Goal: Task Accomplishment & Management: Manage account settings

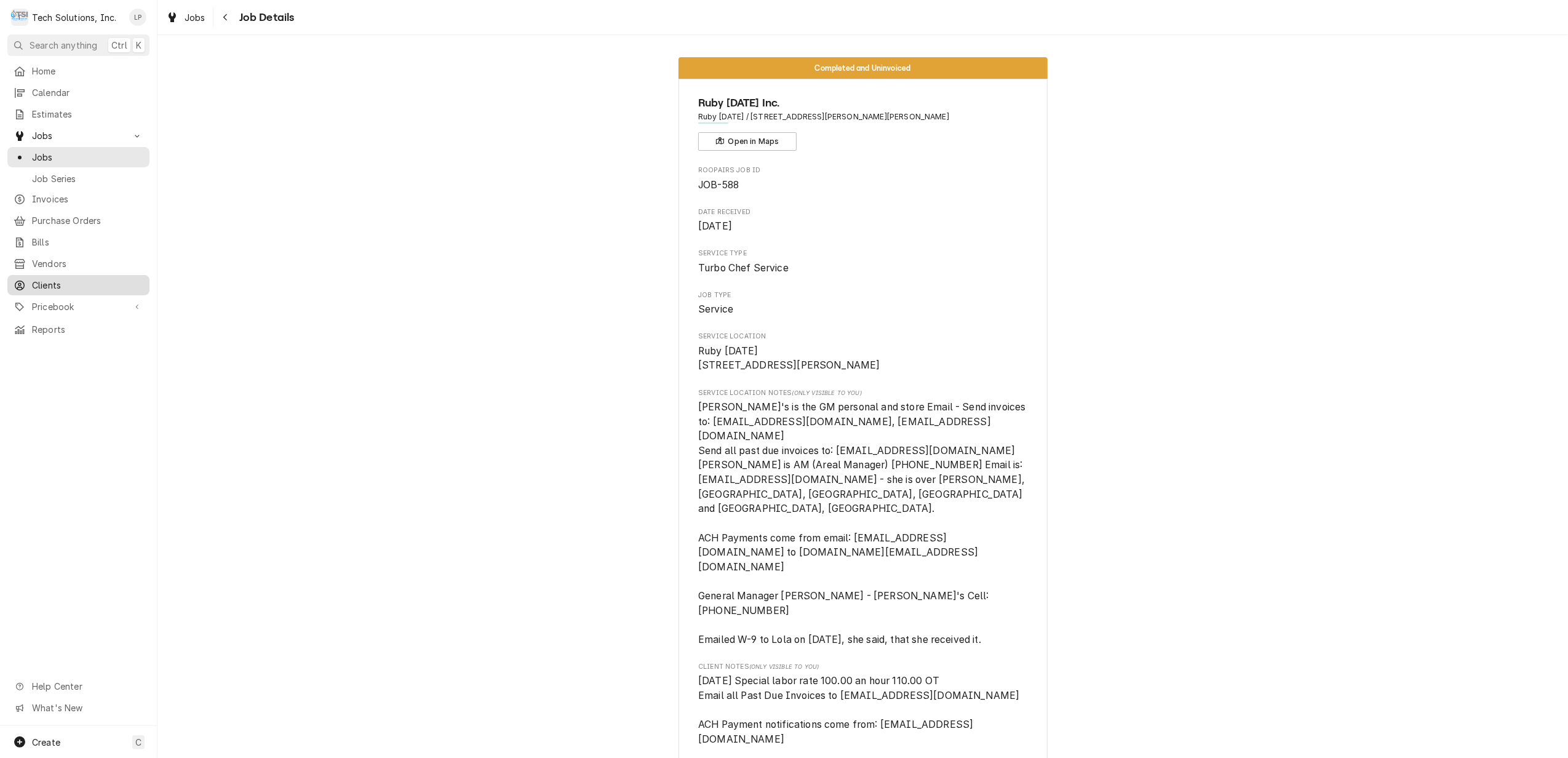
click at [54, 278] on span "Clients" at bounding box center [87, 285] width 112 height 13
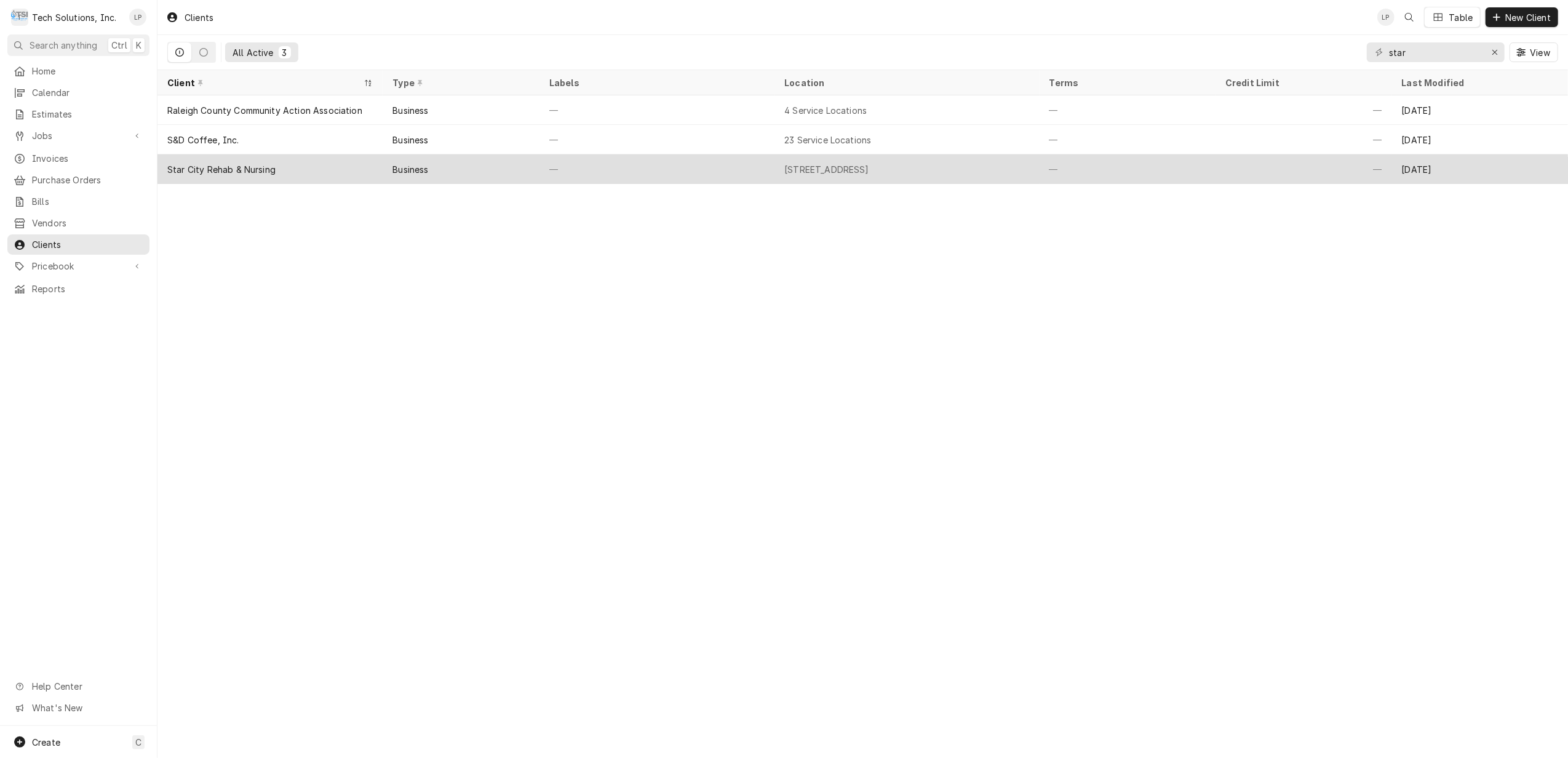
click at [497, 166] on div "Business" at bounding box center [461, 169] width 156 height 30
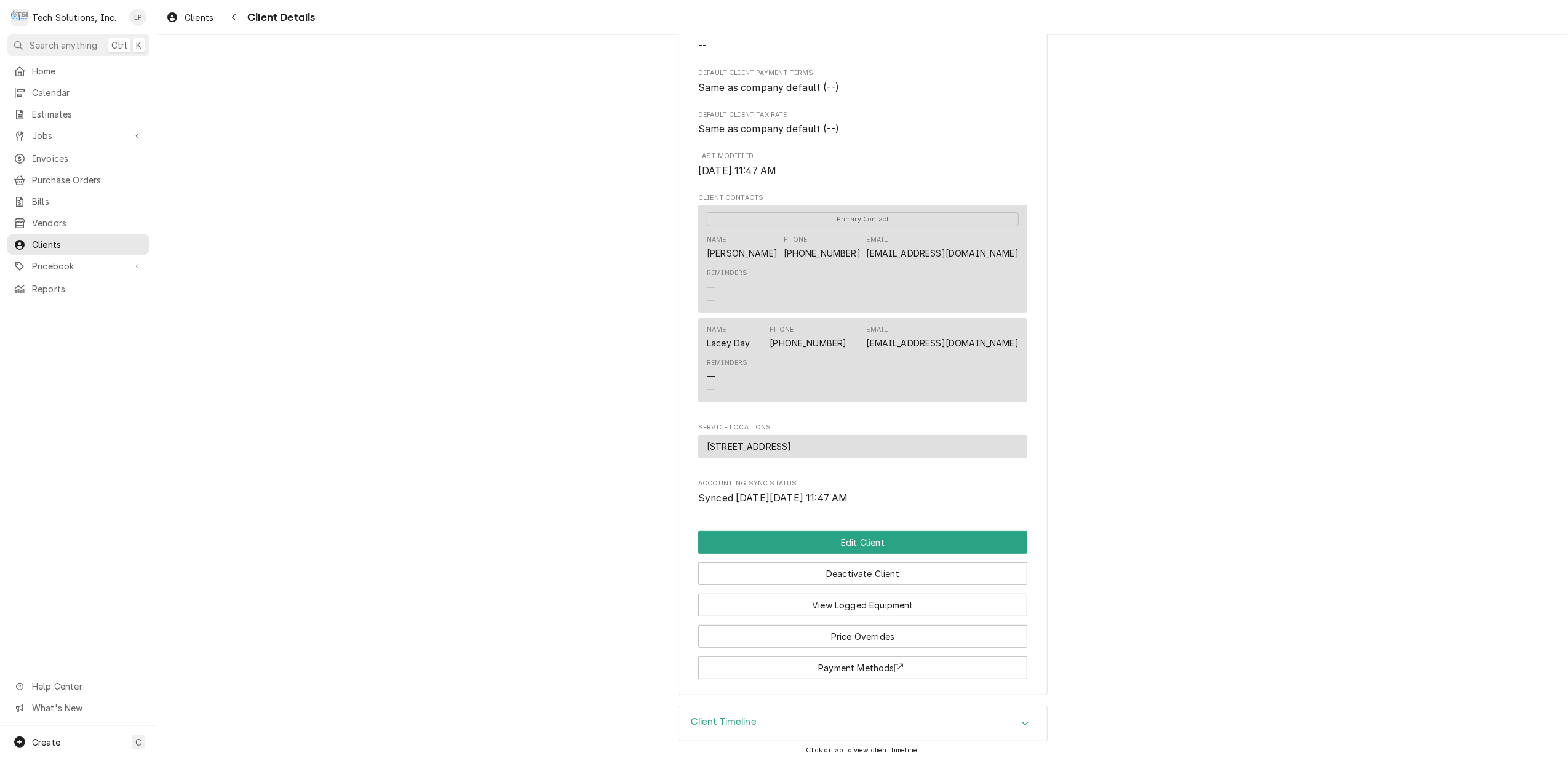
scroll to position [294, 0]
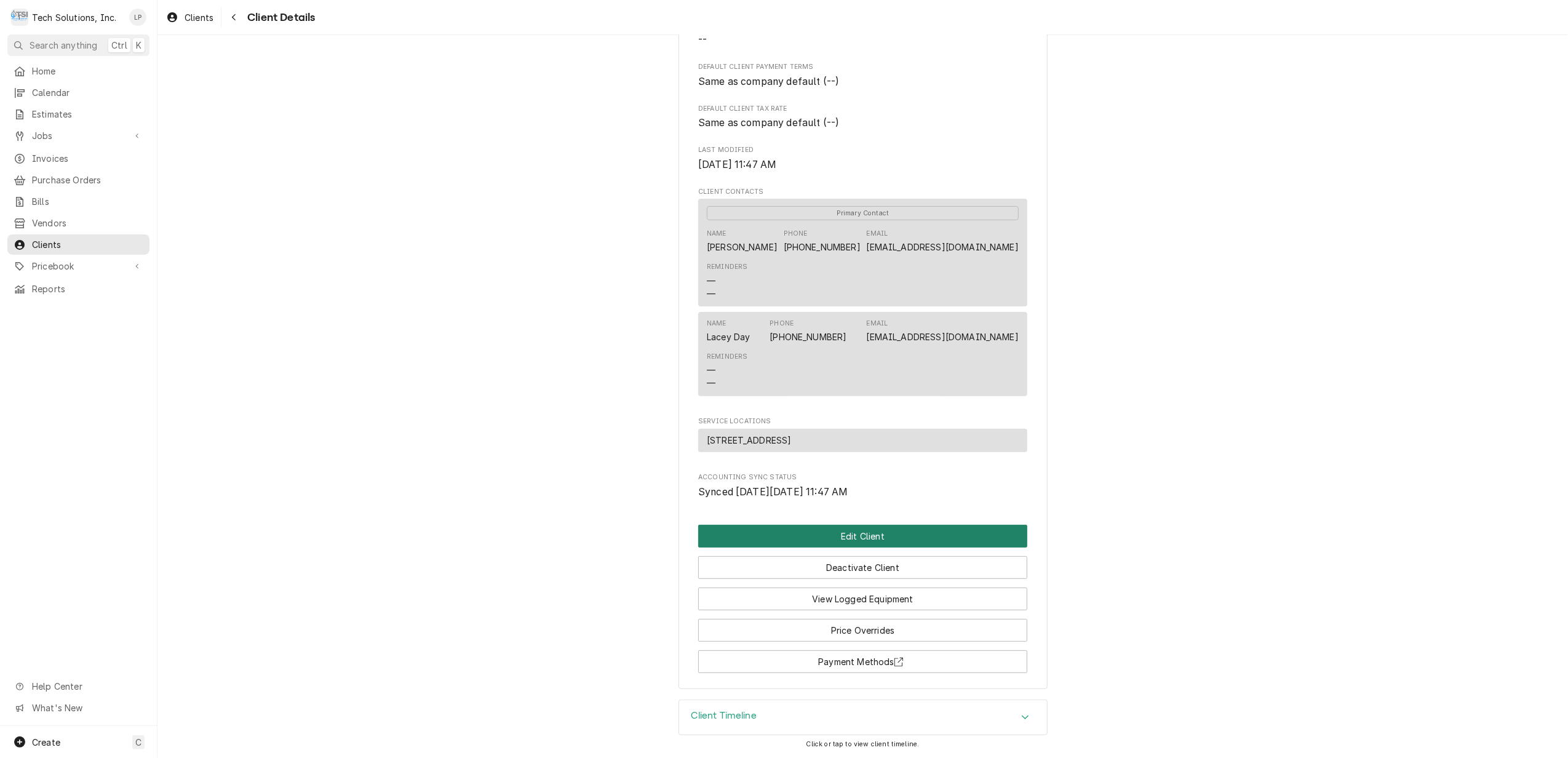
click at [856, 532] on button "Edit Client" at bounding box center [862, 536] width 329 height 23
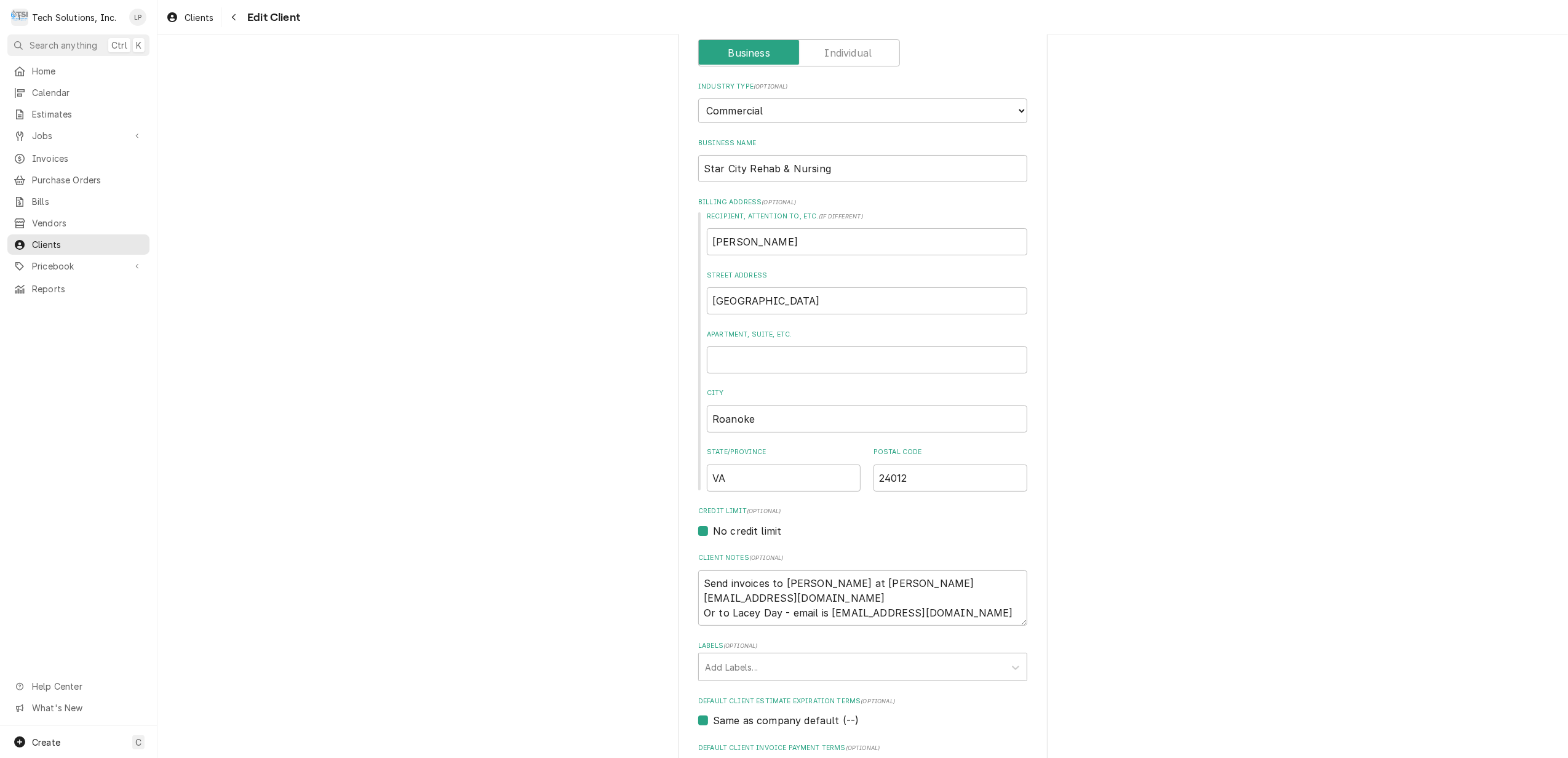
scroll to position [163, 0]
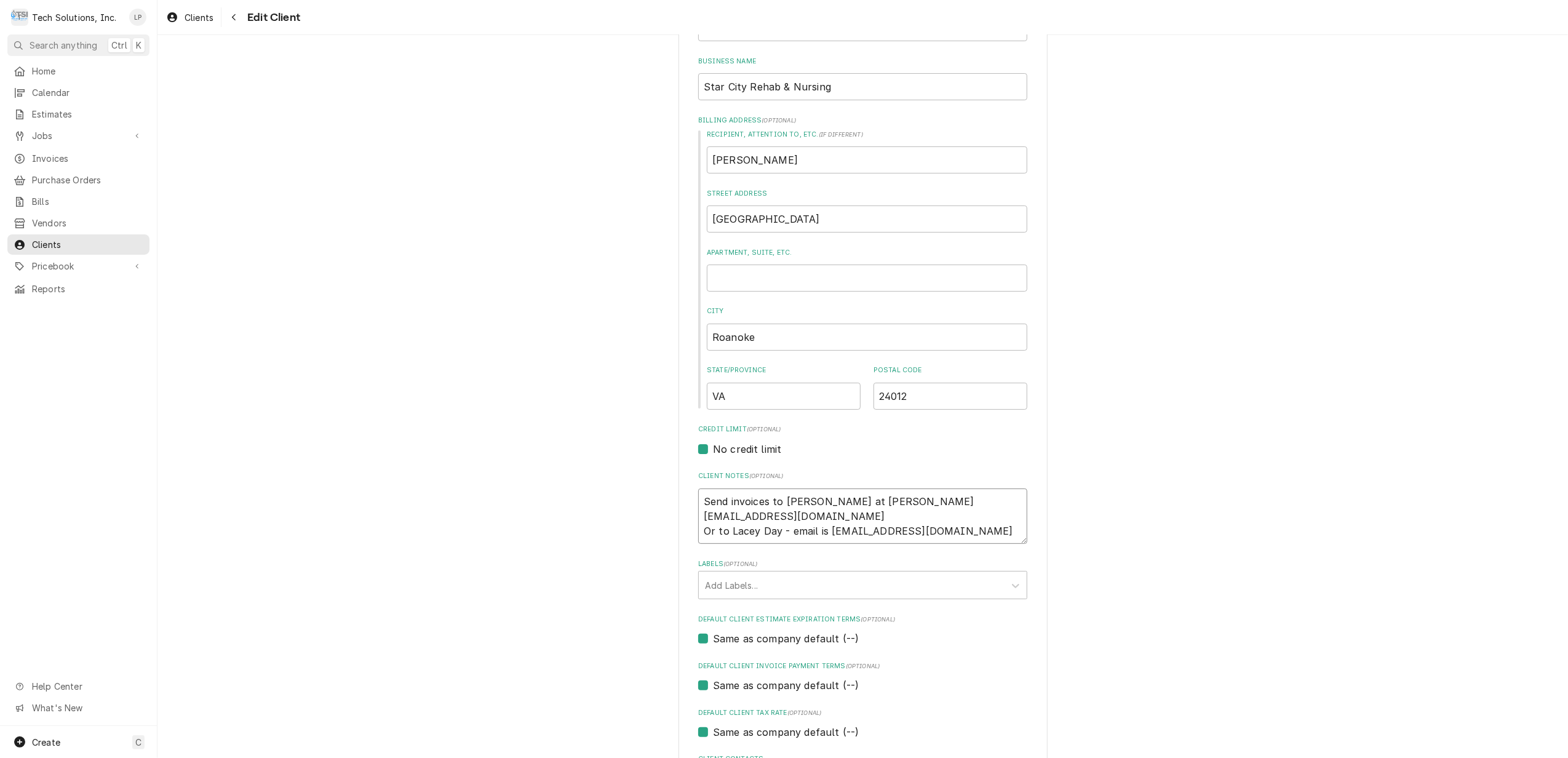
click at [698, 500] on textarea "Send invoices to Samuel Wade at swade@starcityrehab.com Or to Lacey Day - email…" at bounding box center [862, 516] width 329 height 56
type textarea "x"
type textarea "Send invoices to Samuel Wade at swade@starcityrehab.com Or to Lacey Day - email…"
type textarea "x"
type textarea "Send invoices to Samuel Wade at swade@starcityrehab.com Or to Lacey Day - email…"
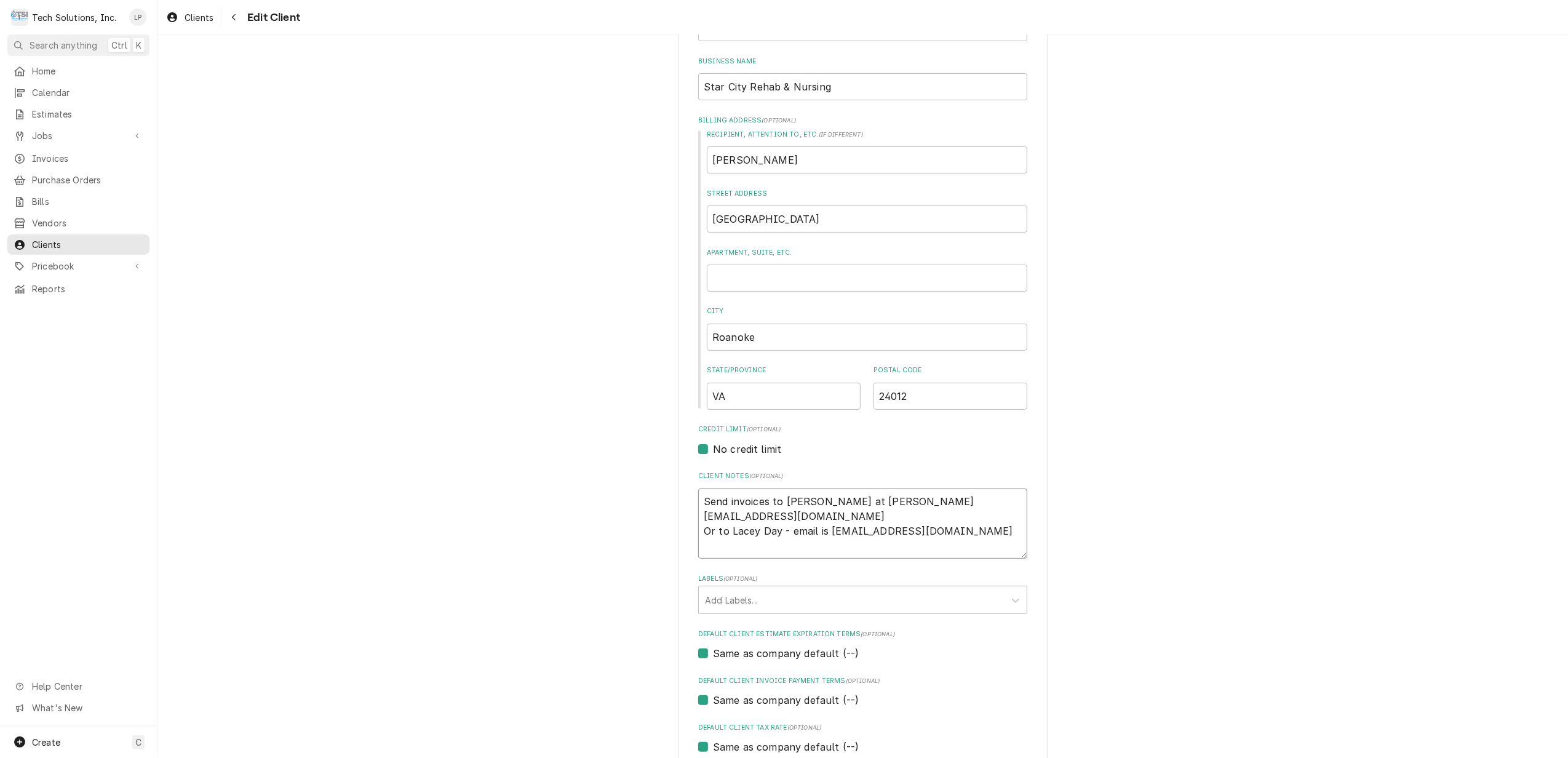
paste textarea "accounts payable is, AP.StarCity@ehg.care"
type textarea "x"
type textarea "accounts payable is, AP.StarCity@ehg.care Send invoices to Samuel Wade at swade…"
click at [1174, 497] on div "Please provide the following information about your client: Client Type Industr…" at bounding box center [862, 634] width 1410 height 1501
click at [700, 500] on textarea "accounts payable is, AP.StarCity@ehg.care Send invoices to Samuel Wade at swade…" at bounding box center [862, 523] width 329 height 71
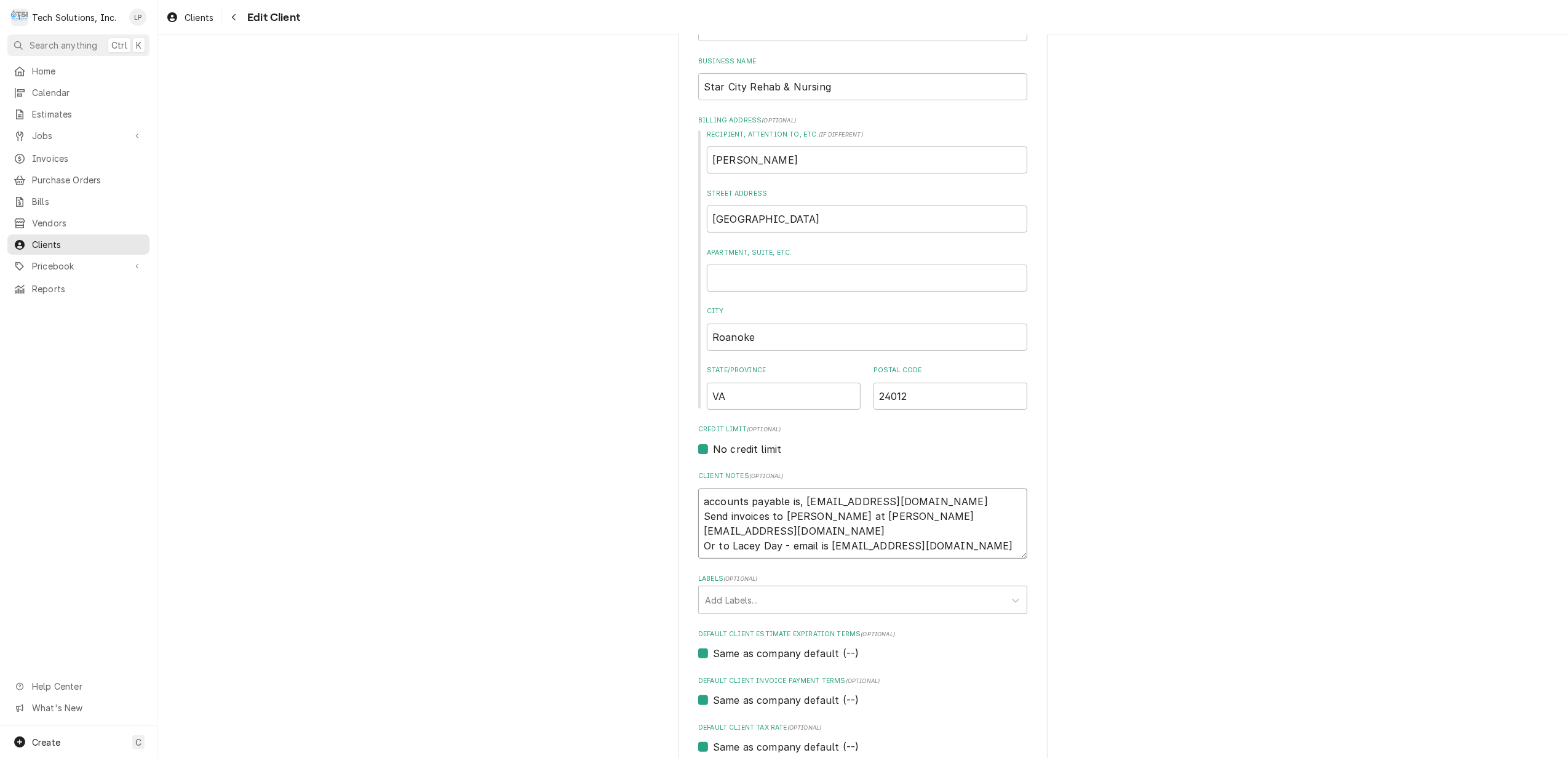
paste textarea "Submit invoices to on this website: https://suppliers.tipalti.com/vasnfmaster/A…"
type textarea "x"
type textarea "Submit invoices to on this website: https://suppliers.tipalti.com/vasnfmaster/A…"
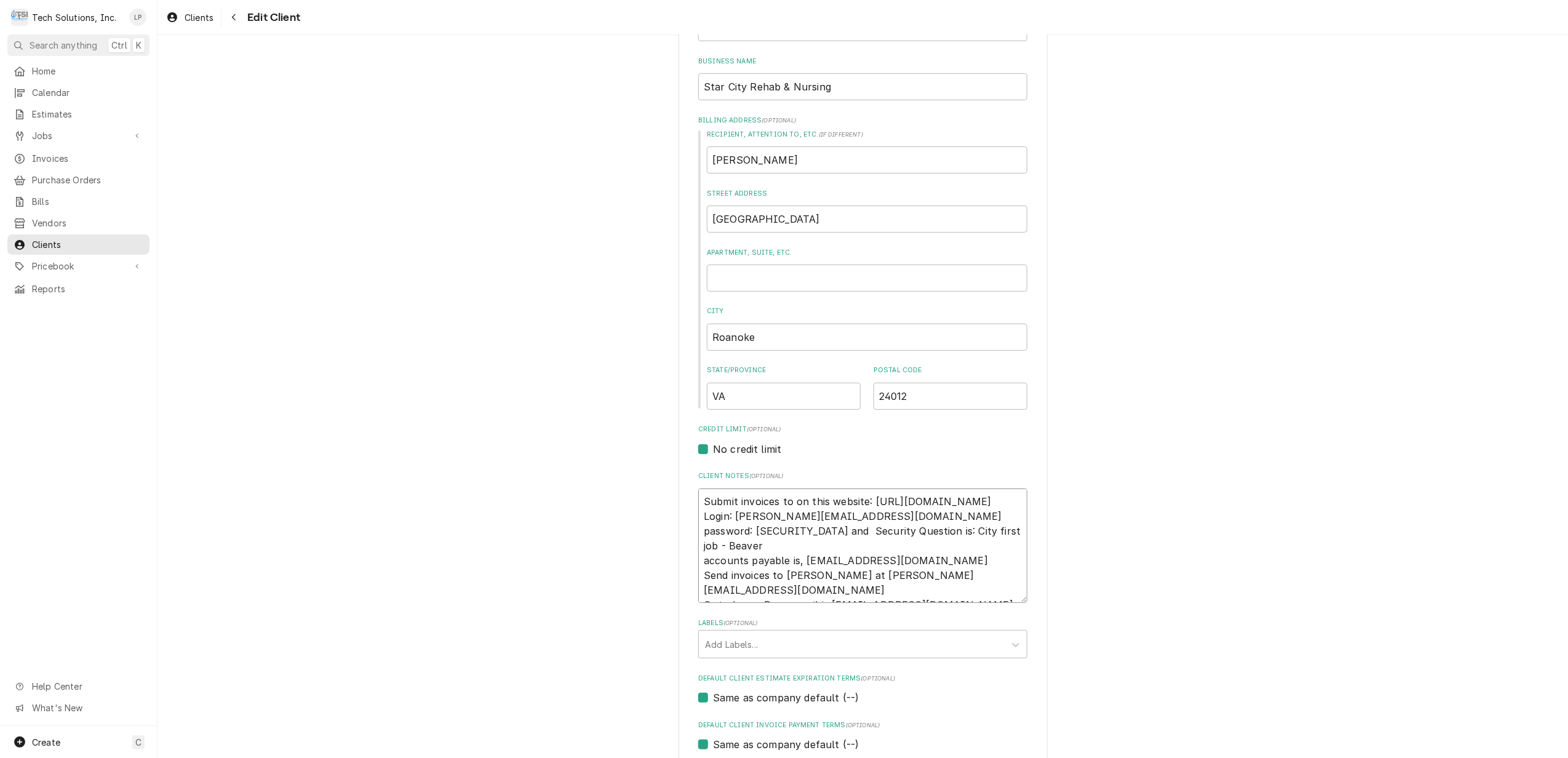
scroll to position [246, 0]
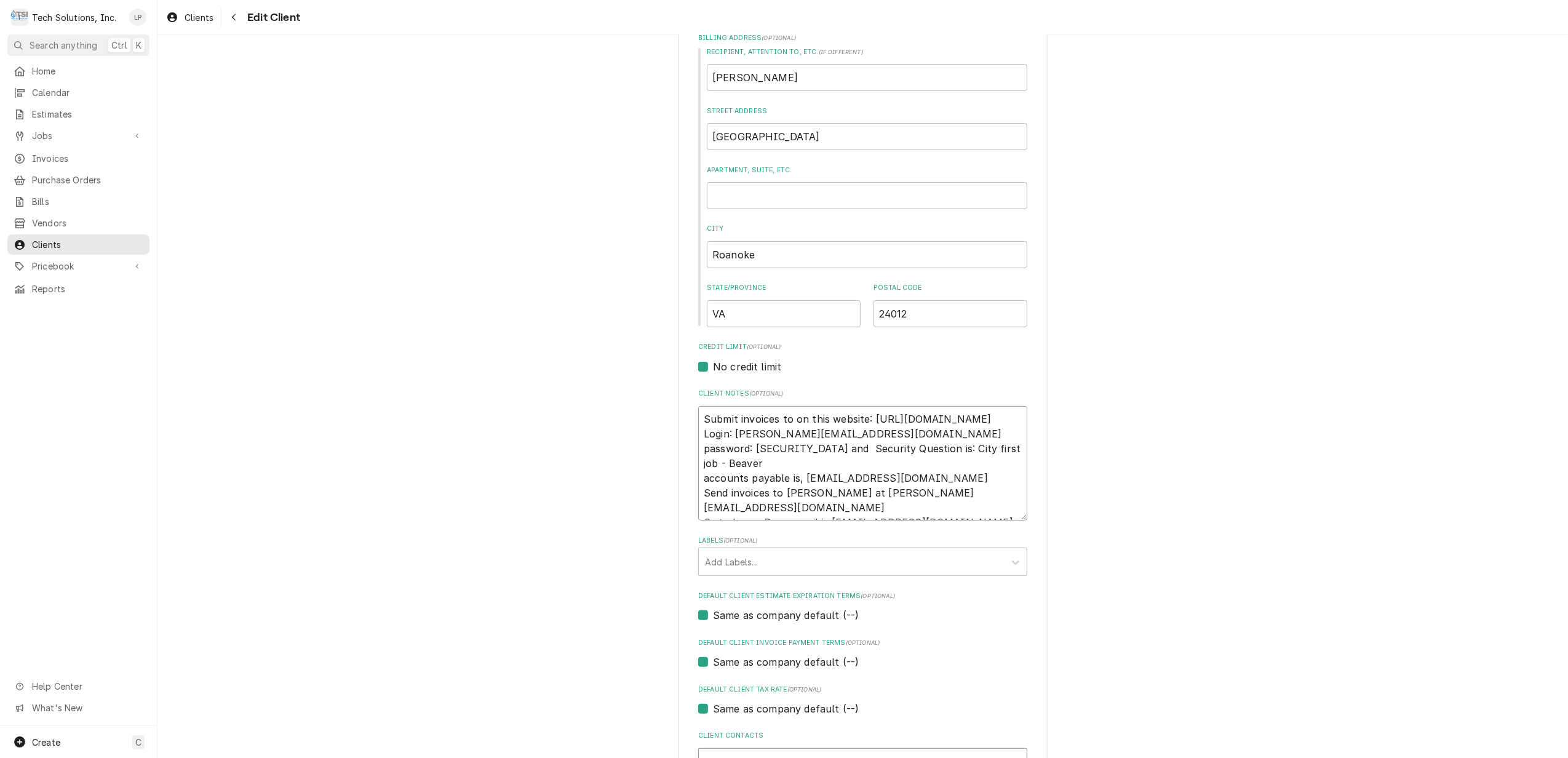
type textarea "x"
type textarea "Submit invoices to on this website: https://suppliers.tipalti.com/vasnfmaster/A…"
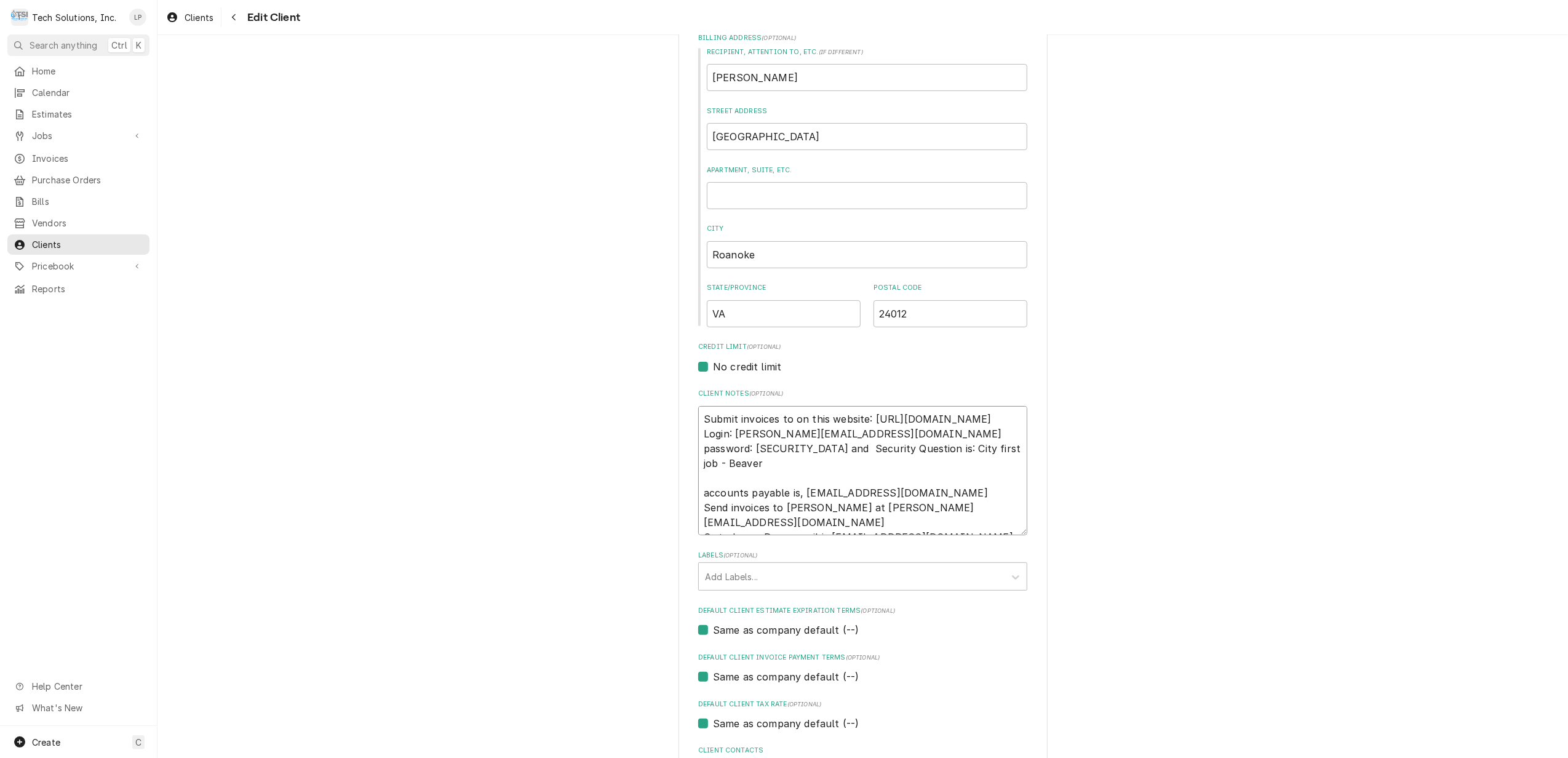
click at [698, 493] on textarea "Submit invoices to on this website: https://suppliers.tipalti.com/vasnfmaster/A…" at bounding box center [862, 471] width 329 height 130
type textarea "x"
type textarea "Submit invoices to on this website: https://suppliers.tipalti.com/vasnfmaster/A…"
type textarea "x"
type textarea "Submit invoices to on this website: https://suppliers.tipalti.com/vasnfmaster/A…"
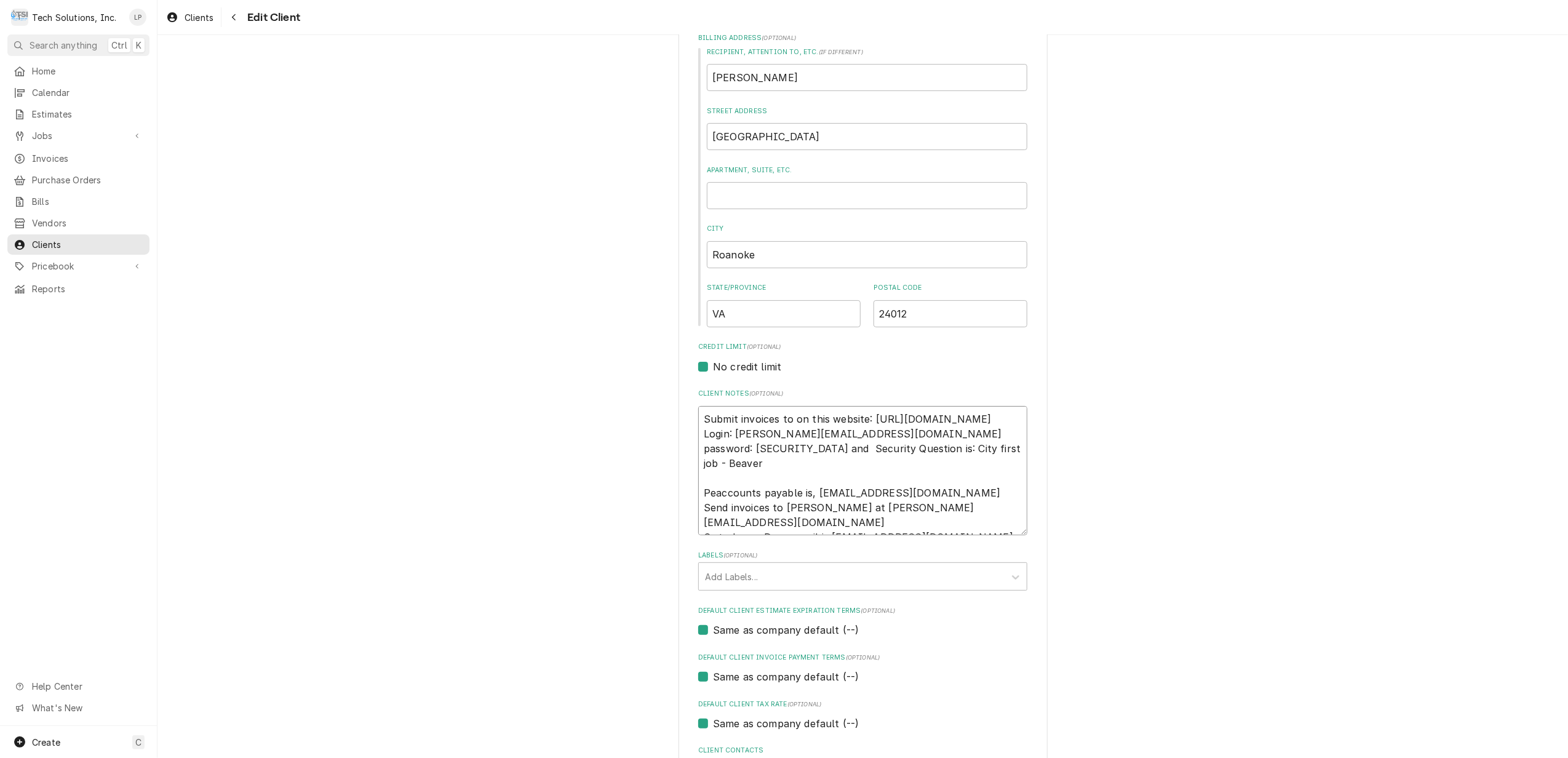
type textarea "x"
type textarea "Submit invoices to on this website: https://suppliers.tipalti.com/vasnfmaster/A…"
type textarea "x"
type textarea "Submit invoices to on this website: https://suppliers.tipalti.com/vasnfmaster/A…"
type textarea "x"
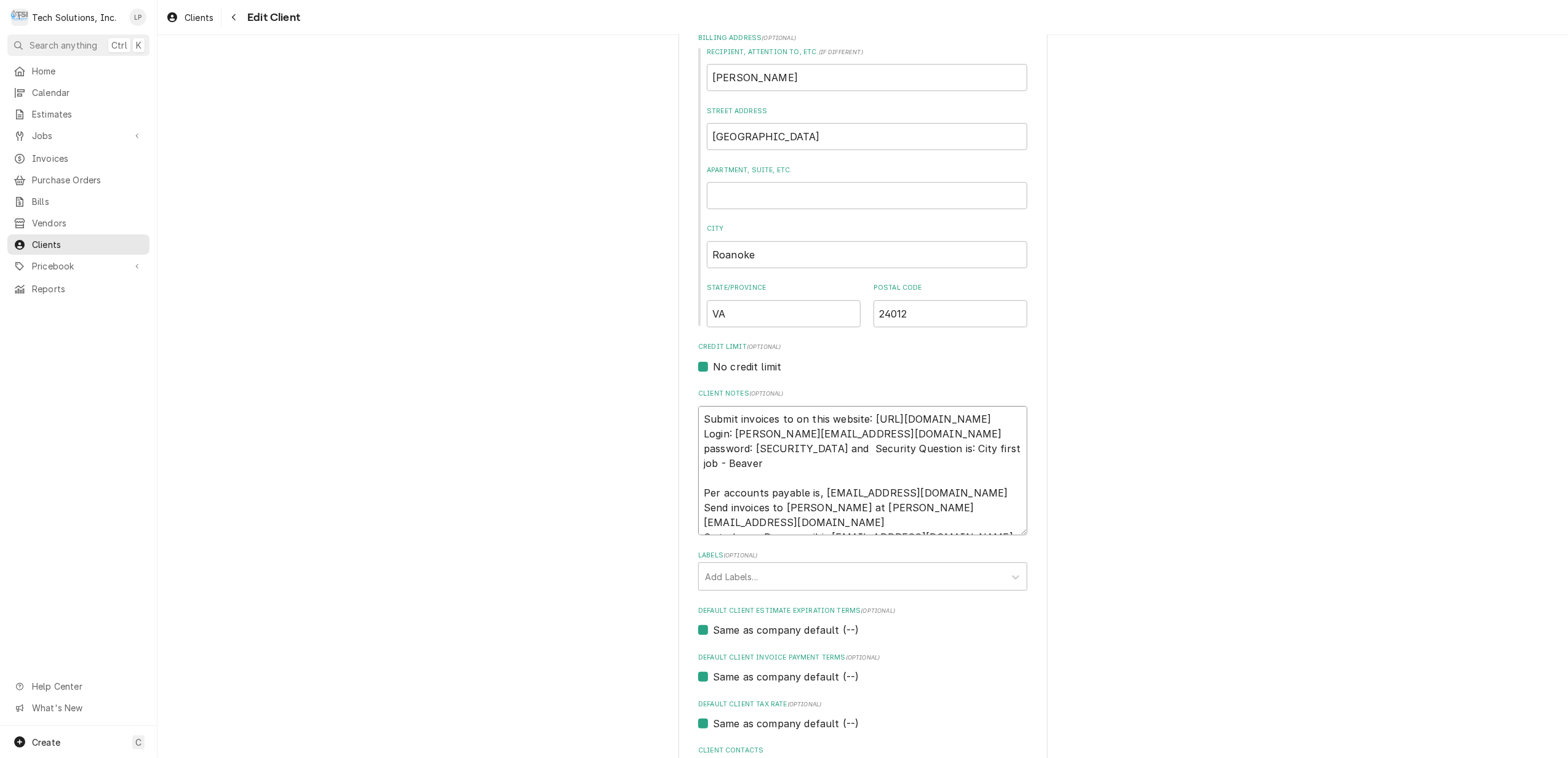
type textarea "Submit invoices to on this website: https://suppliers.tipalti.com/vasnfmaster/A…"
type textarea "x"
type textarea "Submit invoices to on this website: https://suppliers.tipalti.com/vasnfmaster/A…"
type textarea "x"
type textarea "Submit invoices to on this website: https://suppliers.tipalti.com/vasnfmaster/A…"
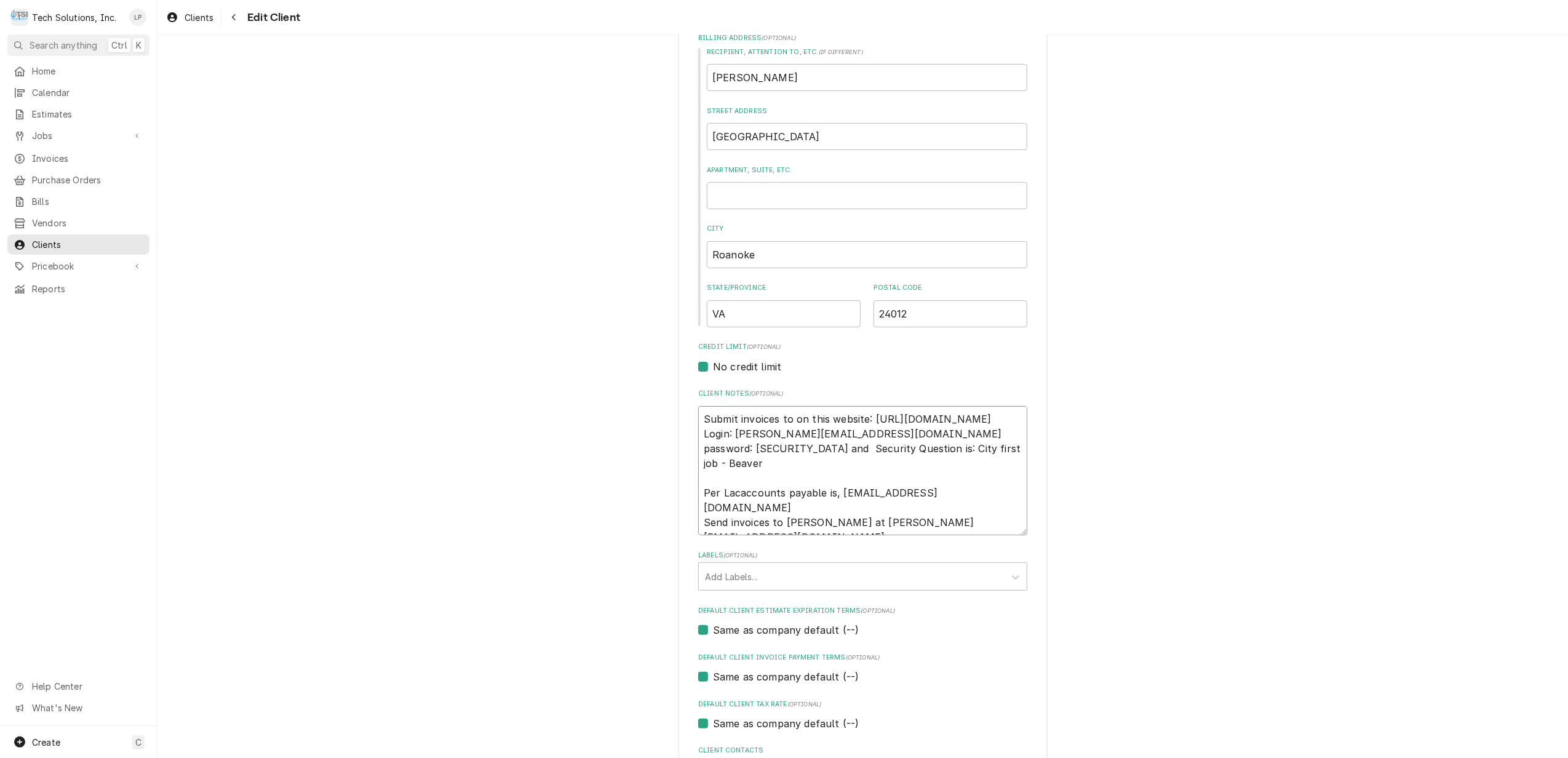
type textarea "x"
type textarea "Submit invoices to on this website: https://suppliers.tipalti.com/vasnfmaster/A…"
type textarea "x"
type textarea "Submit invoices to on this website: https://suppliers.tipalti.com/vasnfmaster/A…"
type textarea "x"
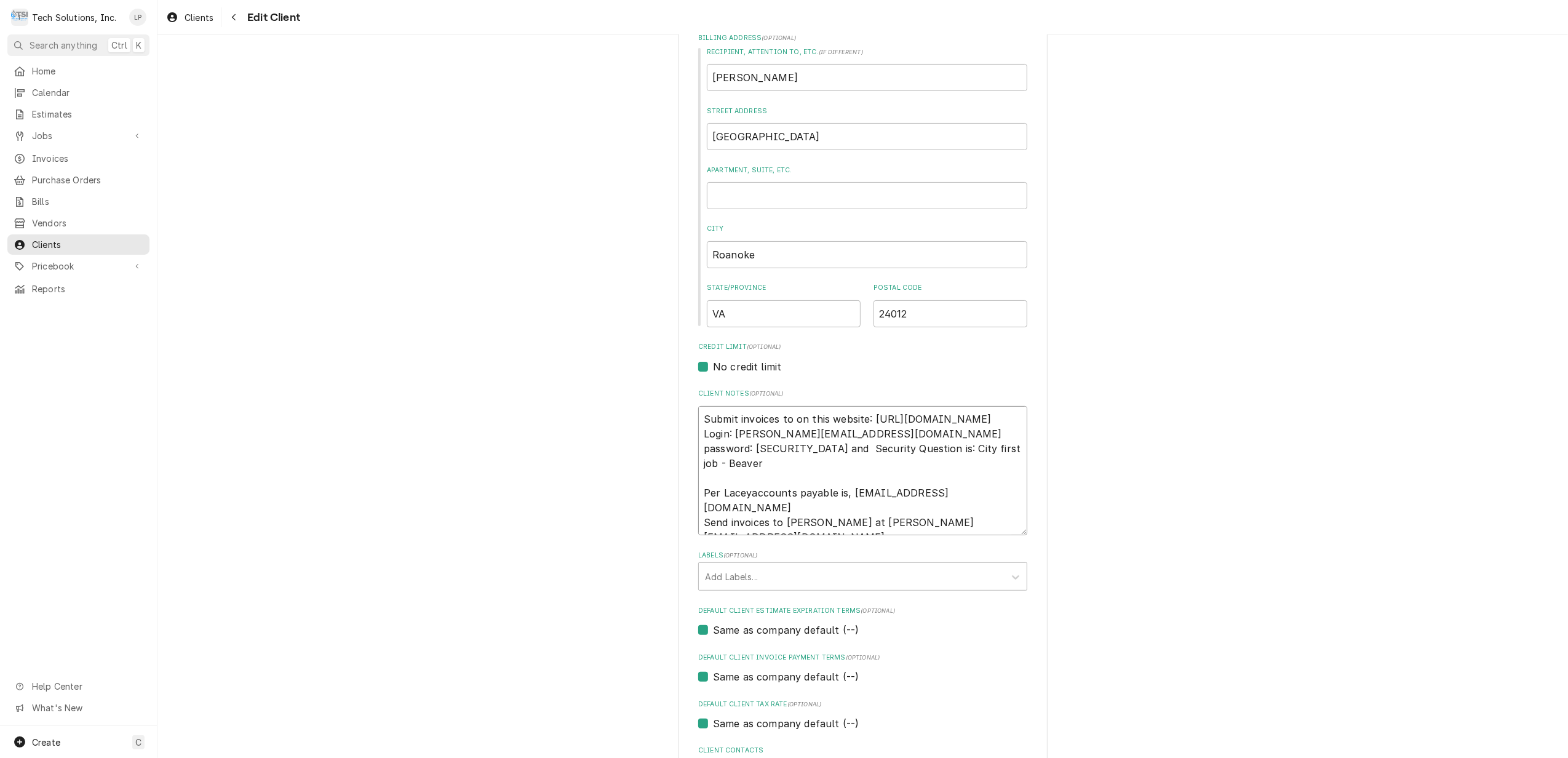
type textarea "Submit invoices to on this website: https://suppliers.tipalti.com/vasnfmaster/A…"
type textarea "x"
type textarea "Submit invoices to on this website: https://suppliers.tipalti.com/vasnfmaster/A…"
type textarea "x"
type textarea "Submit invoices to on this website: https://suppliers.tipalti.com/vasnfmaster/A…"
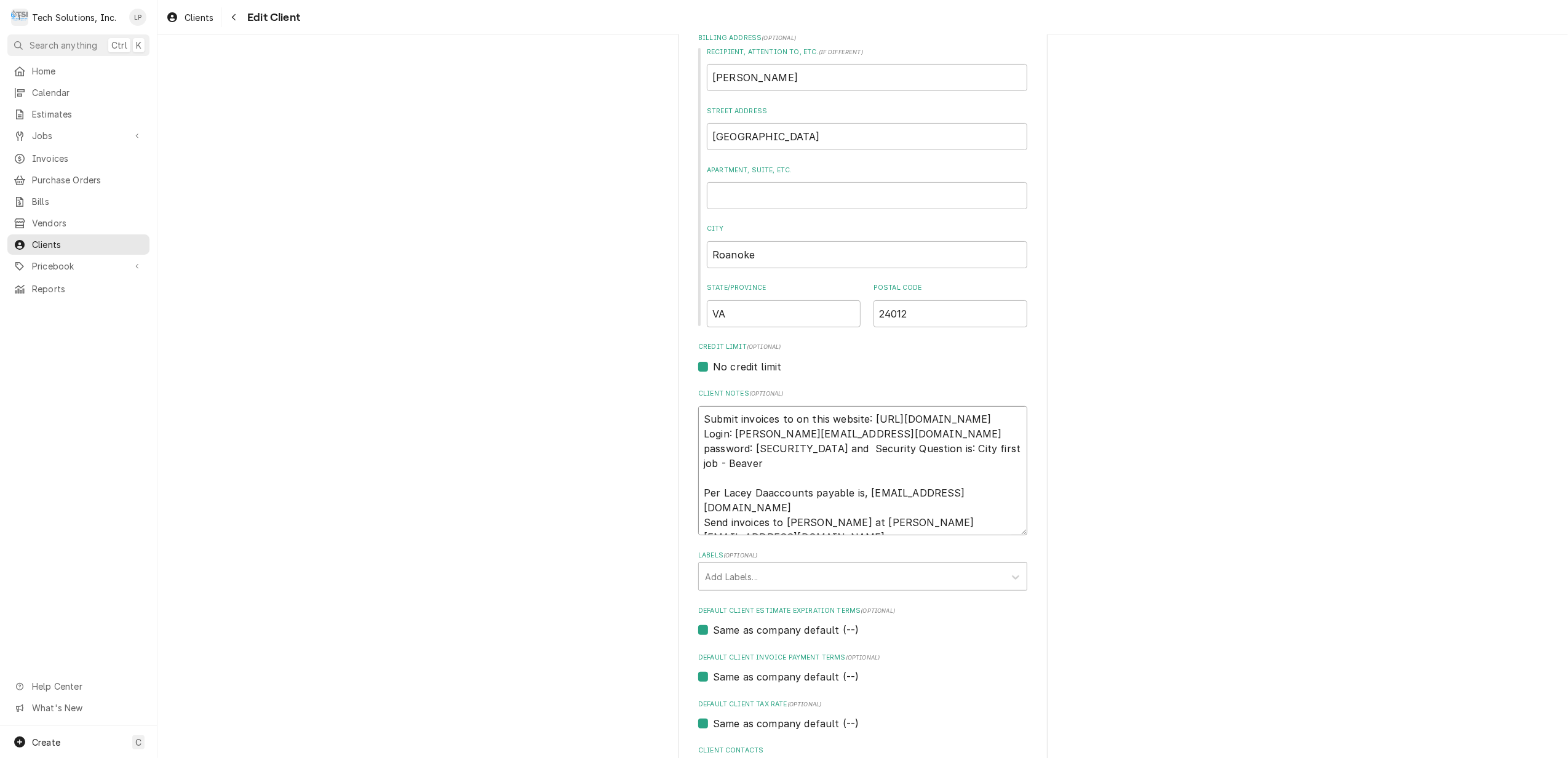
type textarea "x"
type textarea "Submit invoices to on this website: https://suppliers.tipalti.com/vasnfmaster/A…"
type textarea "x"
type textarea "Submit invoices to on this website: https://suppliers.tipalti.com/vasnfmaster/A…"
click at [853, 491] on textarea "Submit invoices to on this website: https://suppliers.tipalti.com/vasnfmaster/A…" at bounding box center [862, 471] width 329 height 130
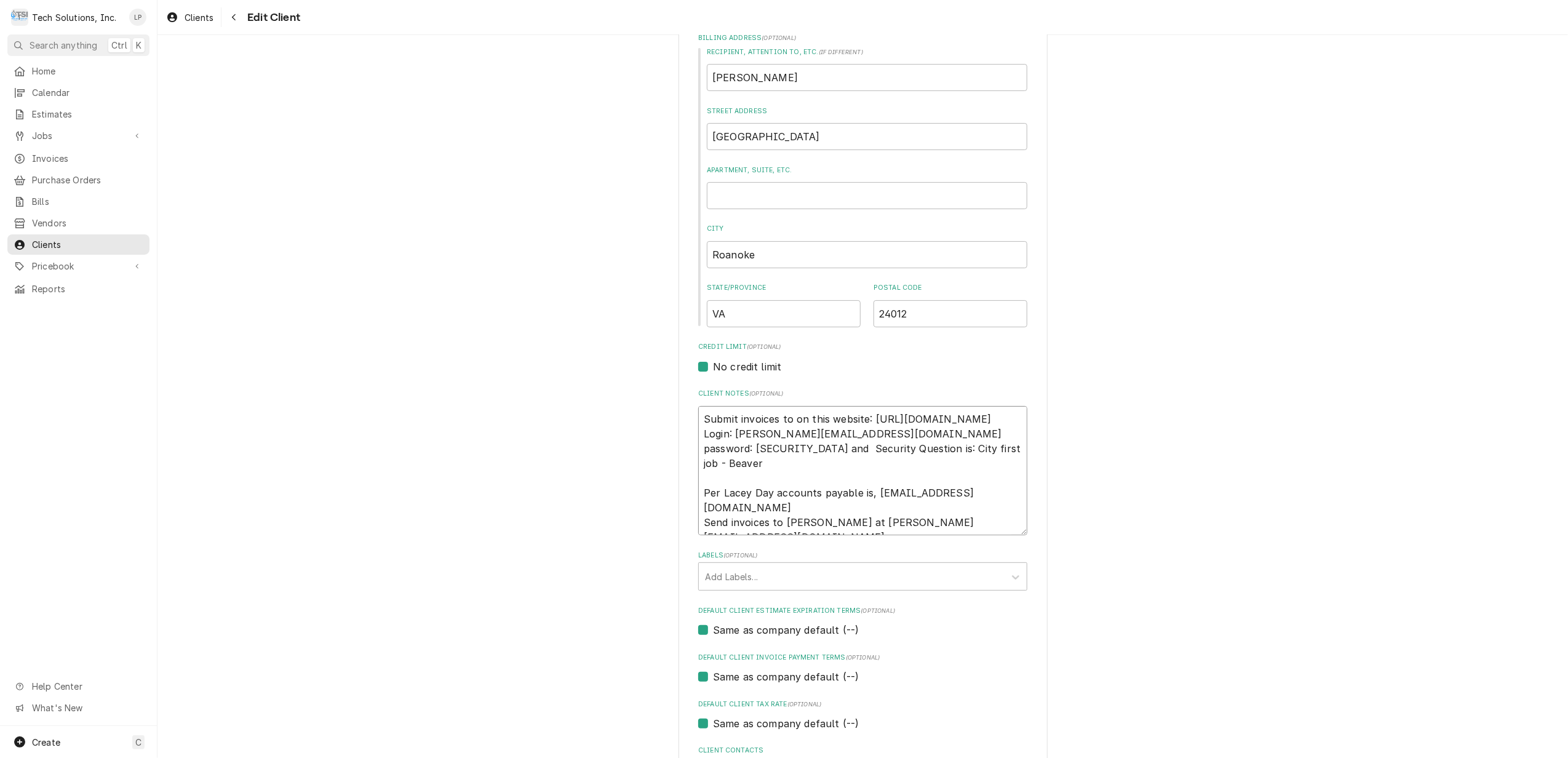
type textarea "x"
type textarea "Submit invoices to on this website: https://suppliers.tipalti.com/vasnfmaster/A…"
type textarea "x"
type textarea "Submit invoices to on this website: https://suppliers.tipalti.com/vasnfmaster/A…"
type textarea "x"
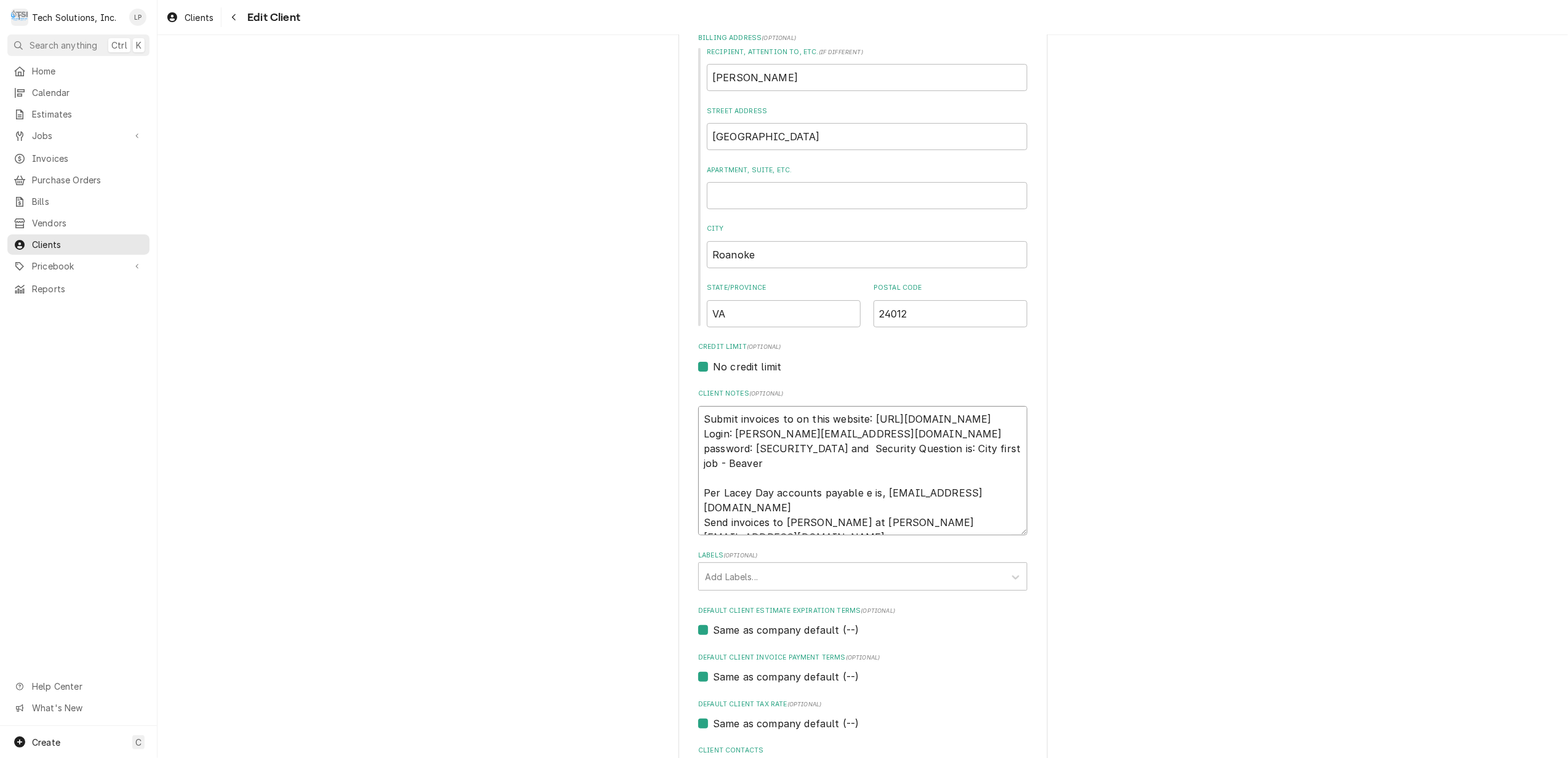
type textarea "Submit invoices to on this website: https://suppliers.tipalti.com/vasnfmaster/A…"
type textarea "x"
type textarea "Submit invoices to on this website: https://suppliers.tipalti.com/vasnfmaster/A…"
type textarea "x"
type textarea "Submit invoices to on this website: https://suppliers.tipalti.com/vasnfmaster/A…"
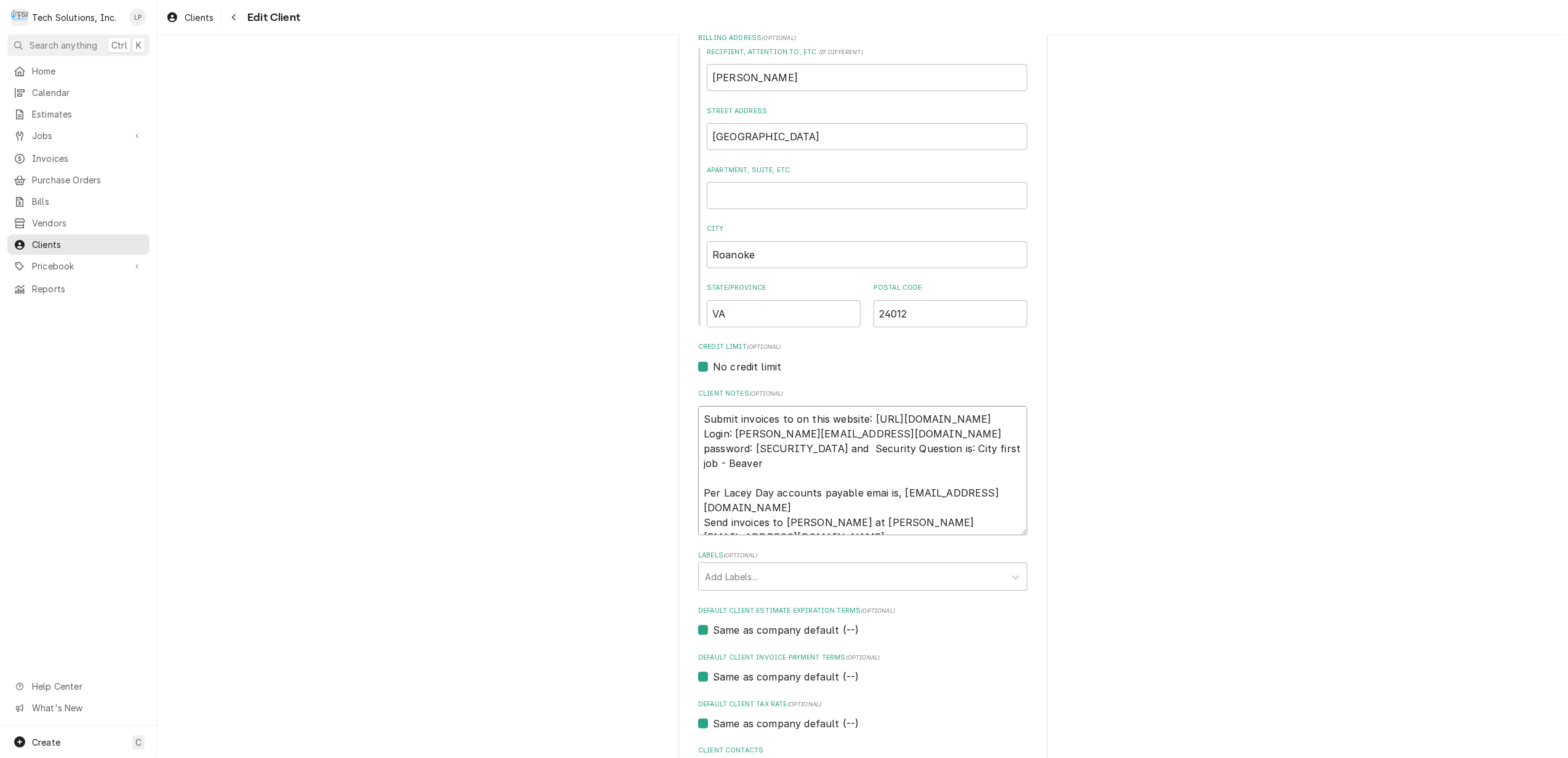
type textarea "x"
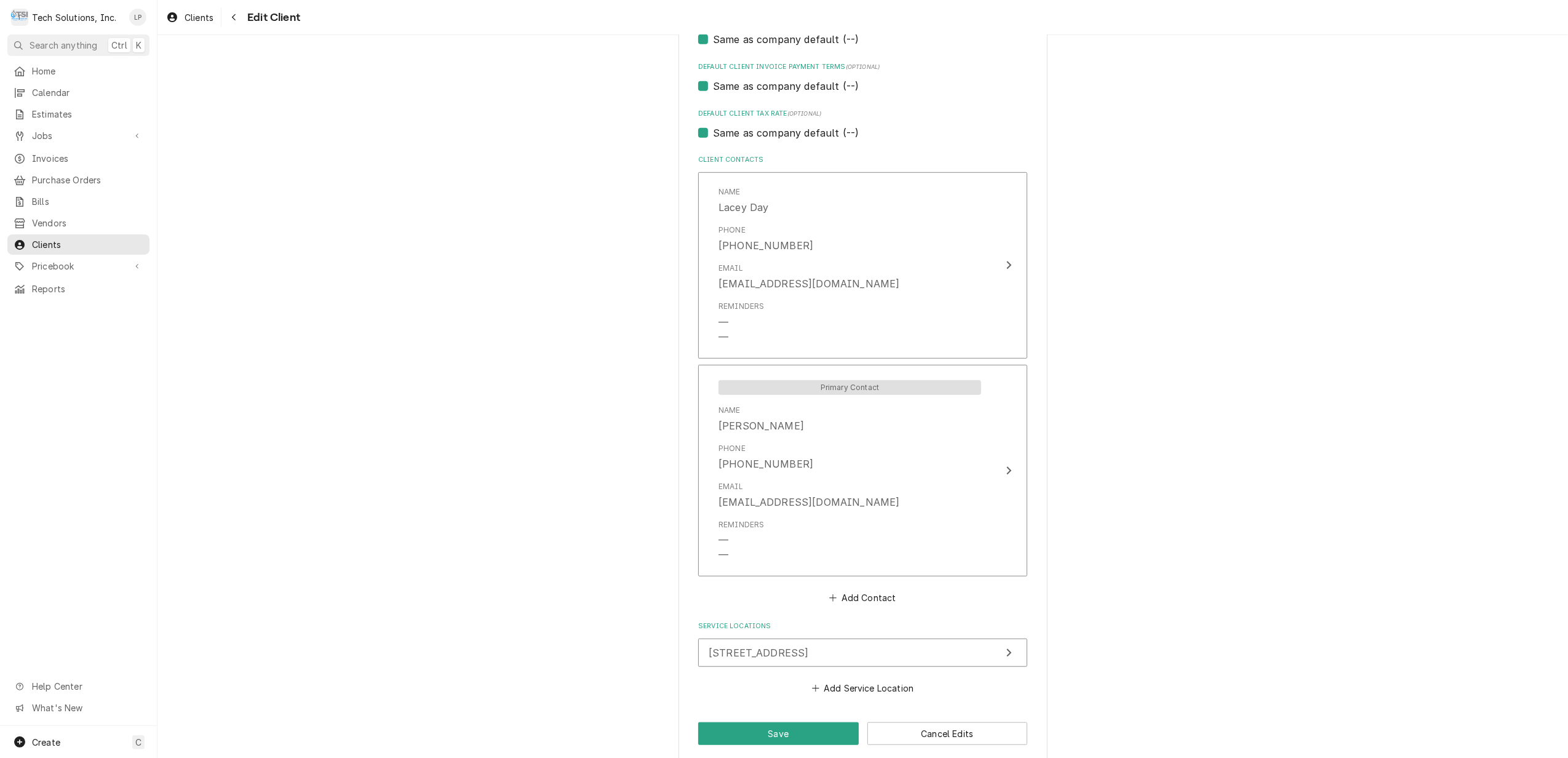
scroll to position [851, 0]
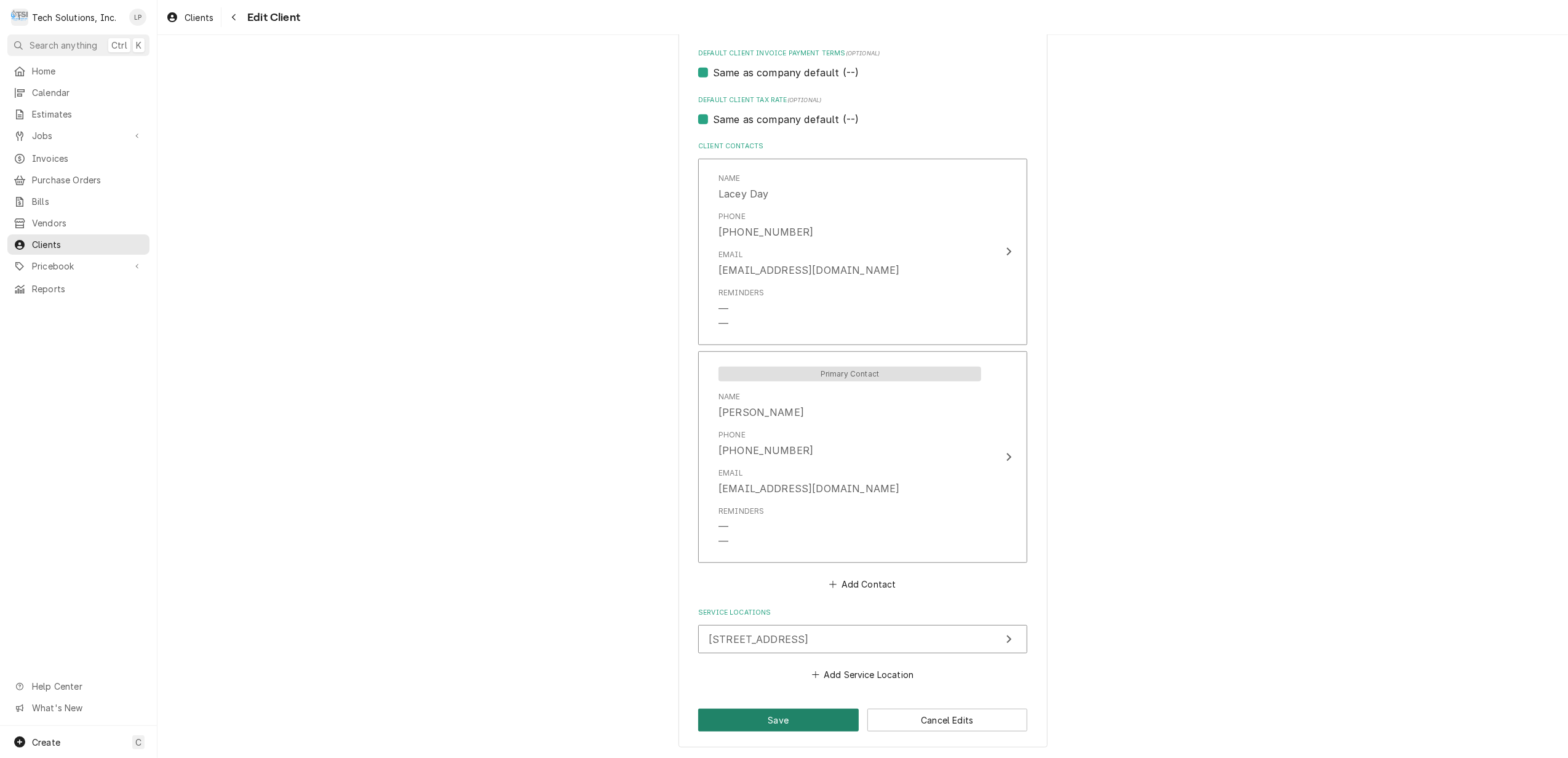
type textarea "Submit invoices to on this website: https://suppliers.tipalti.com/vasnfmaster/A…"
click at [765, 722] on button "Save" at bounding box center [778, 719] width 161 height 23
type textarea "x"
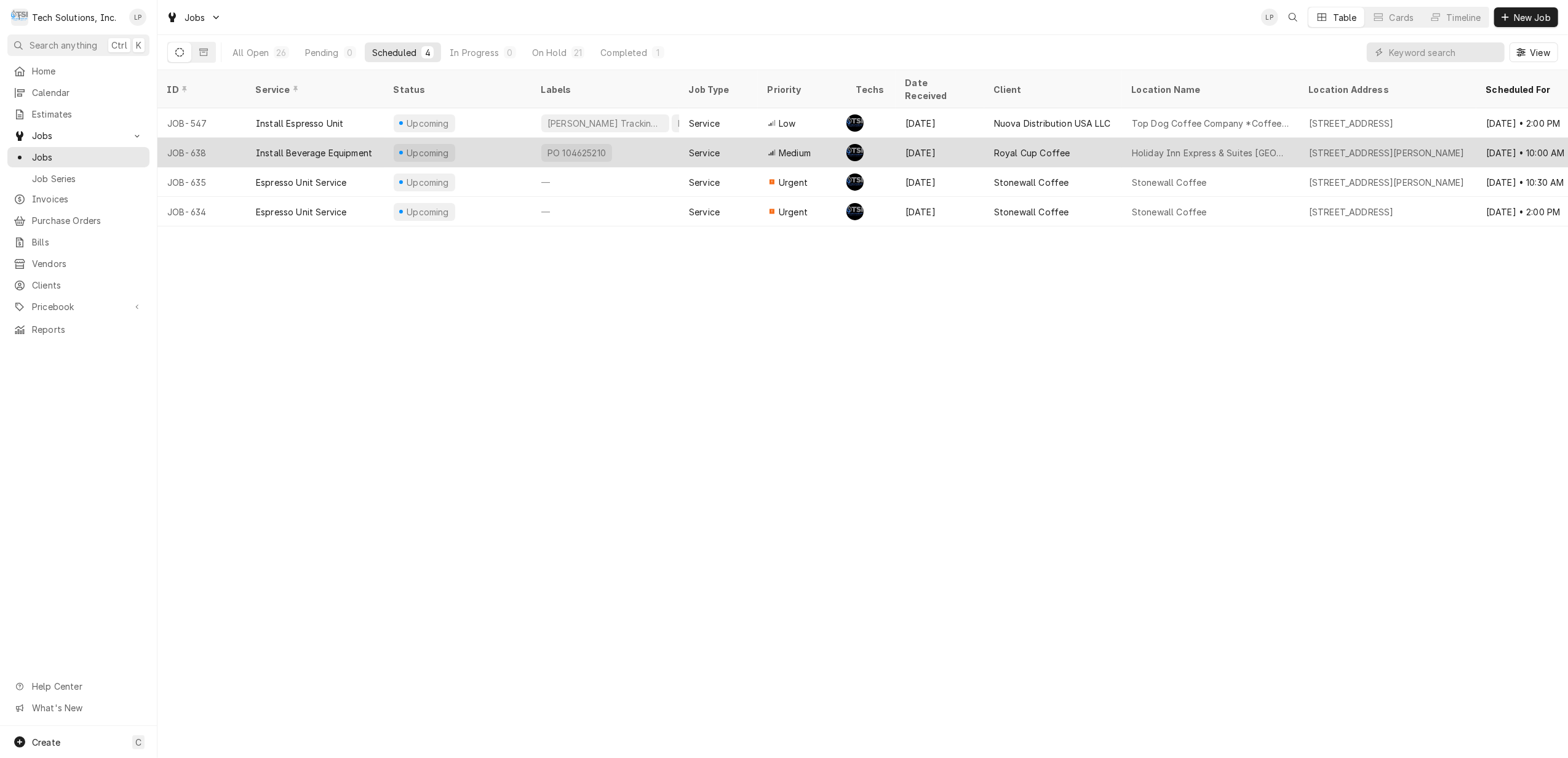
click at [628, 138] on div "PO 104625210" at bounding box center [605, 152] width 148 height 30
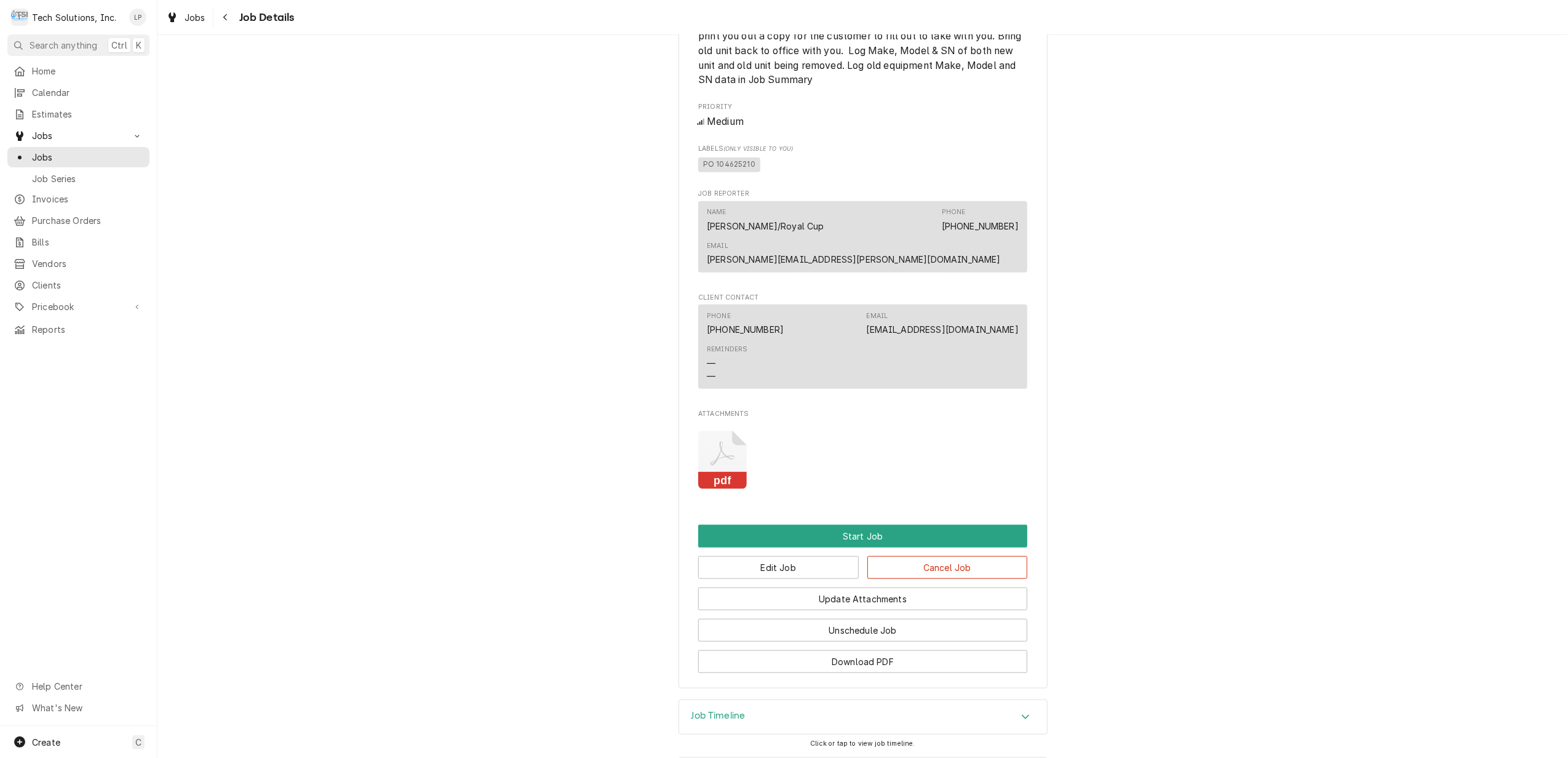
scroll to position [984, 0]
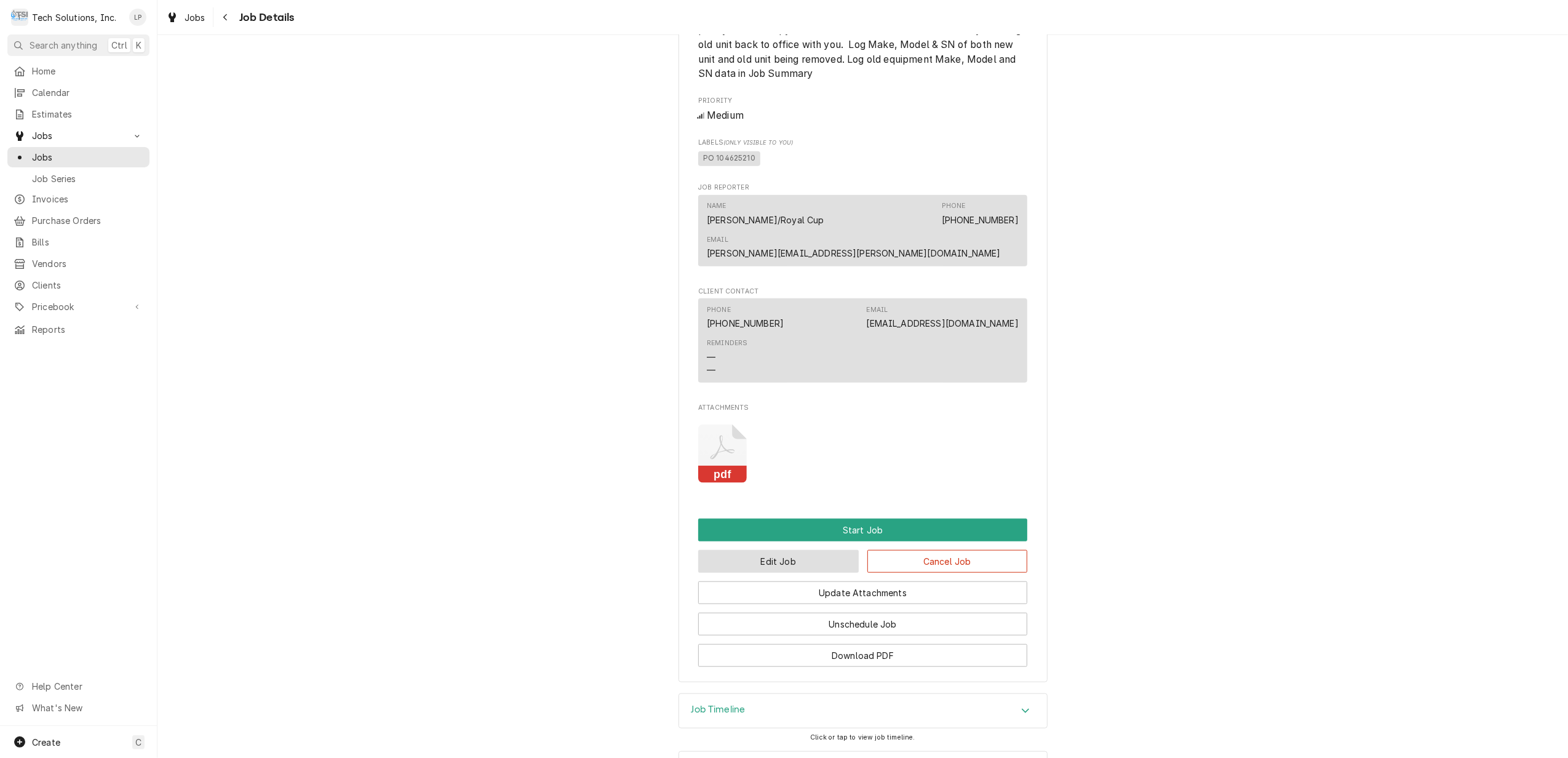
click at [798, 561] on button "Edit Job" at bounding box center [778, 560] width 161 height 23
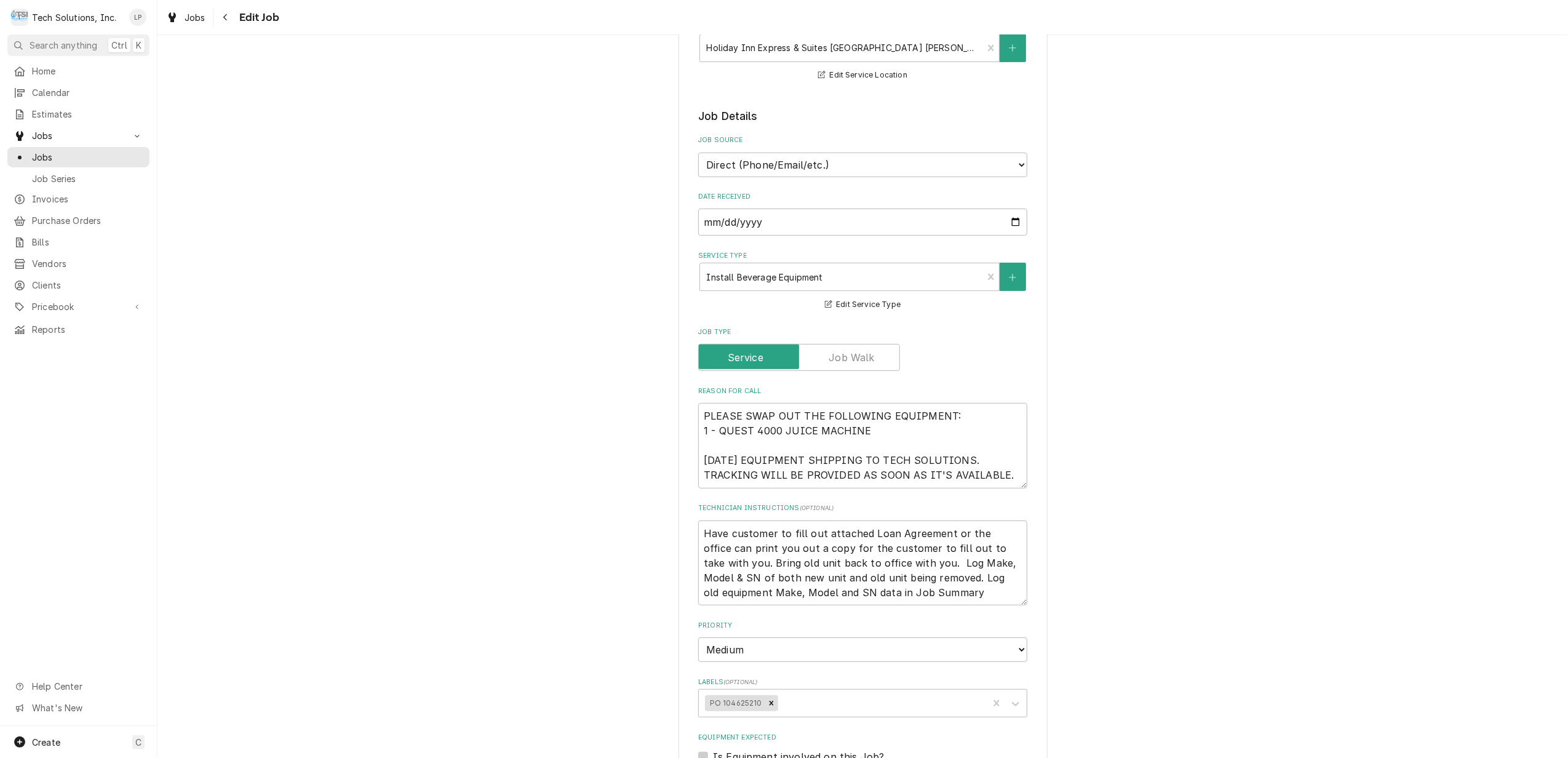
scroll to position [492, 0]
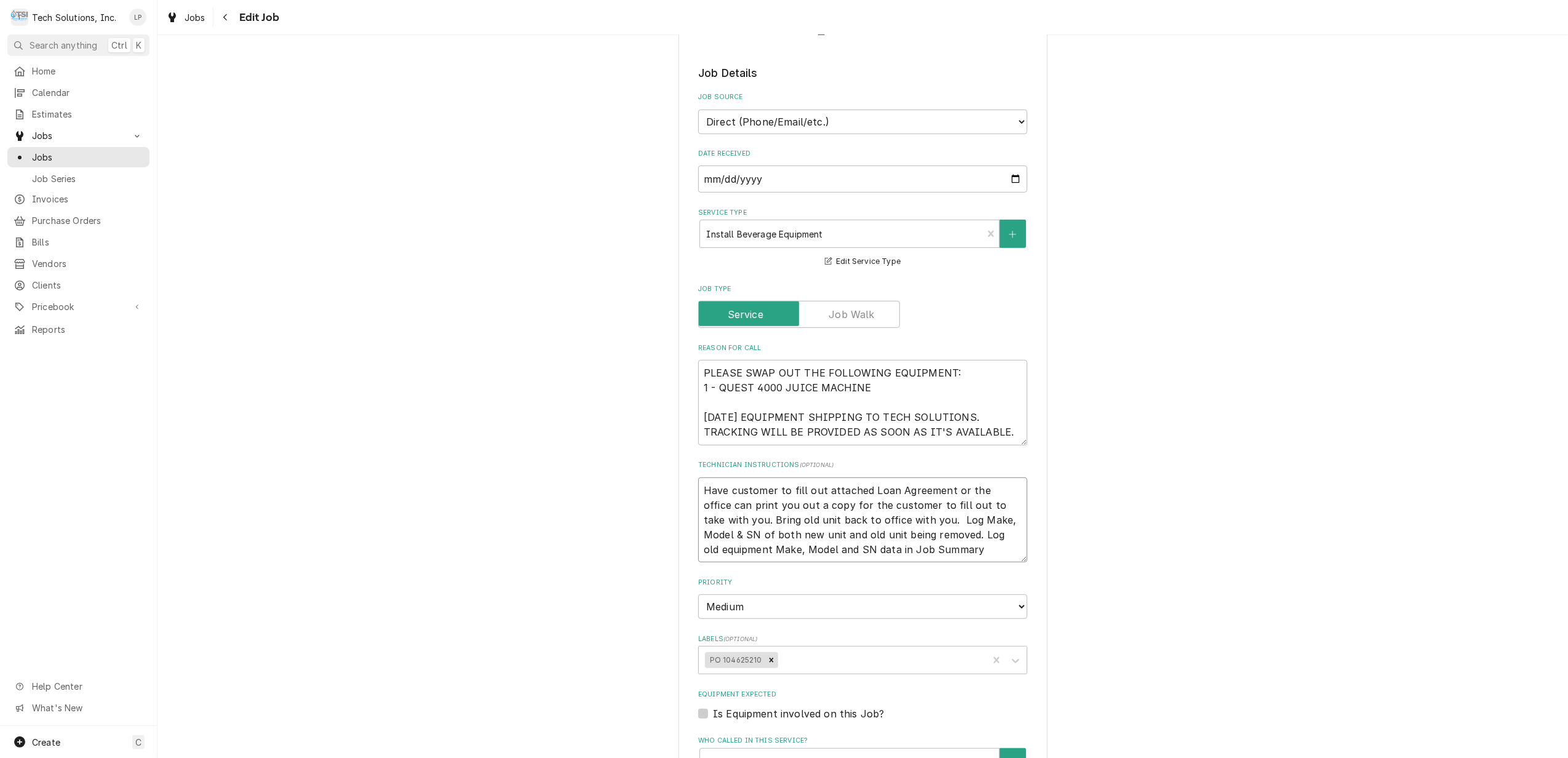
click at [900, 510] on textarea "Have customer to fill out attached Loan Agreement or the office can print you o…" at bounding box center [862, 520] width 329 height 85
type textarea "x"
type textarea "Have customer to fill out attached Loan Agreement or the office can print you o…"
type textarea "x"
type textarea "Have customer to fill out attached Loan Agreement or the office can print you o…"
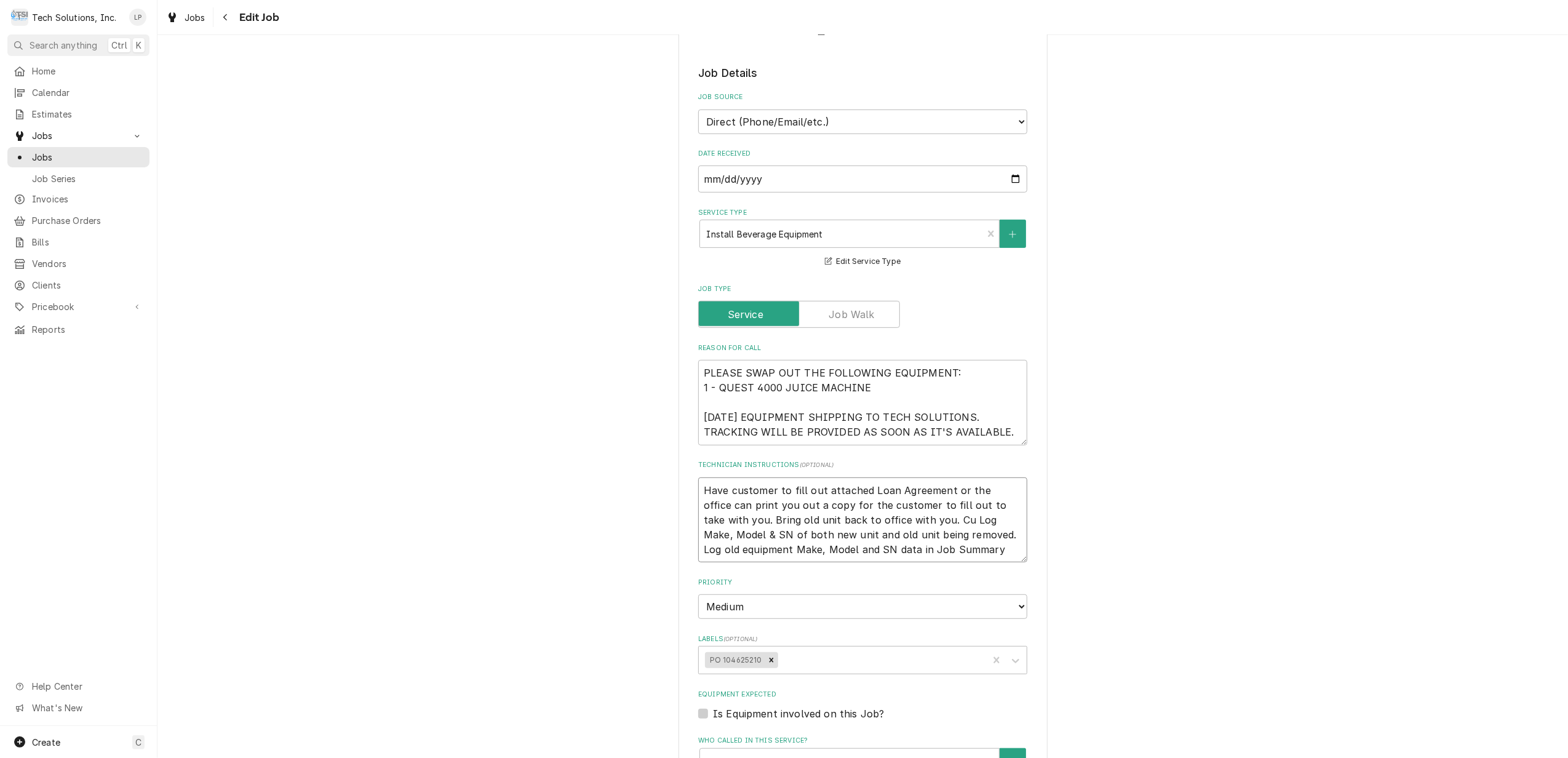
type textarea "x"
type textarea "Have customer to fill out attached Loan Agreement or the office can print you o…"
type textarea "x"
type textarea "Have customer to fill out attached Loan Agreement or the office can print you o…"
type textarea "x"
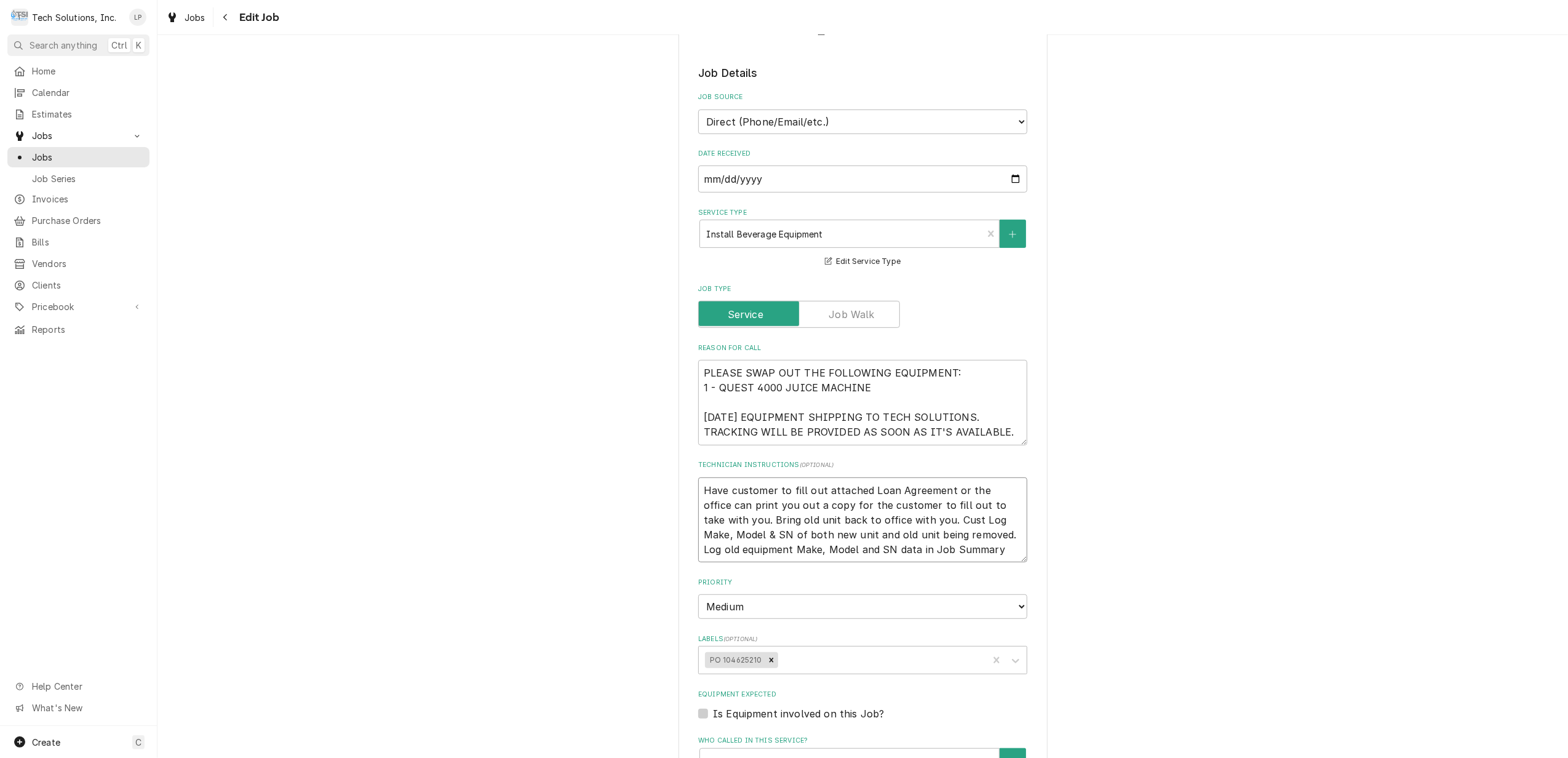
type textarea "Have customer to fill out attached Loan Agreement or the office can print you o…"
type textarea "x"
type textarea "Have customer to fill out attached Loan Agreement or the office can print you o…"
type textarea "x"
type textarea "Have customer to fill out attached Loan Agreement or the office can print you o…"
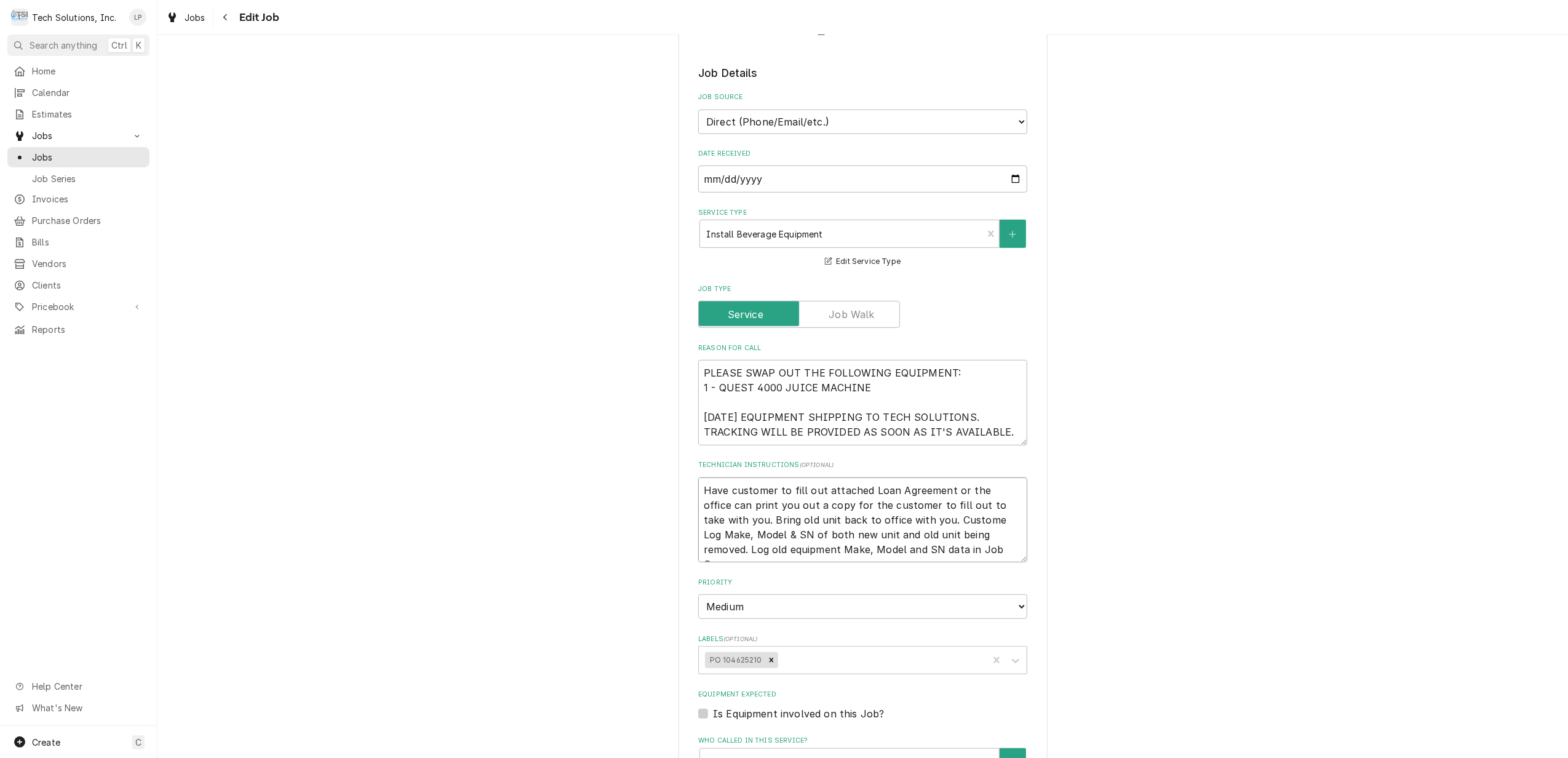
type textarea "x"
type textarea "Have customer to fill out attached Loan Agreement or the office can print you o…"
type textarea "x"
type textarea "Have customer to fill out attached Loan Agreement or the office can print you o…"
type textarea "x"
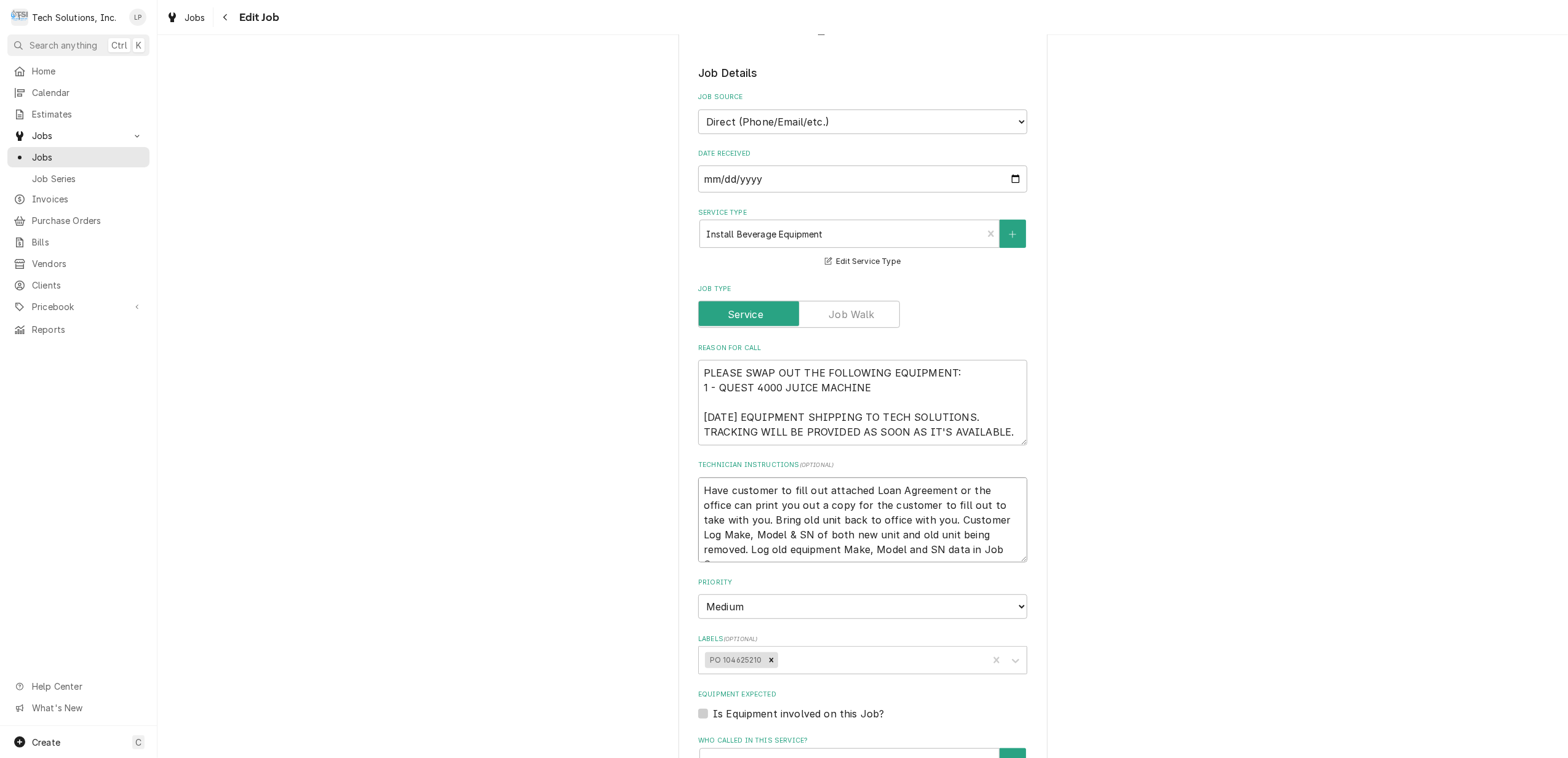
type textarea "Have customer to fill out attached Loan Agreement or the office can print you o…"
type textarea "x"
type textarea "Have customer to fill out attached Loan Agreement or the office can print you o…"
type textarea "x"
type textarea "Have customer to fill out attached Loan Agreement or the office can print you o…"
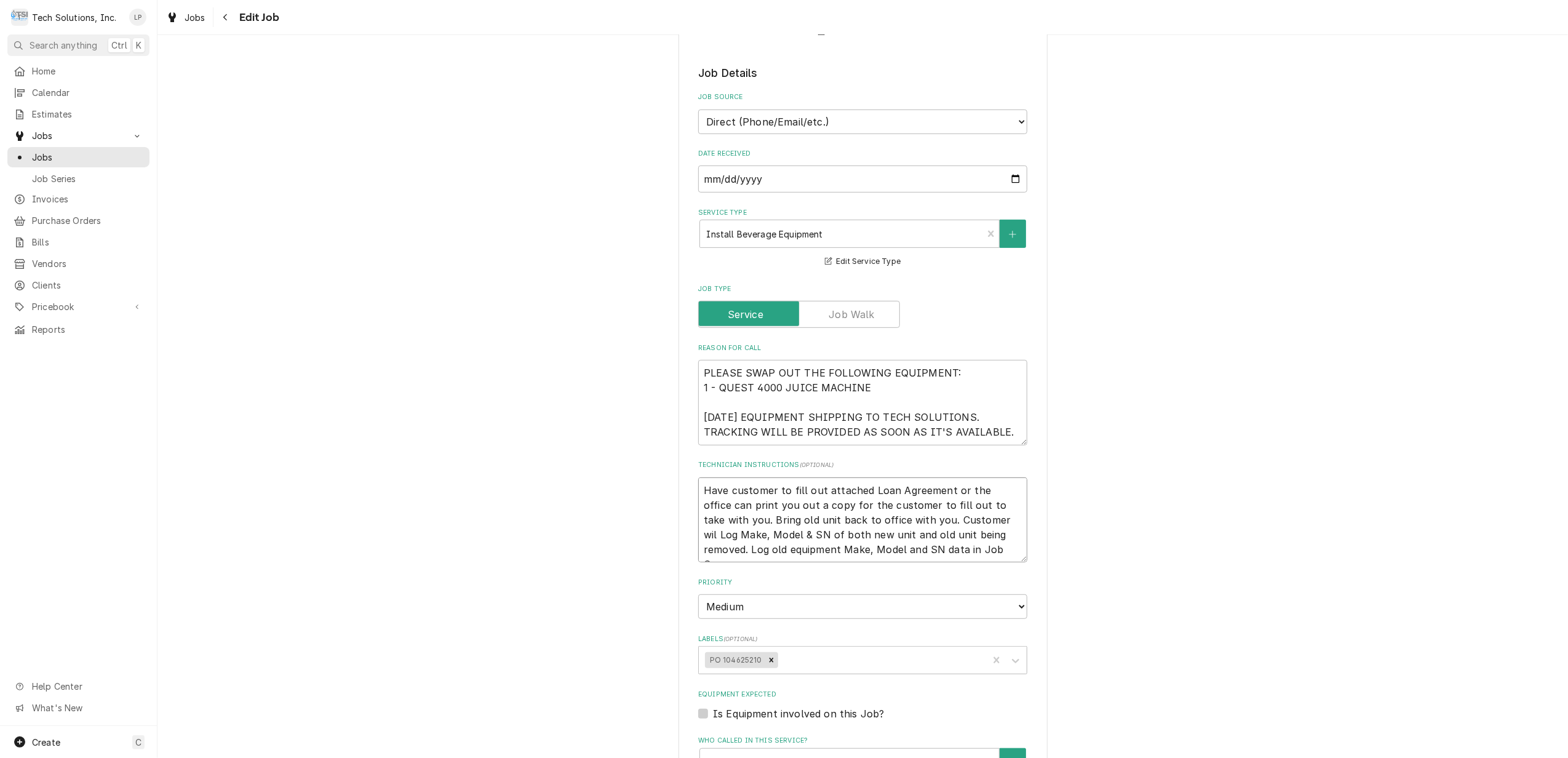
type textarea "x"
type textarea "Have customer to fill out attached Loan Agreement or the office can print you o…"
type textarea "x"
type textarea "Have customer to fill out attached Loan Agreement or the office can print you o…"
type textarea "x"
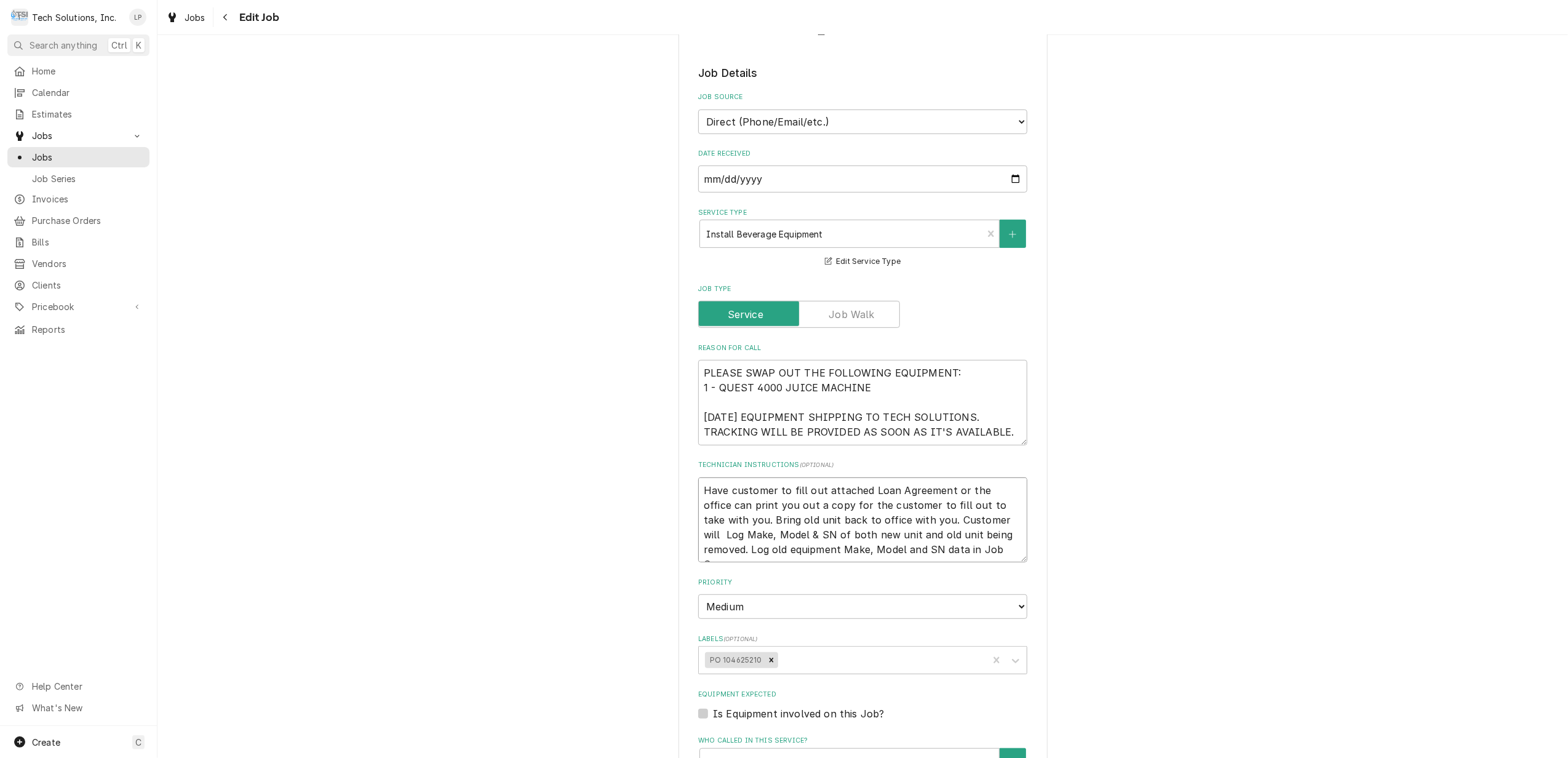
type textarea "Have customer to fill out attached Loan Agreement or the office can print you o…"
type textarea "x"
type textarea "Have customer to fill out attached Loan Agreement or the office can print you o…"
type textarea "x"
type textarea "Have customer to fill out attached Loan Agreement or the office can print you o…"
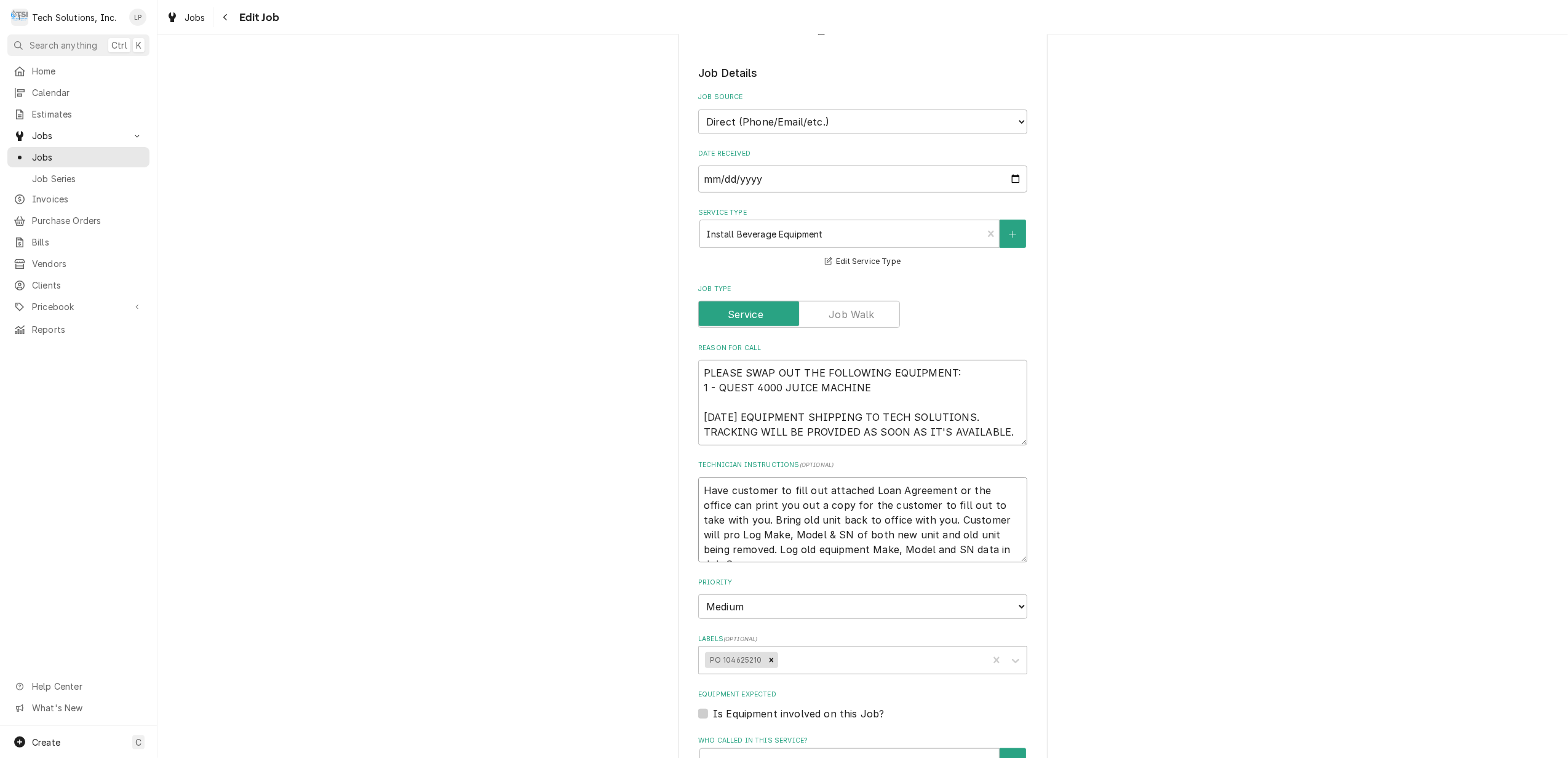
type textarea "x"
type textarea "Have customer to fill out attached Loan Agreement or the office can print you o…"
type textarea "x"
type textarea "Have customer to fill out attached Loan Agreement or the office can print you o…"
type textarea "x"
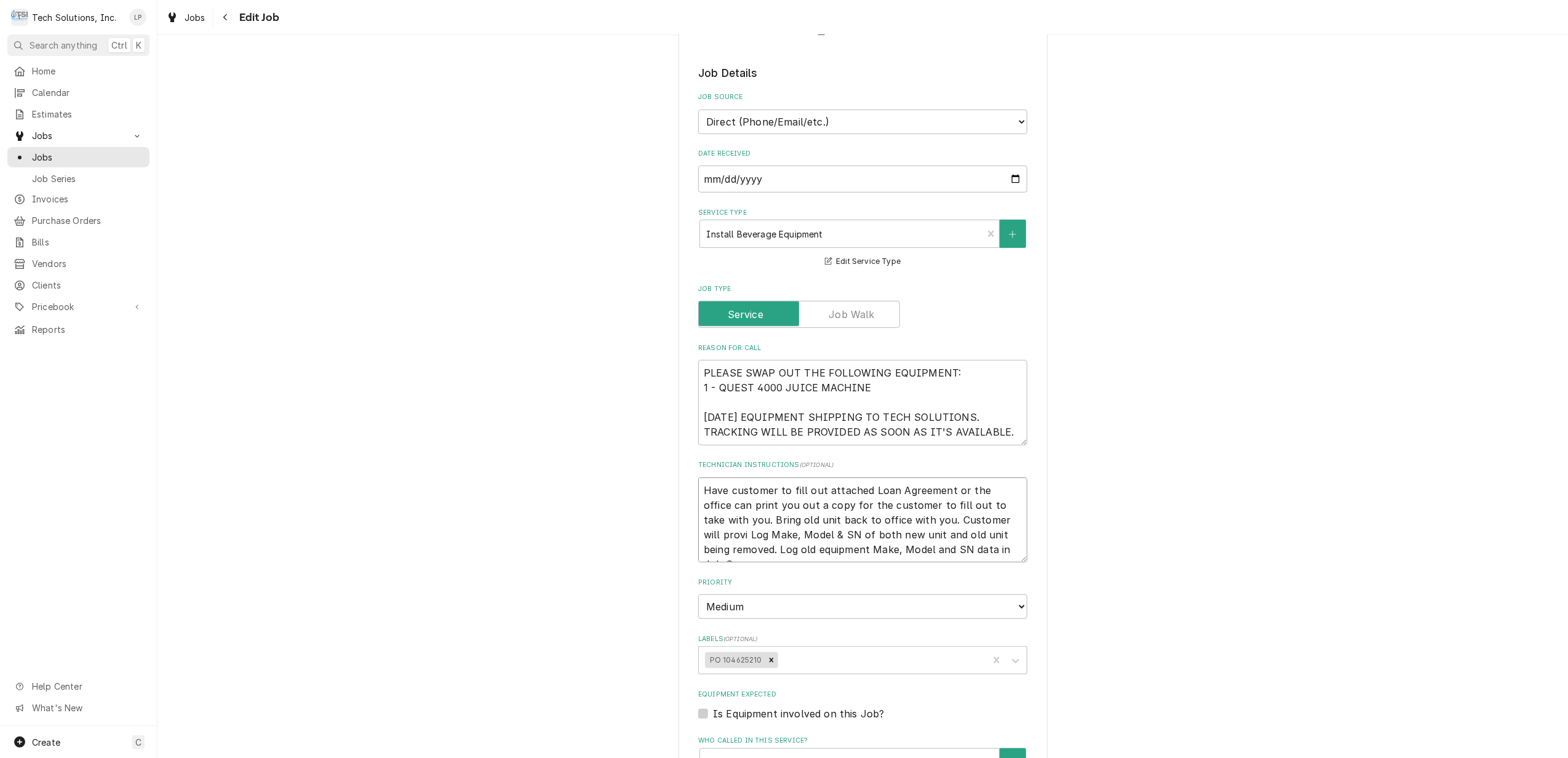
type textarea "Have customer to fill out attached Loan Agreement or the office can print you o…"
type textarea "x"
type textarea "Have customer to fill out attached Loan Agreement or the office can print you o…"
type textarea "x"
type textarea "Have customer to fill out attached Loan Agreement or the office can print you o…"
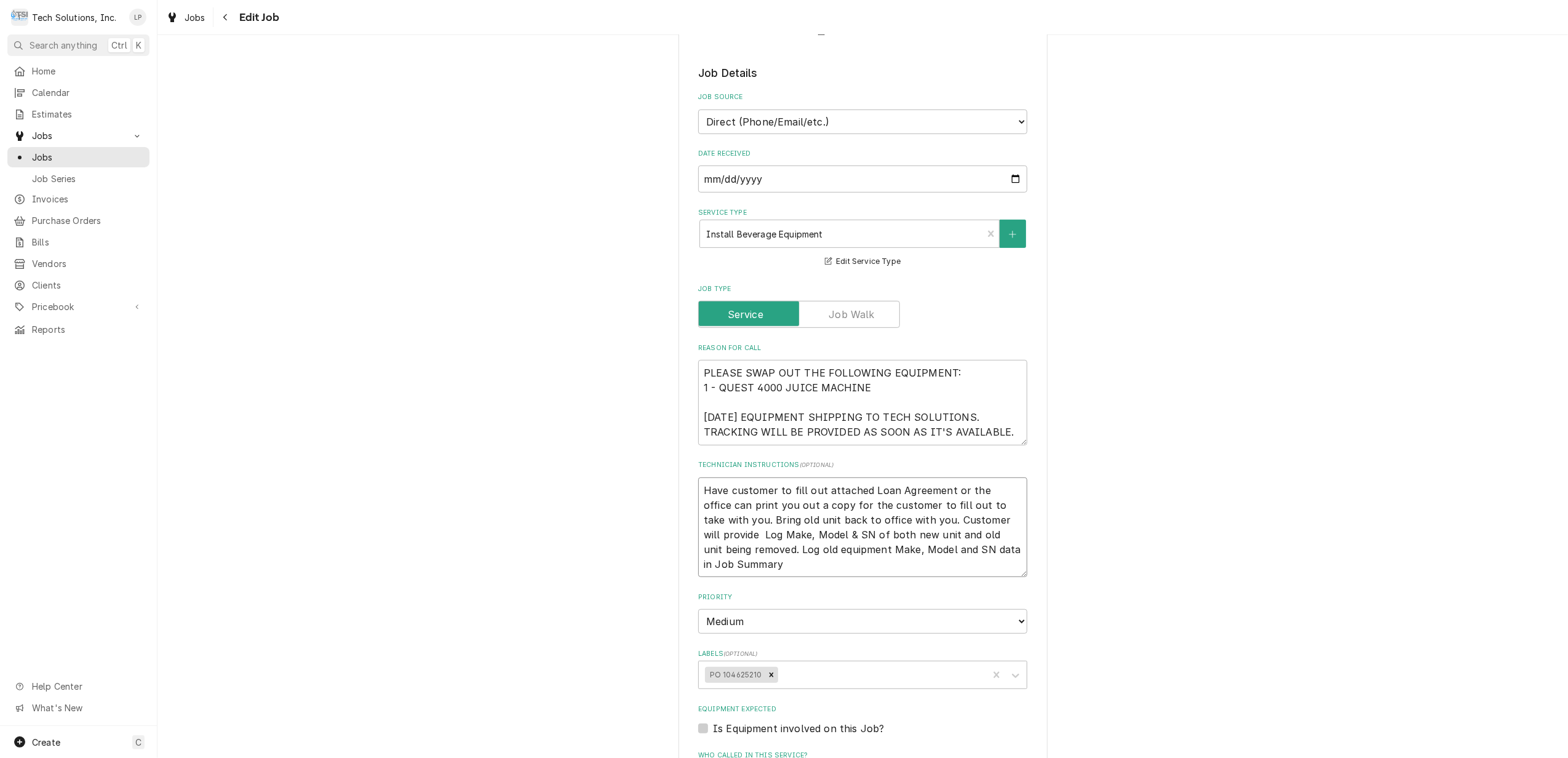
type textarea "x"
type textarea "Have customer to fill out attached Loan Agreement or the office can print you o…"
type textarea "x"
type textarea "Have customer to fill out attached Loan Agreement or the office can print you o…"
type textarea "x"
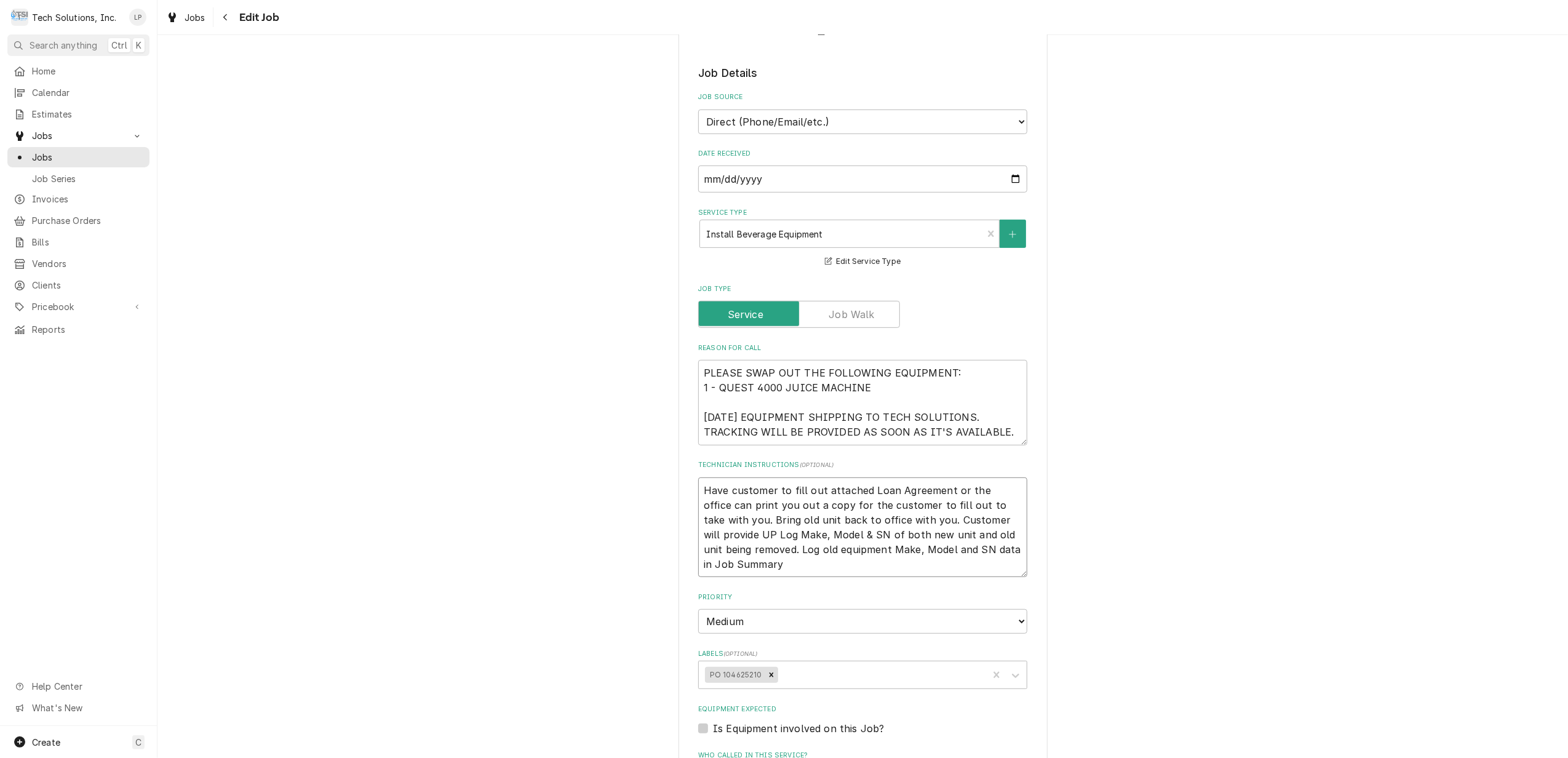
type textarea "Have customer to fill out attached Loan Agreement or the office can print you o…"
type textarea "x"
type textarea "Have customer to fill out attached Loan Agreement or the office can print you o…"
type textarea "x"
type textarea "Have customer to fill out attached Loan Agreement or the office can print you o…"
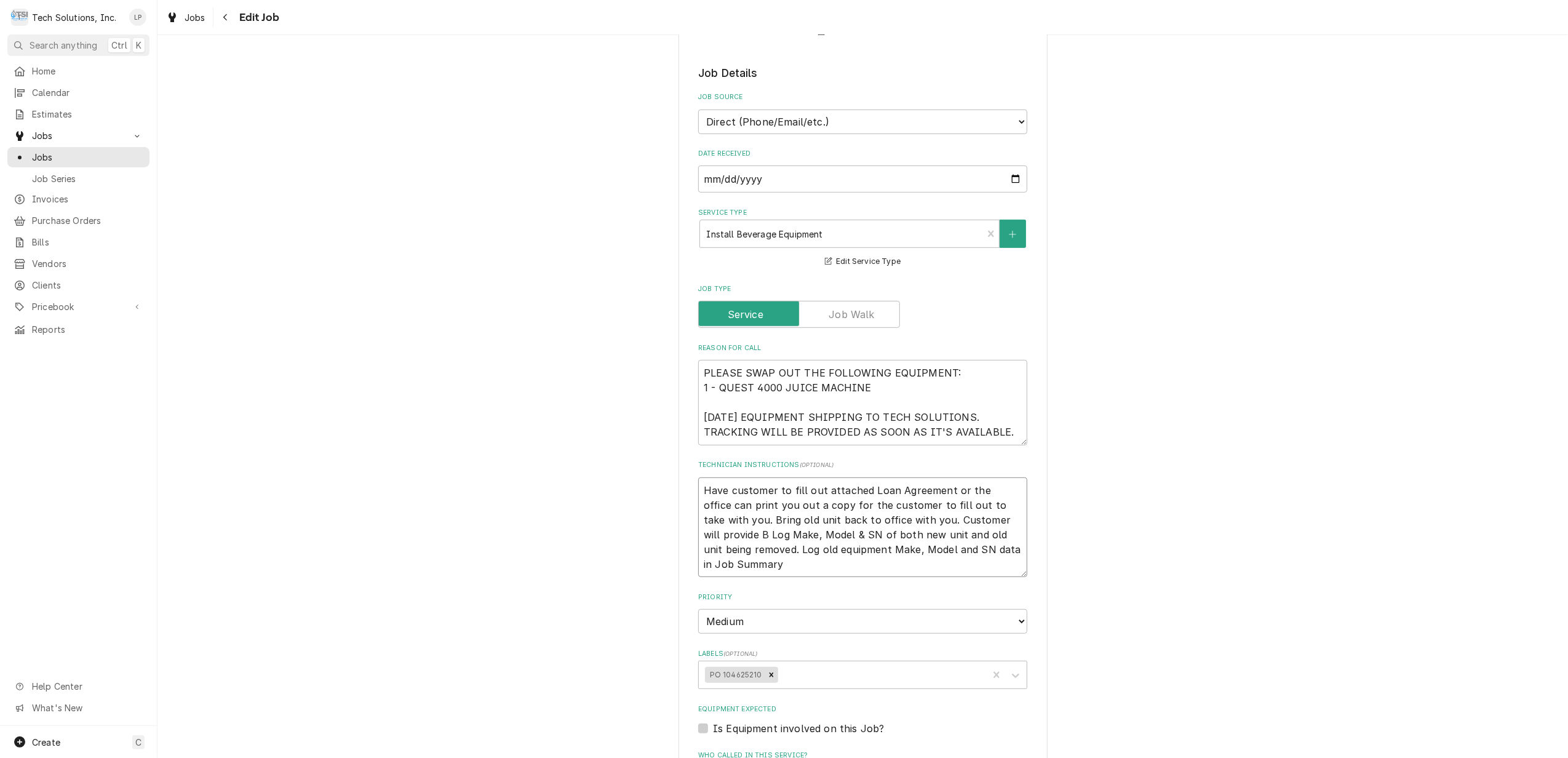
type textarea "x"
type textarea "Have customer to fill out attached Loan Agreement or the office can print you o…"
type textarea "x"
type textarea "Have customer to fill out attached Loan Agreement or the office can print you o…"
type textarea "x"
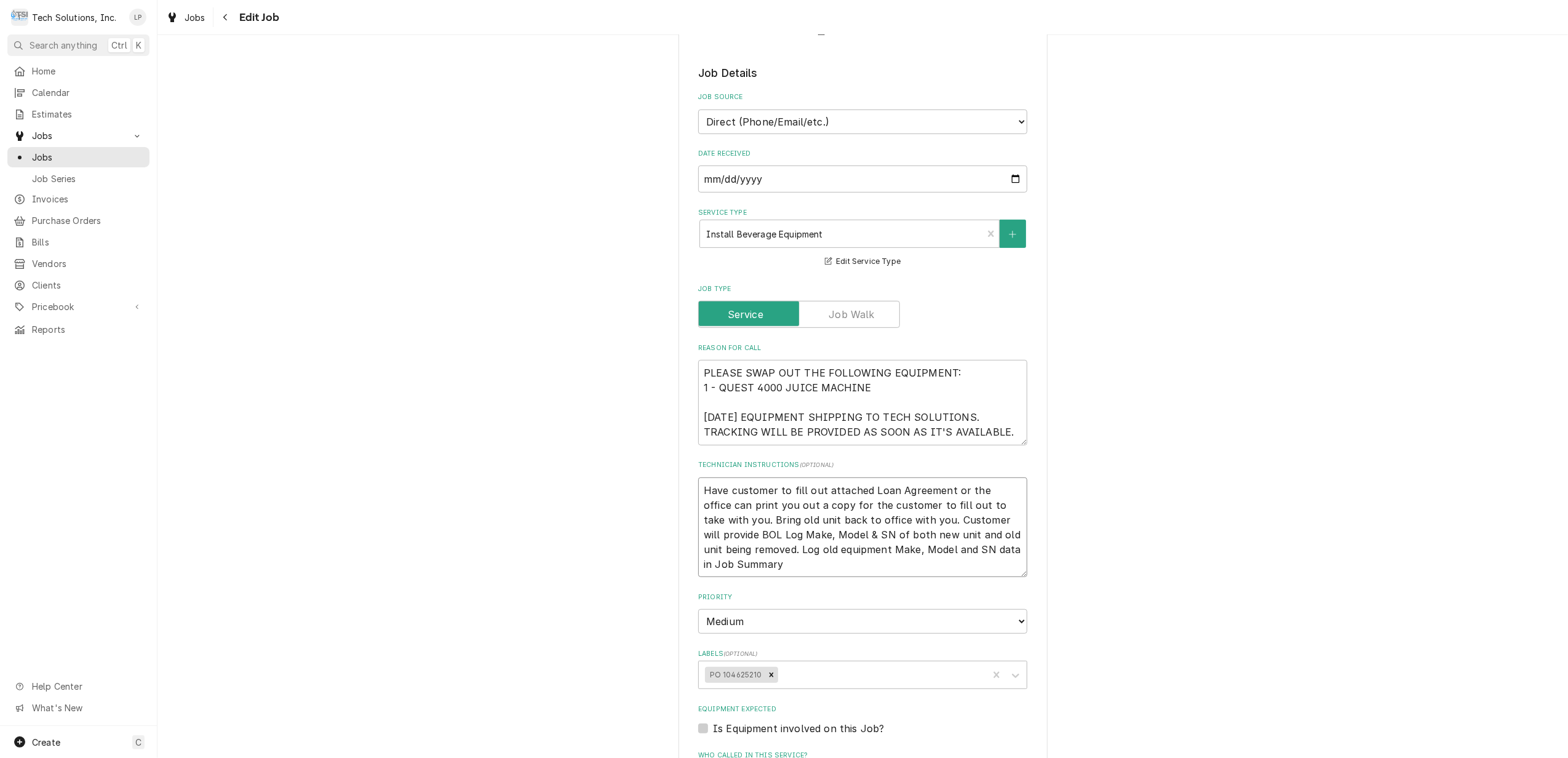
type textarea "Have customer to fill out attached Loan Agreement or the office can print you o…"
type textarea "x"
type textarea "Have customer to fill out attached Loan Agreement or the office can print you o…"
type textarea "x"
type textarea "Have customer to fill out attached Loan Agreement or the office can print you o…"
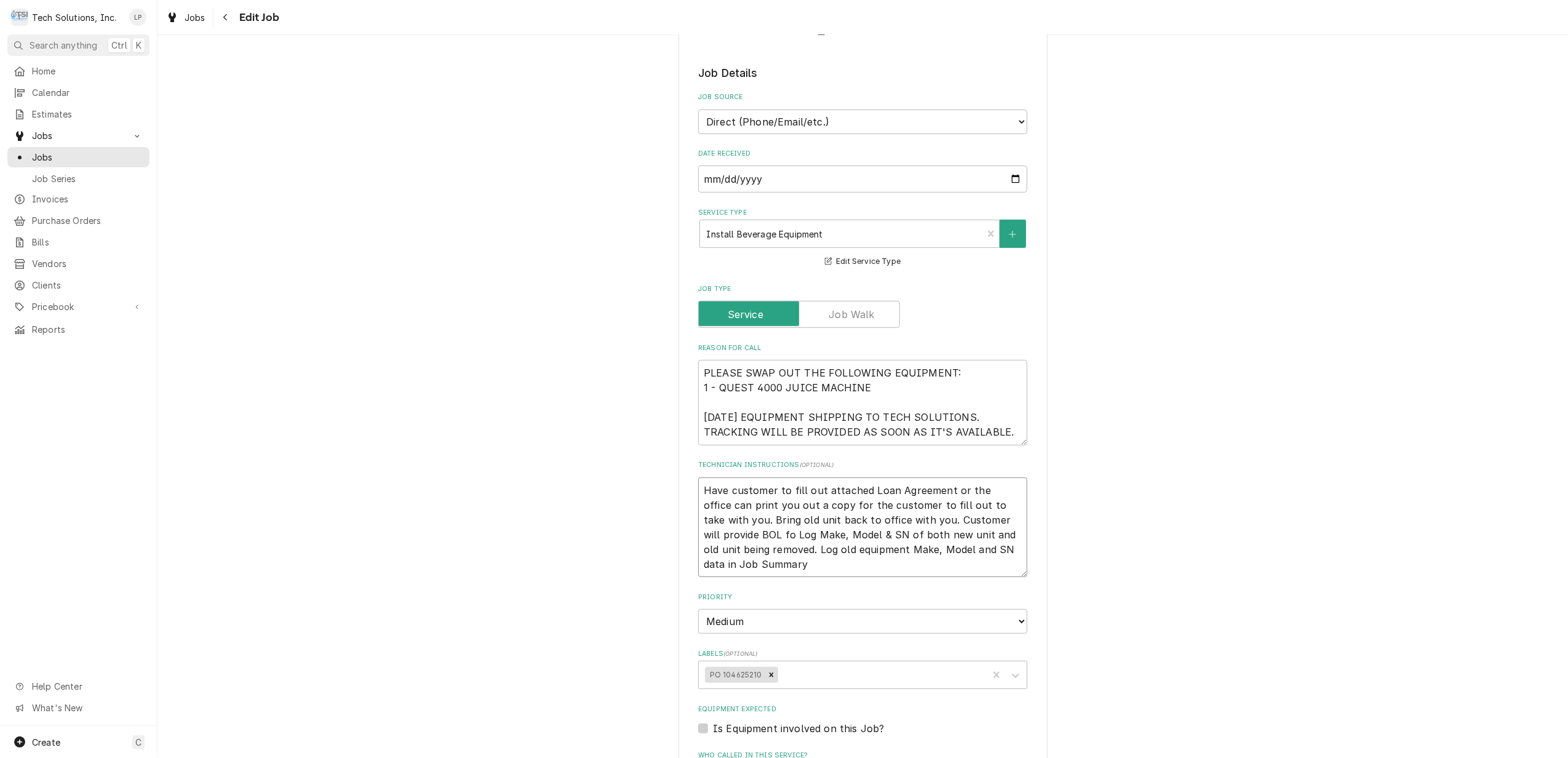
type textarea "x"
type textarea "Have customer to fill out attached Loan Agreement or the office can print you o…"
type textarea "x"
type textarea "Have customer to fill out attached Loan Agreement or the office can print you o…"
type textarea "x"
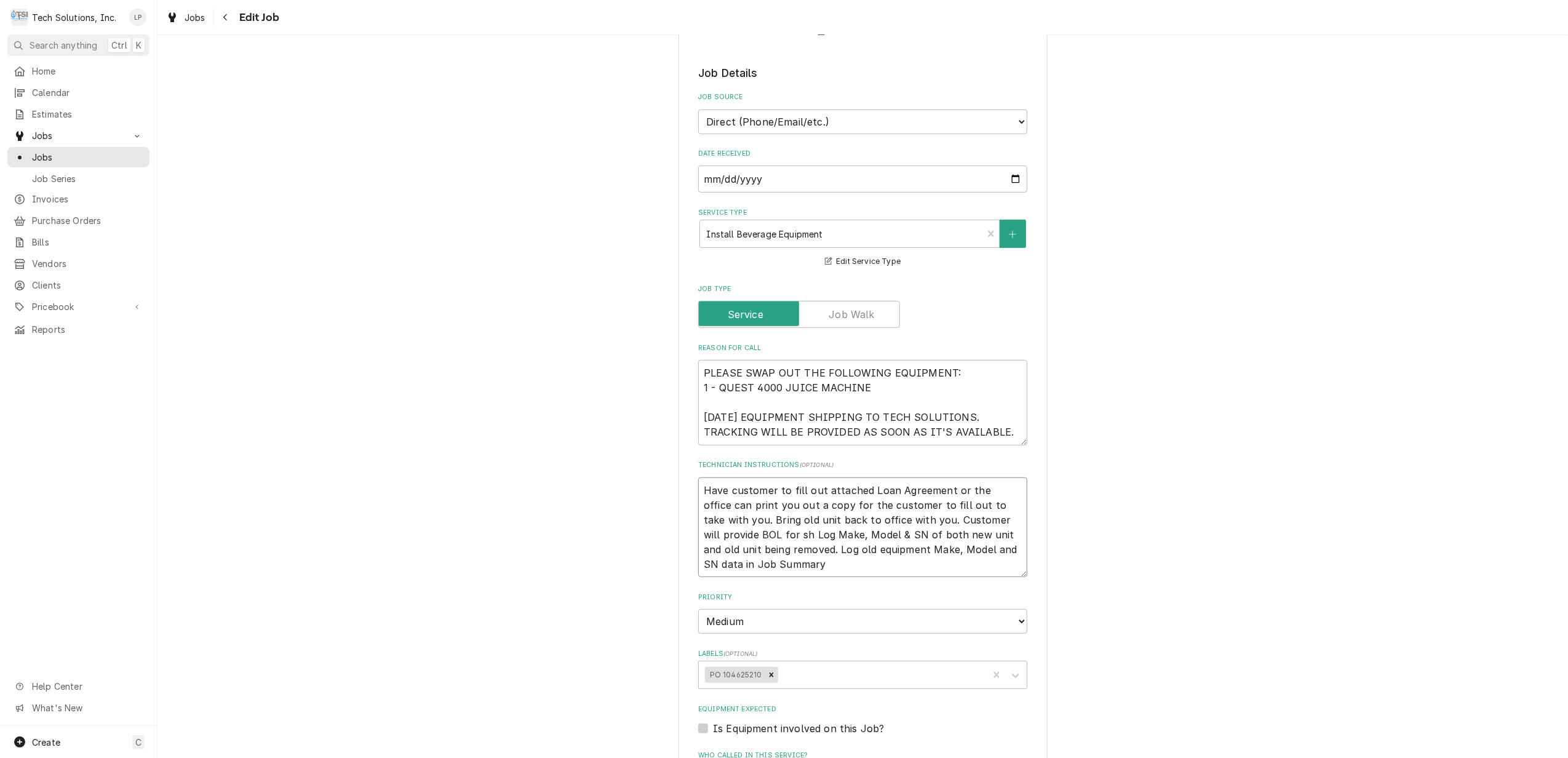
type textarea "Have customer to fill out attached Loan Agreement or the office can print you o…"
type textarea "x"
type textarea "Have customer to fill out attached Loan Agreement or the office can print you o…"
type textarea "x"
type textarea "Have customer to fill out attached Loan Agreement or the office can print you o…"
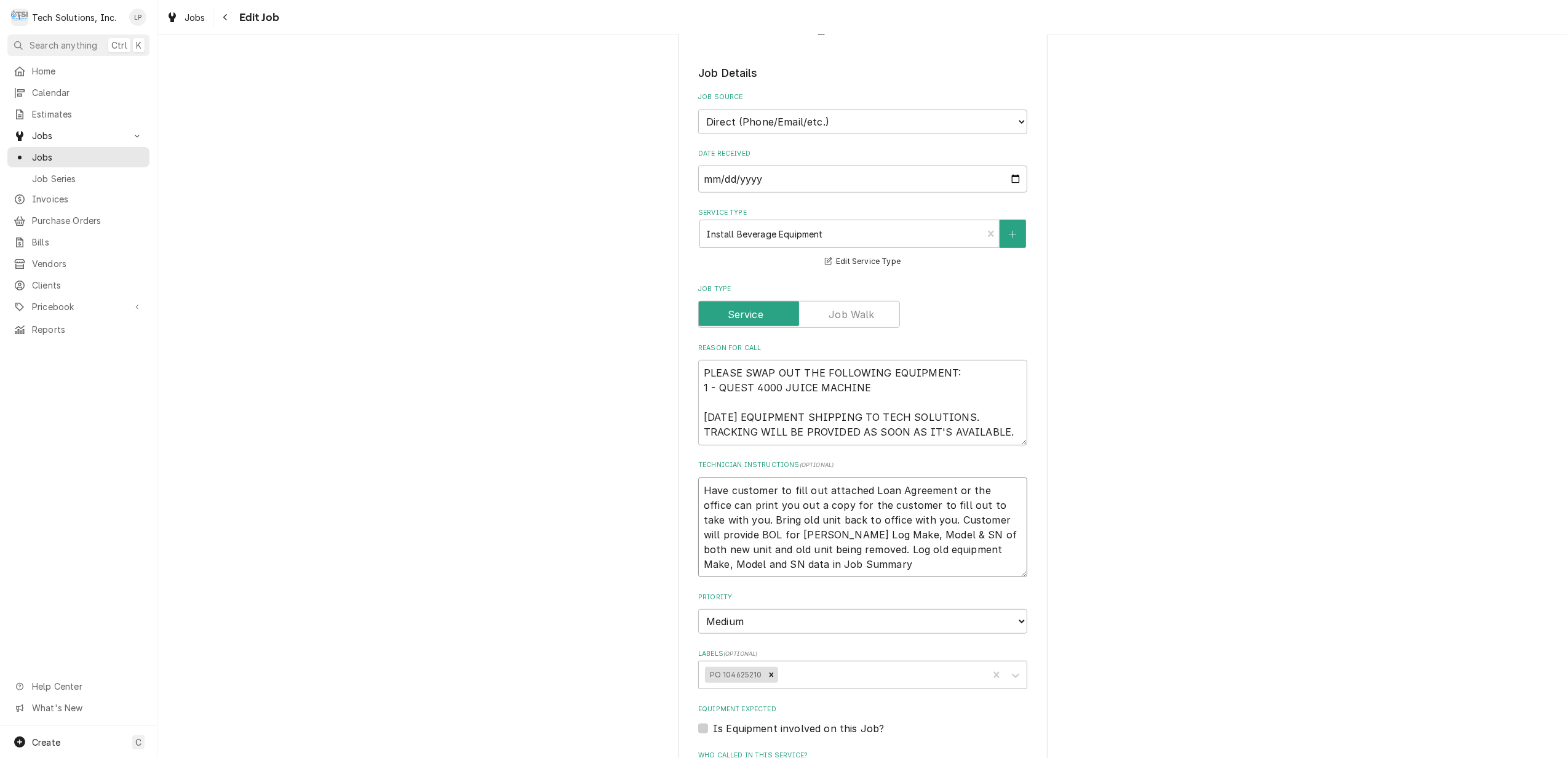
type textarea "x"
type textarea "Have customer to fill out attached Loan Agreement or the office can print you o…"
type textarea "x"
type textarea "Have customer to fill out attached Loan Agreement or the office can print you o…"
type textarea "x"
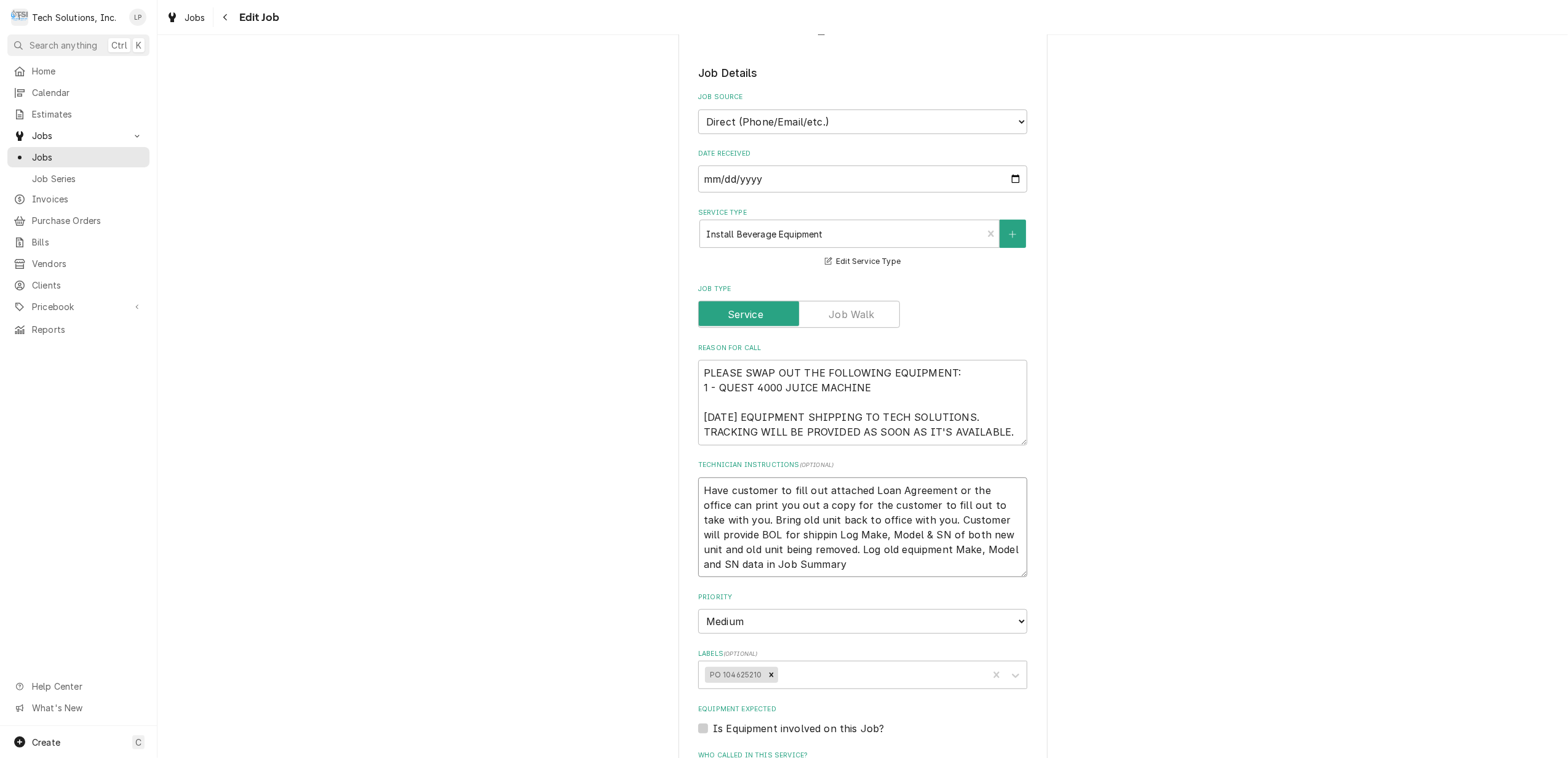
type textarea "Have customer to fill out attached Loan Agreement or the office can print you o…"
type textarea "x"
type textarea "Have customer to fill out attached Loan Agreement or the office can print you o…"
type textarea "x"
type textarea "Have customer to fill out attached Loan Agreement or the office can print you o…"
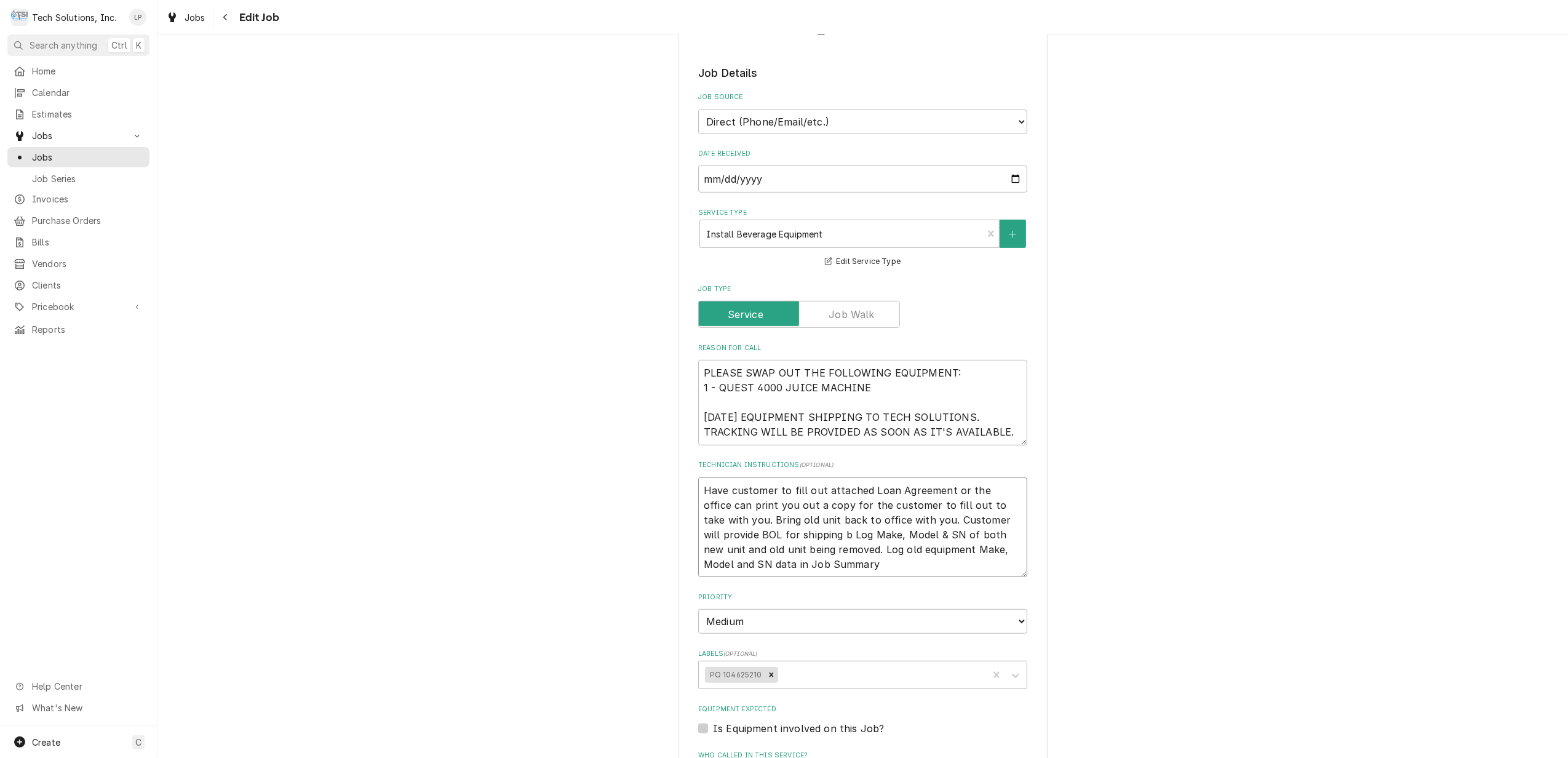
type textarea "x"
type textarea "Have customer to fill out attached Loan Agreement or the office can print you o…"
type textarea "x"
type textarea "Have customer to fill out attached Loan Agreement or the office can print you o…"
type textarea "x"
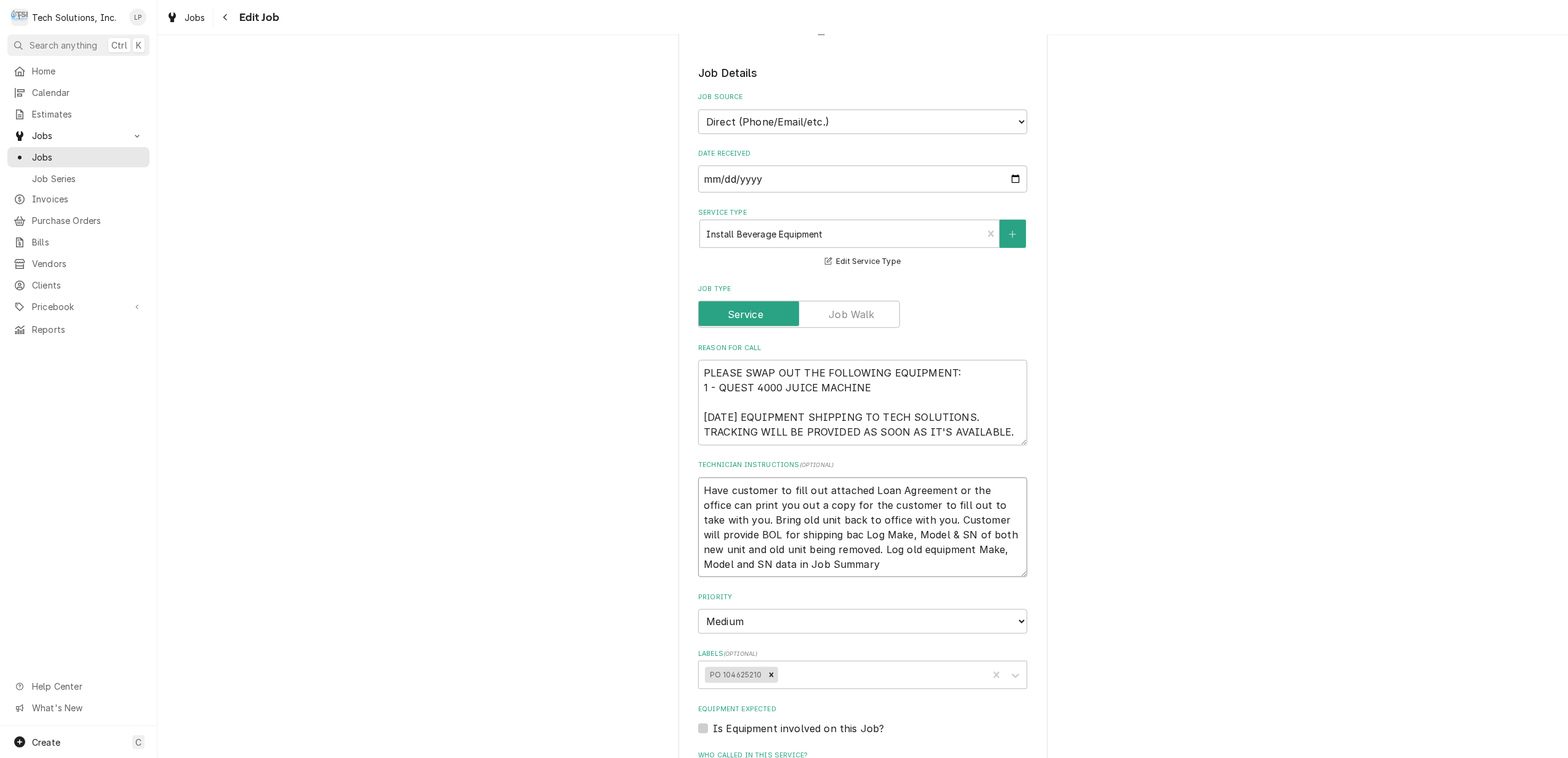
type textarea "Have customer to fill out attached Loan Agreement or the office can print you o…"
type textarea "x"
type textarea "Have customer to fill out attached Loan Agreement or the office can print you o…"
click at [946, 504] on textarea "Have customer to fill out attached Loan Agreement or the office can print you o…" at bounding box center [862, 527] width 329 height 101
type textarea "x"
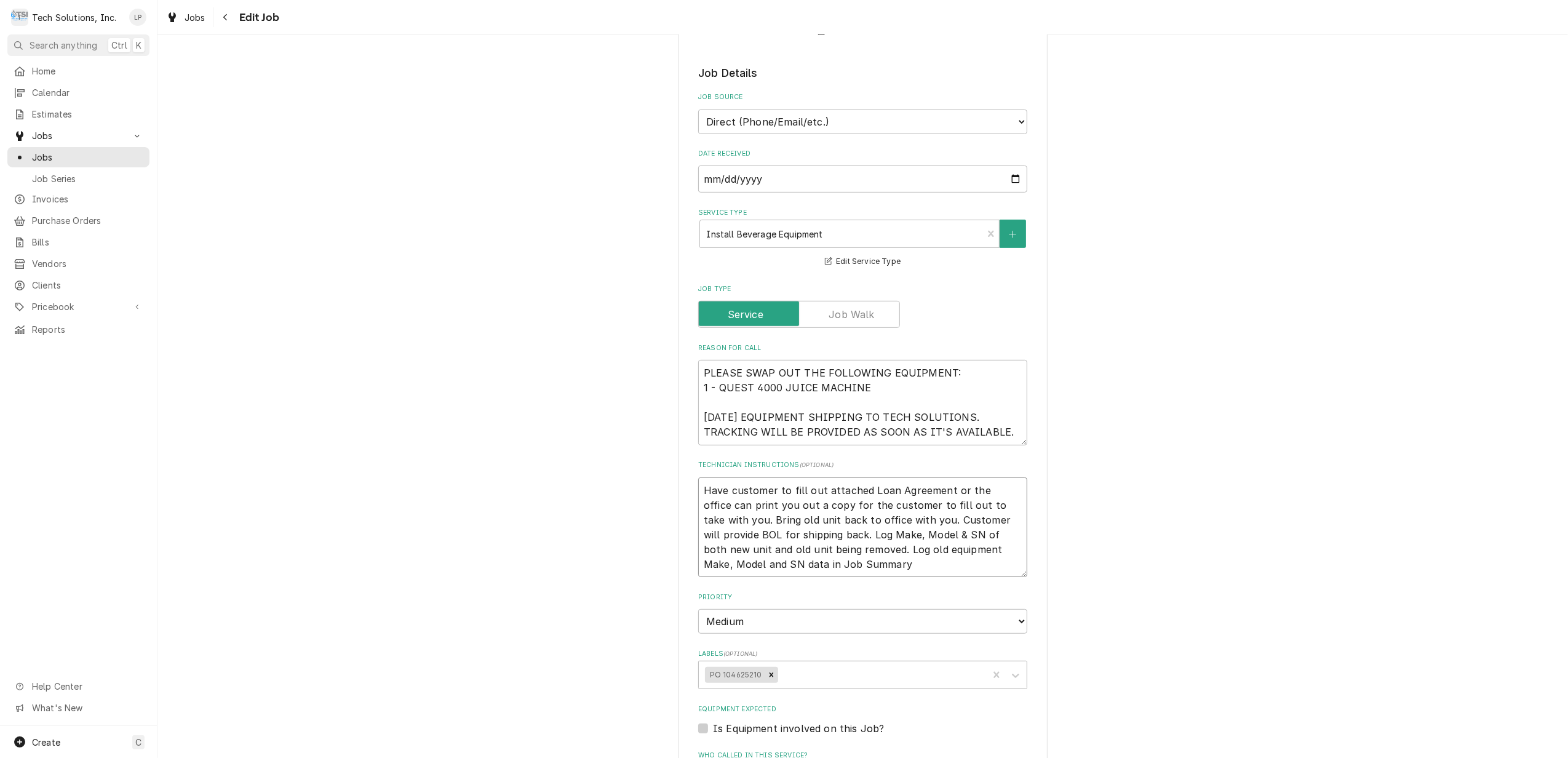
type textarea "Have customer to fill out attached Loan Agreement or the office can print you o…"
type textarea "x"
type textarea "Have customer to fill out attached Loan Agreement or the office can print you o…"
type textarea "x"
type textarea "Have customer to fill out attached Loan Agreement or the office can print you o…"
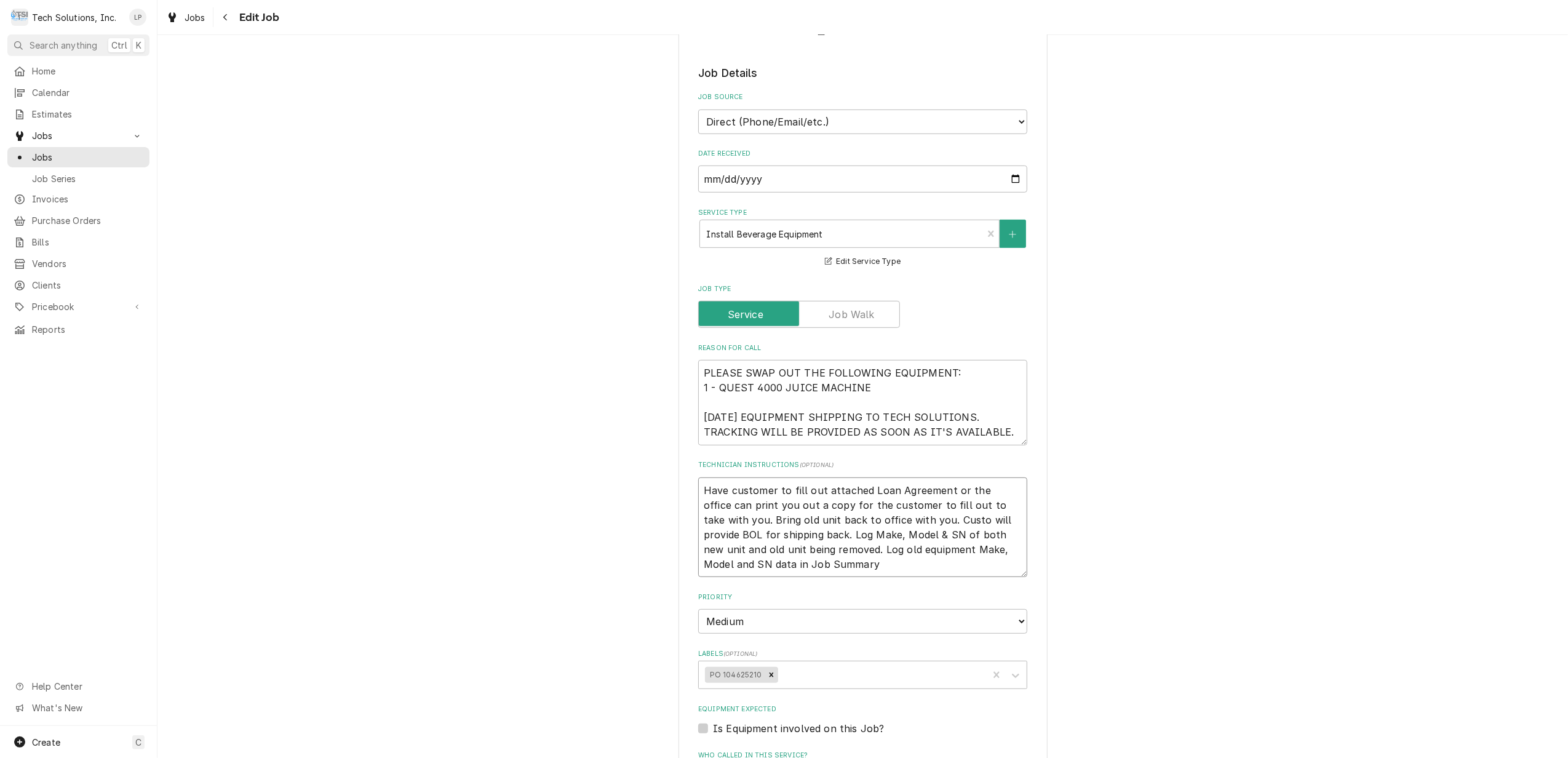
type textarea "x"
type textarea "Have customer to fill out attached Loan Agreement or the office can print you o…"
type textarea "x"
type textarea "Have customer to fill out attached Loan Agreement or the office can print you o…"
type textarea "x"
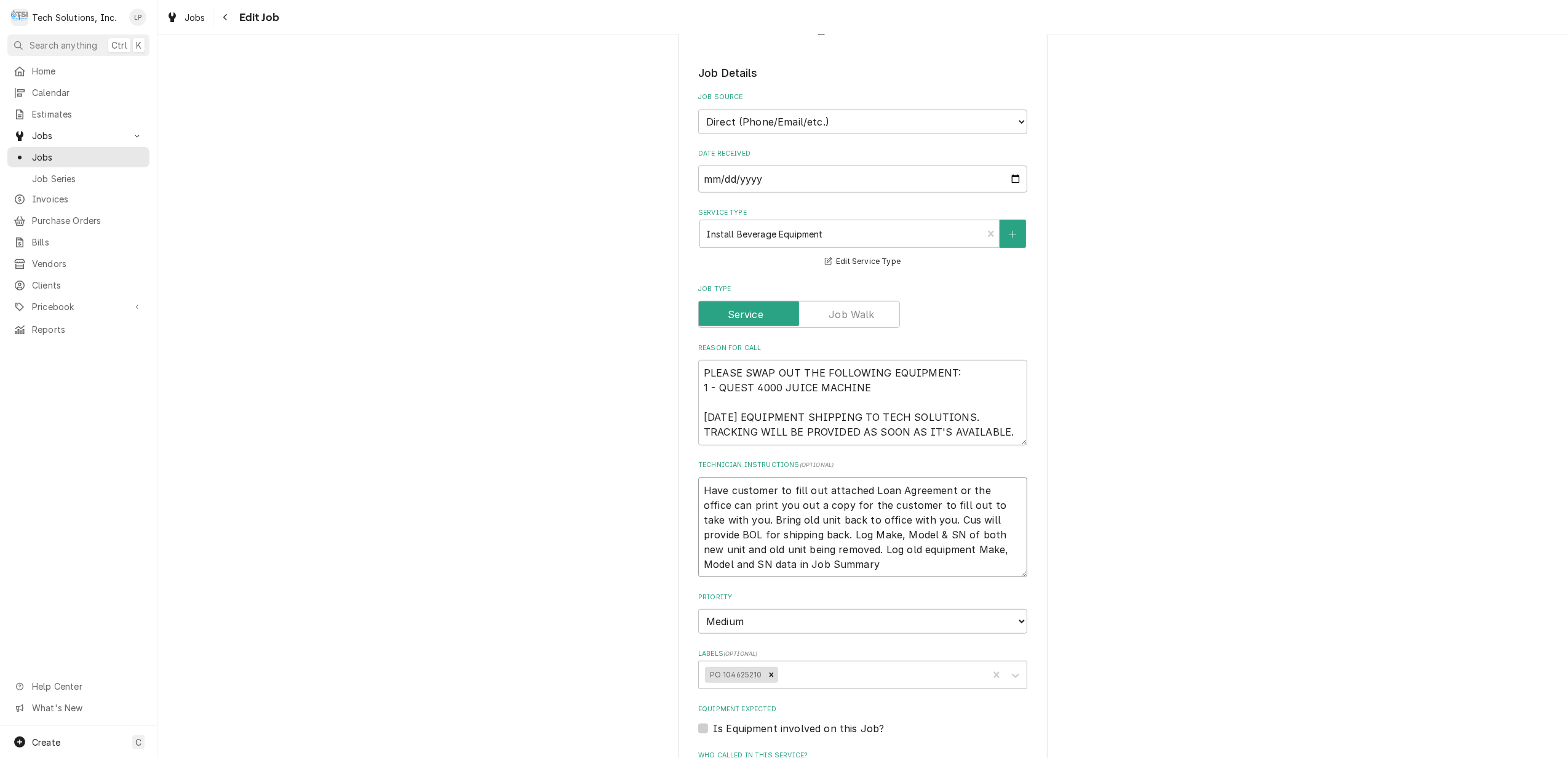
type textarea "Have customer to fill out attached Loan Agreement or the office can print you o…"
type textarea "x"
type textarea "Have customer to fill out attached Loan Agreement or the office can print you o…"
type textarea "x"
type textarea "Have customer to fill out attached Loan Agreement or the office can print you o…"
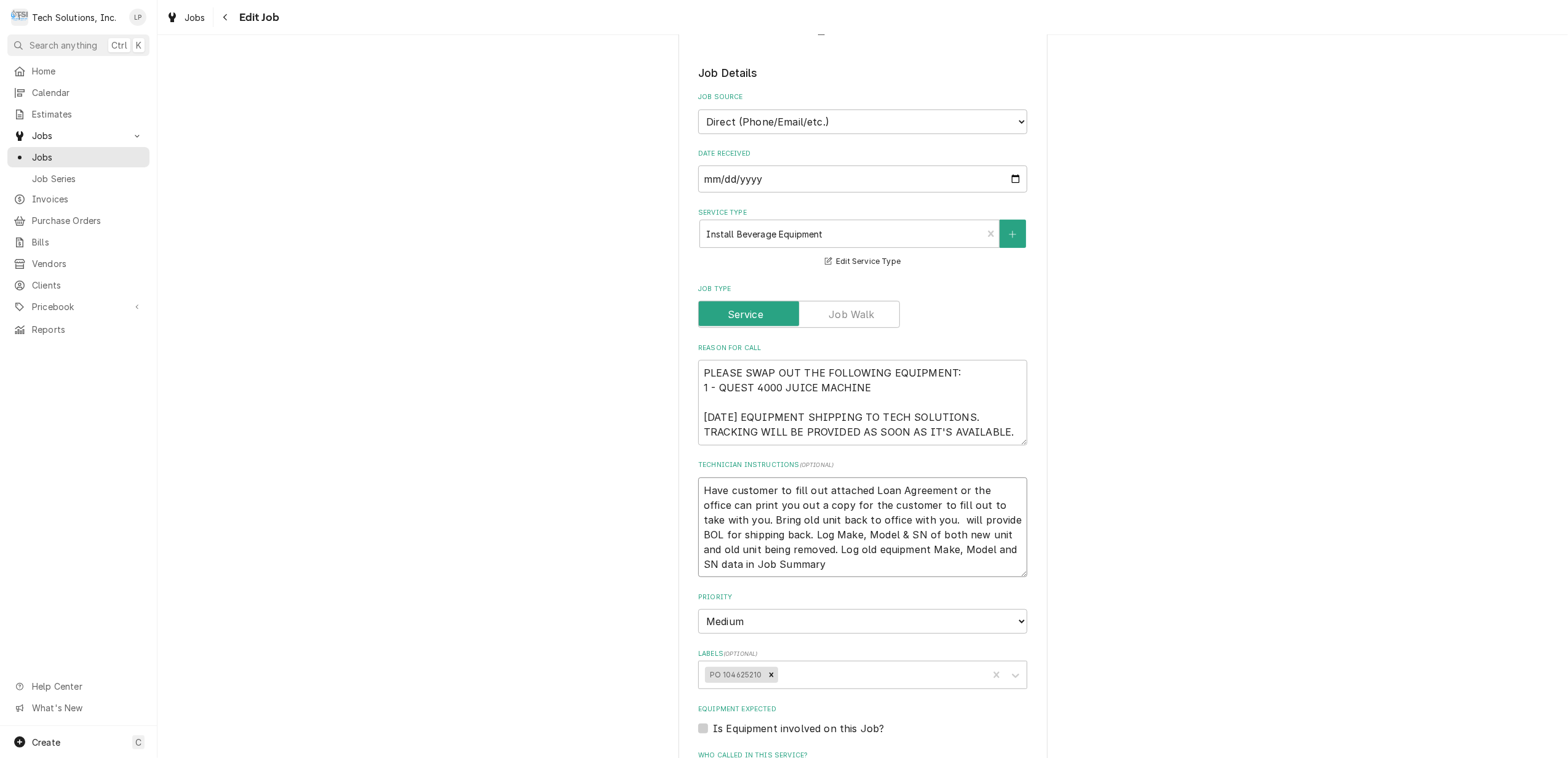
type textarea "x"
type textarea "Have customer to fill out attached Loan Agreement or the office can print you o…"
type textarea "x"
type textarea "Have customer to fill out attached Loan Agreement or the office can print you o…"
type textarea "x"
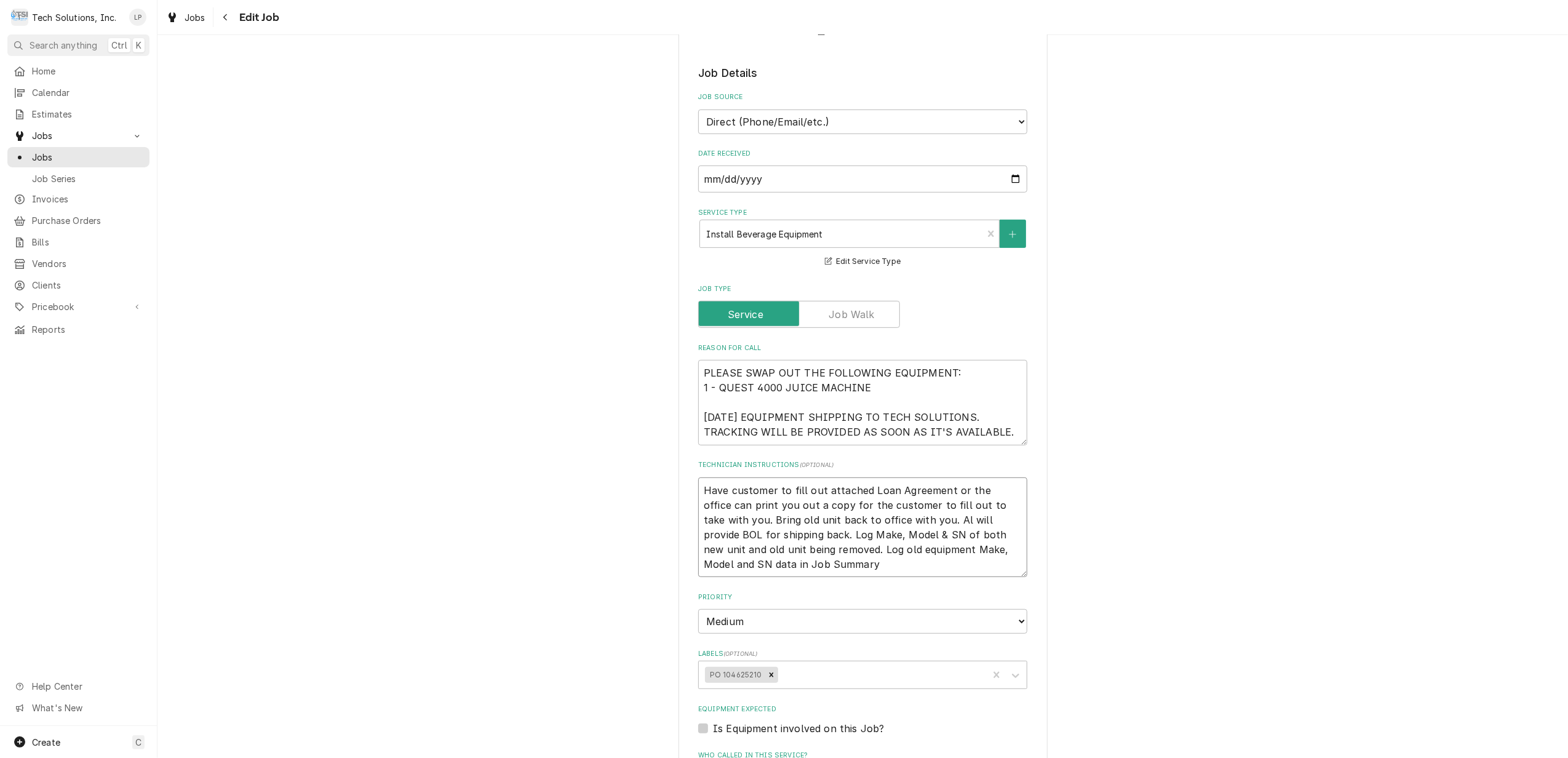
type textarea "Have customer to fill out attached Loan Agreement or the office can print you o…"
type textarea "x"
type textarea "Have customer to fill out attached Loan Agreement or the office can print you o…"
type textarea "x"
type textarea "Have customer to fill out attached Loan Agreement or the office can print you o…"
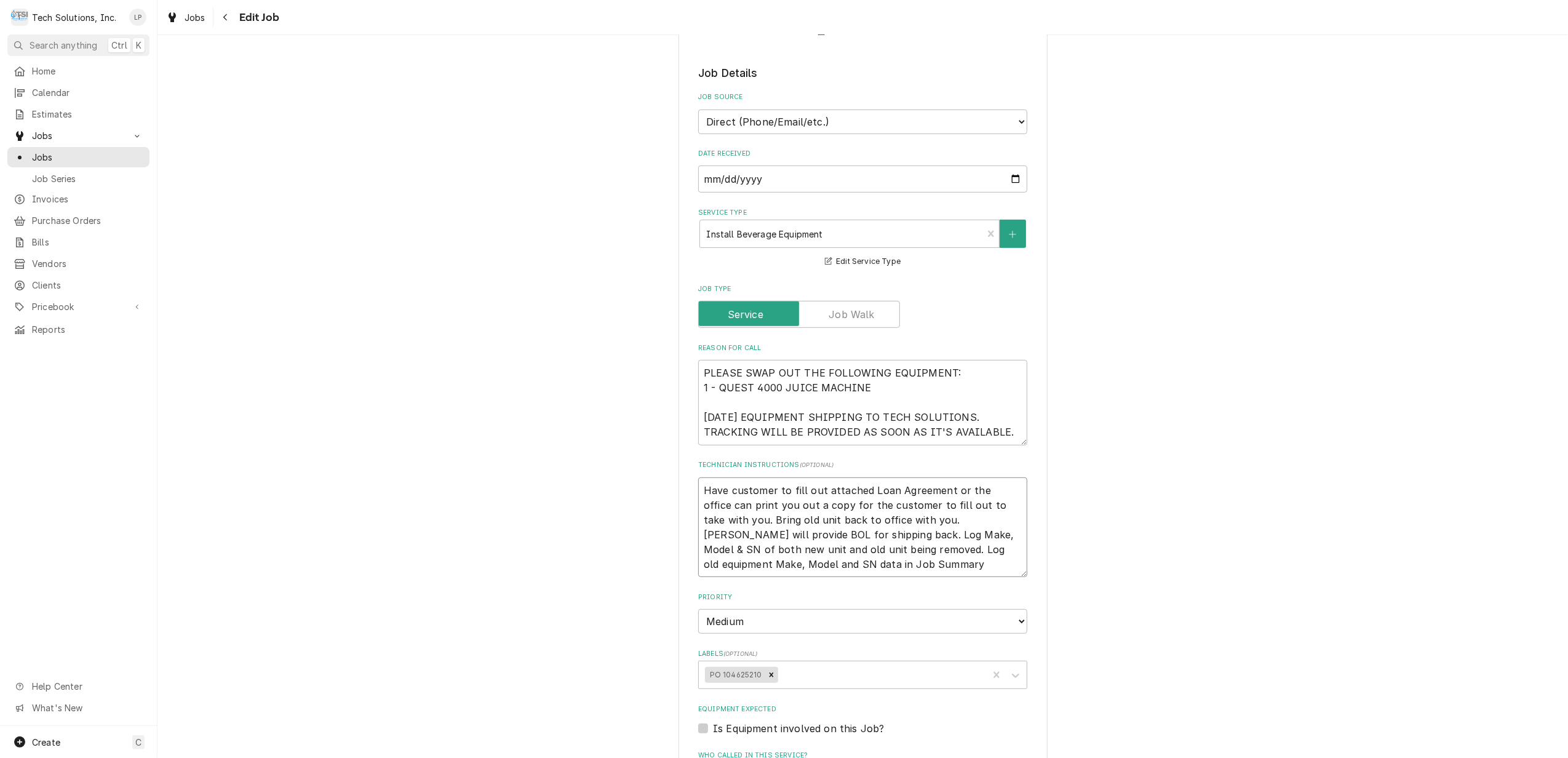
type textarea "x"
type textarea "Have customer to fill out attached Loan Agreement or the office can print you o…"
type textarea "x"
type textarea "Have customer to fill out attached Loan Agreement or the office can print you o…"
type textarea "x"
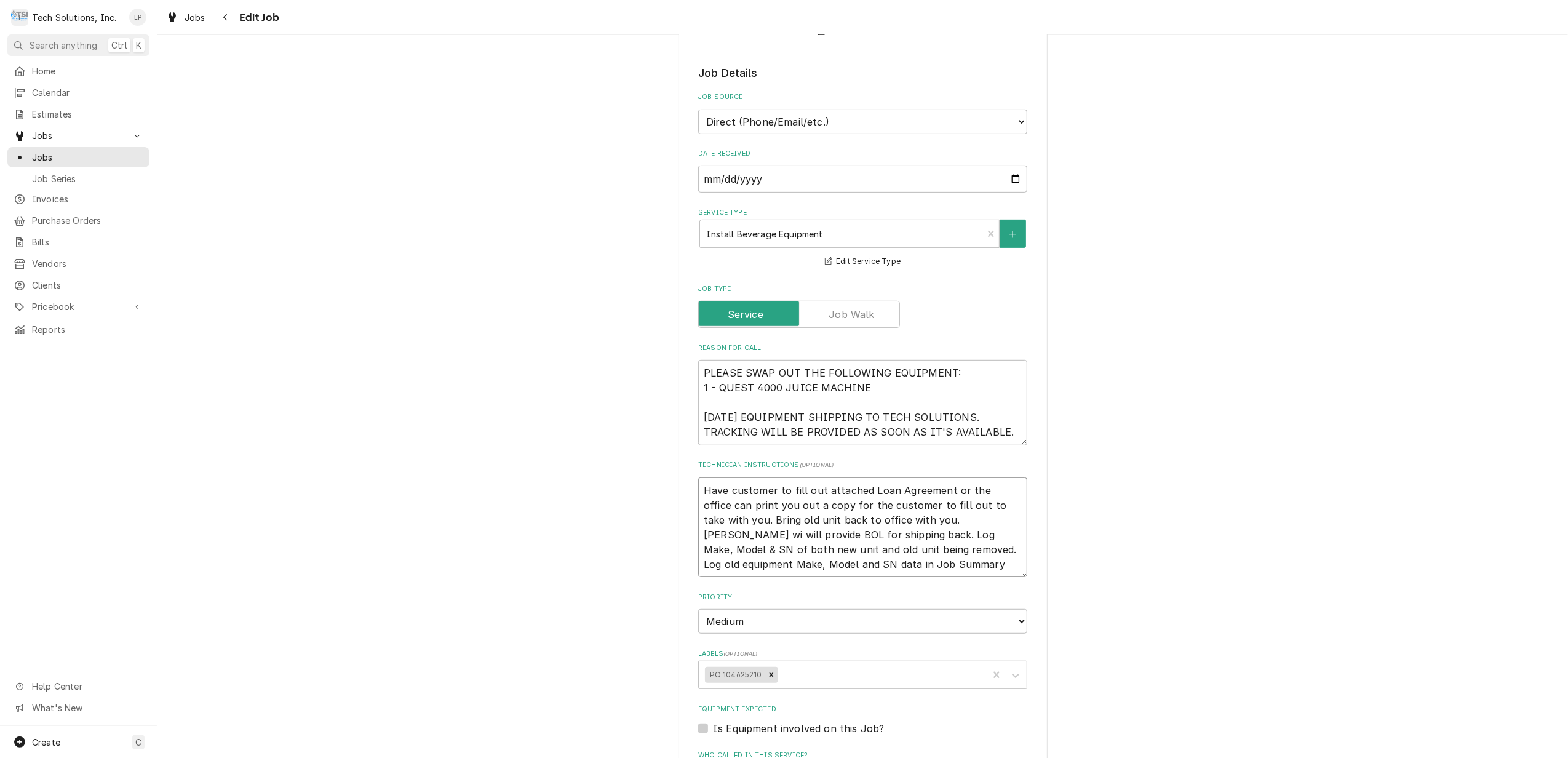
type textarea "Have customer to fill out attached Loan Agreement or the office can print you o…"
type textarea "x"
type textarea "Have customer to fill out attached Loan Agreement or the office can print you o…"
type textarea "x"
type textarea "Have customer to fill out attached Loan Agreement or the office can print you o…"
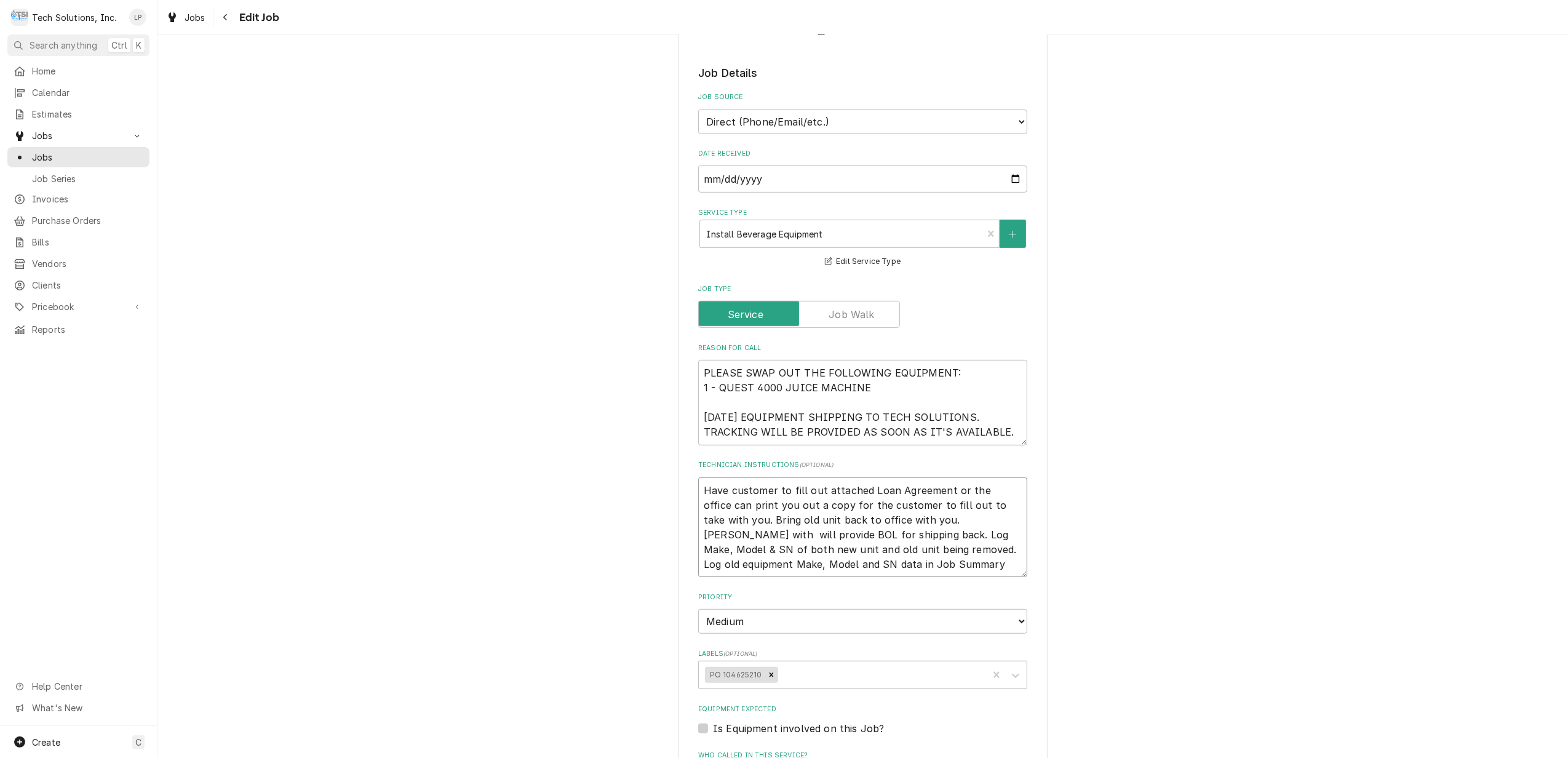
type textarea "x"
type textarea "Have customer to fill out attached Loan Agreement or the office can print you o…"
type textarea "x"
type textarea "Have customer to fill out attached Loan Agreement or the office can print you o…"
type textarea "x"
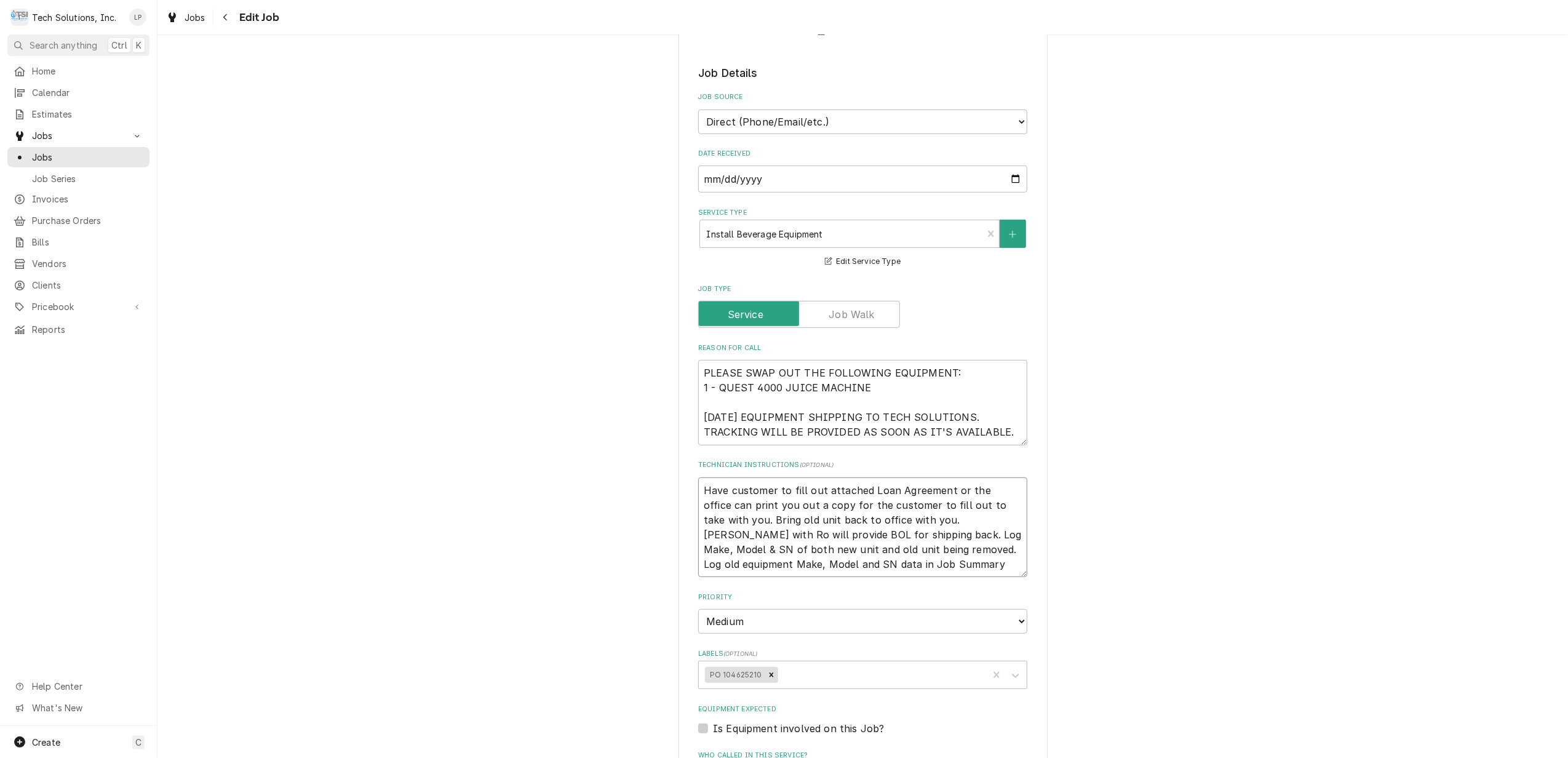
type textarea "Have customer to fill out attached Loan Agreement or the office can print you o…"
type textarea "x"
type textarea "Have customer to fill out attached Loan Agreement or the office can print you o…"
type textarea "x"
type textarea "Have customer to fill out attached Loan Agreement or the office can print you o…"
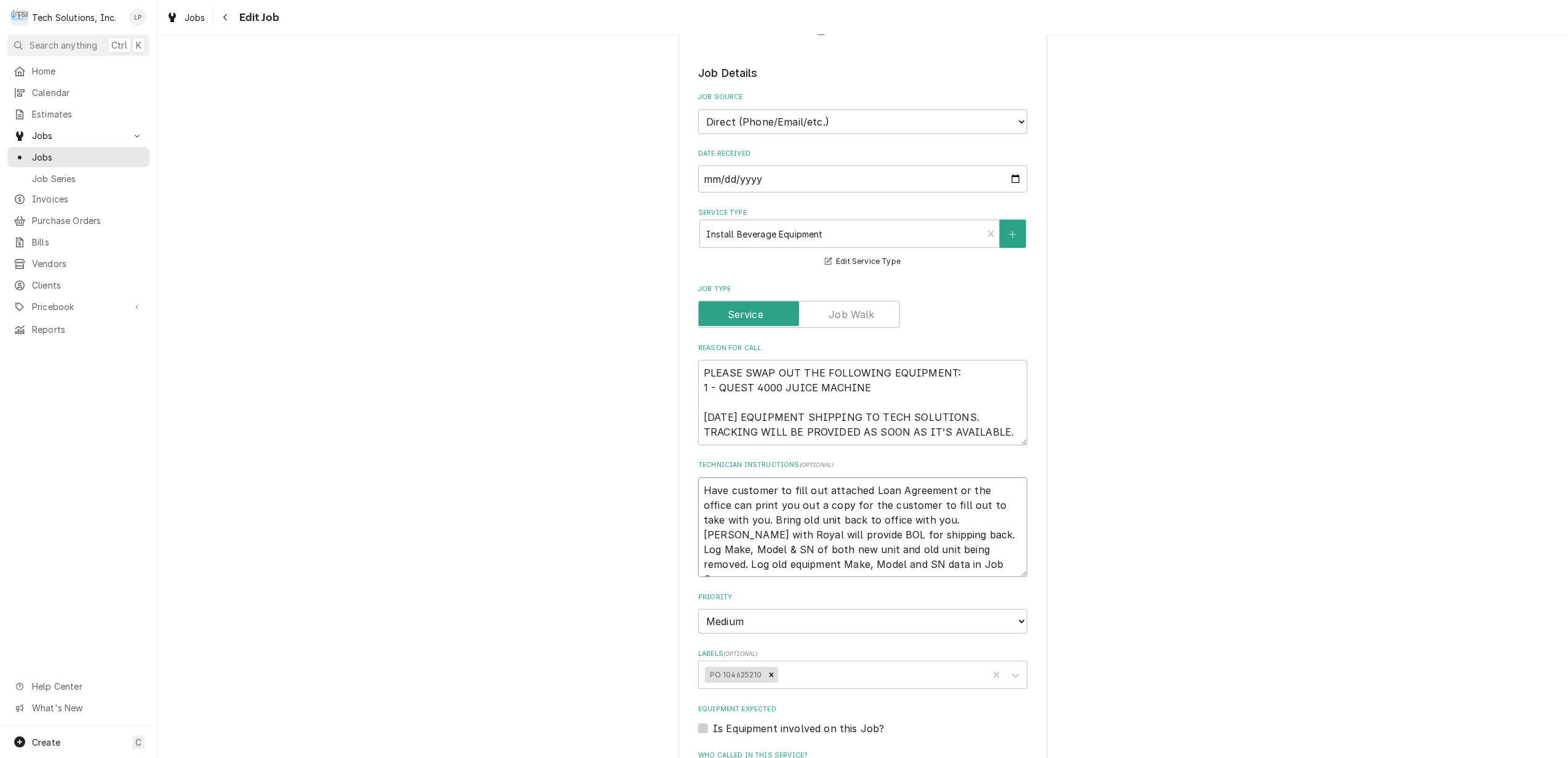
type textarea "x"
type textarea "Have customer to fill out attached Loan Agreement or the office can print you o…"
type textarea "x"
type textarea "Have customer to fill out attached Loan Agreement or the office can print you o…"
type textarea "x"
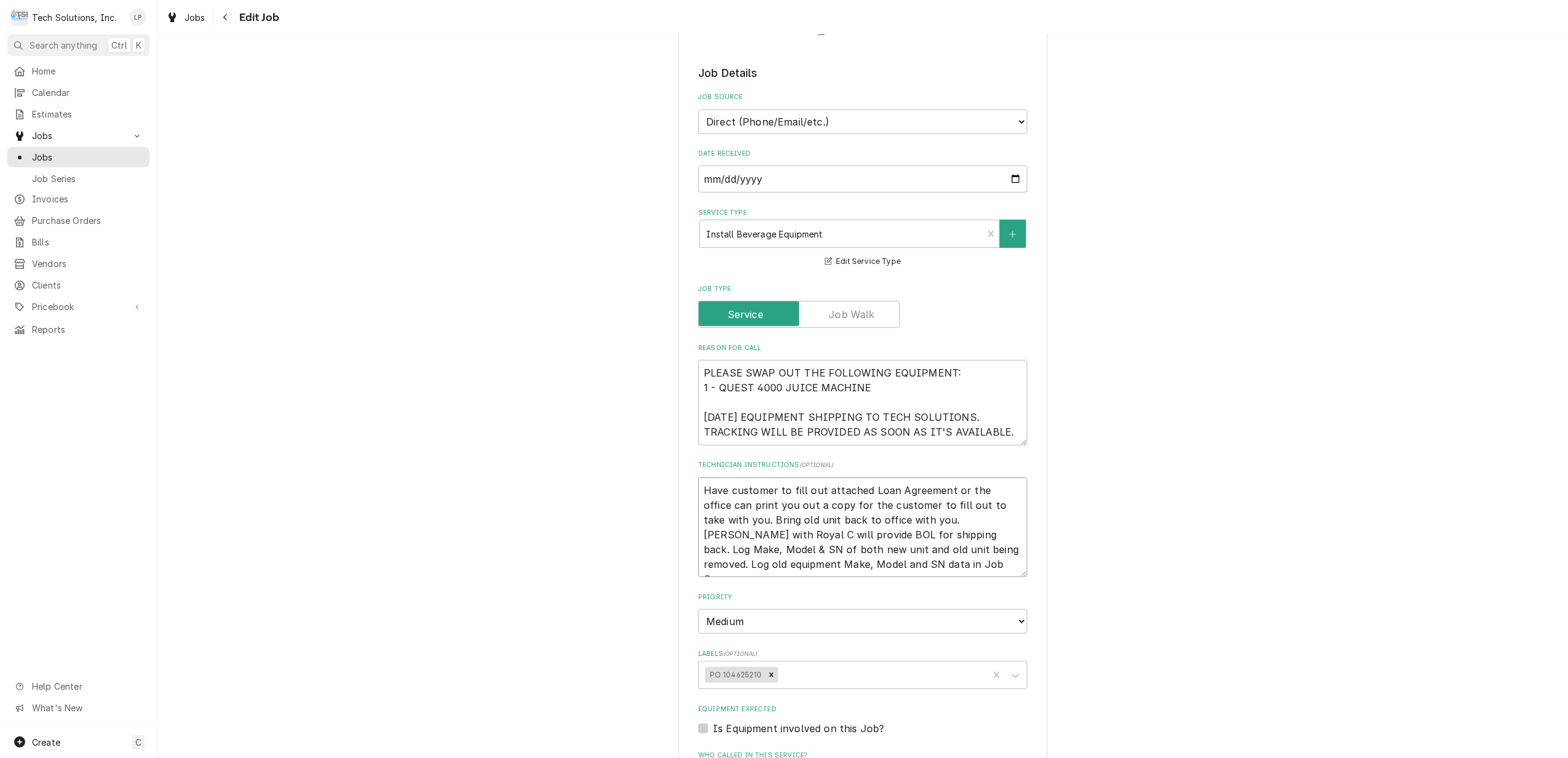
type textarea "Have customer to fill out attached Loan Agreement or the office can print you o…"
type textarea "x"
type textarea "Have customer to fill out attached Loan Agreement or the office can print you o…"
type textarea "x"
type textarea "Have customer to fill out attached Loan Agreement or the office can print you o…"
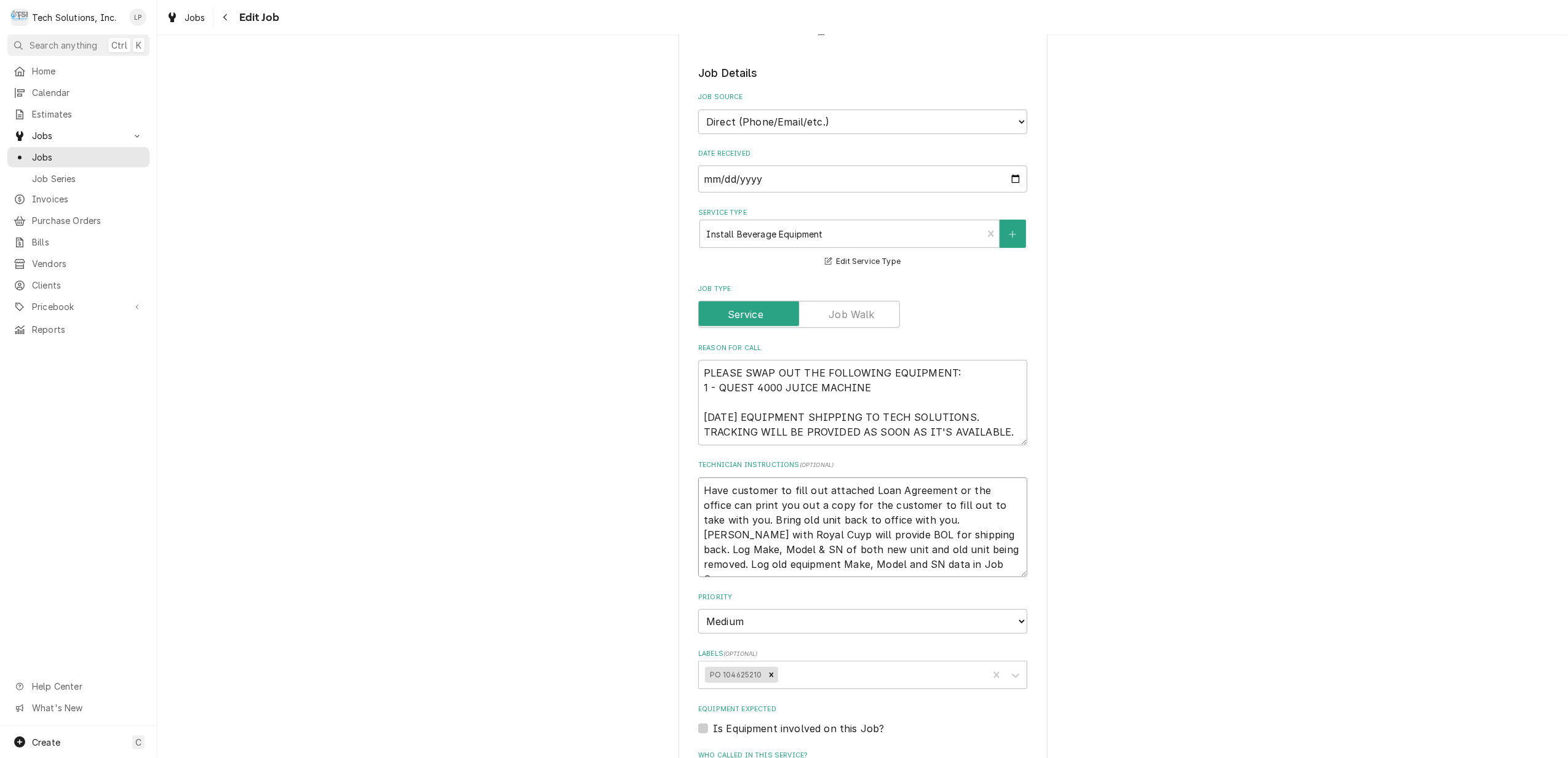
type textarea "x"
type textarea "Have customer to fill out attached Loan Agreement or the office can print you o…"
type textarea "x"
type textarea "Have customer to fill out attached Loan Agreement or the office can print you o…"
type textarea "x"
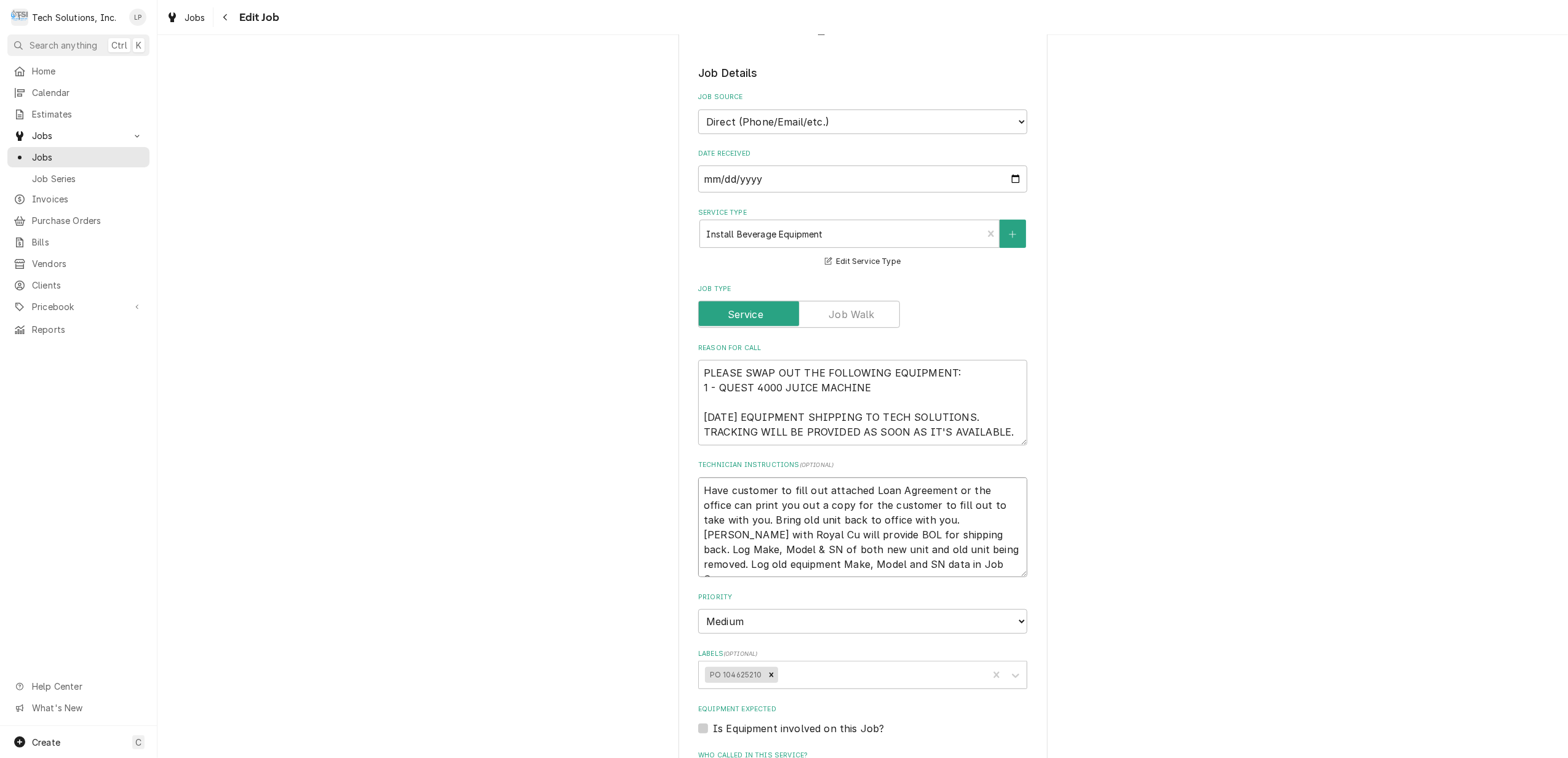
type textarea "Have customer to fill out attached Loan Agreement or the office can print you o…"
type textarea "x"
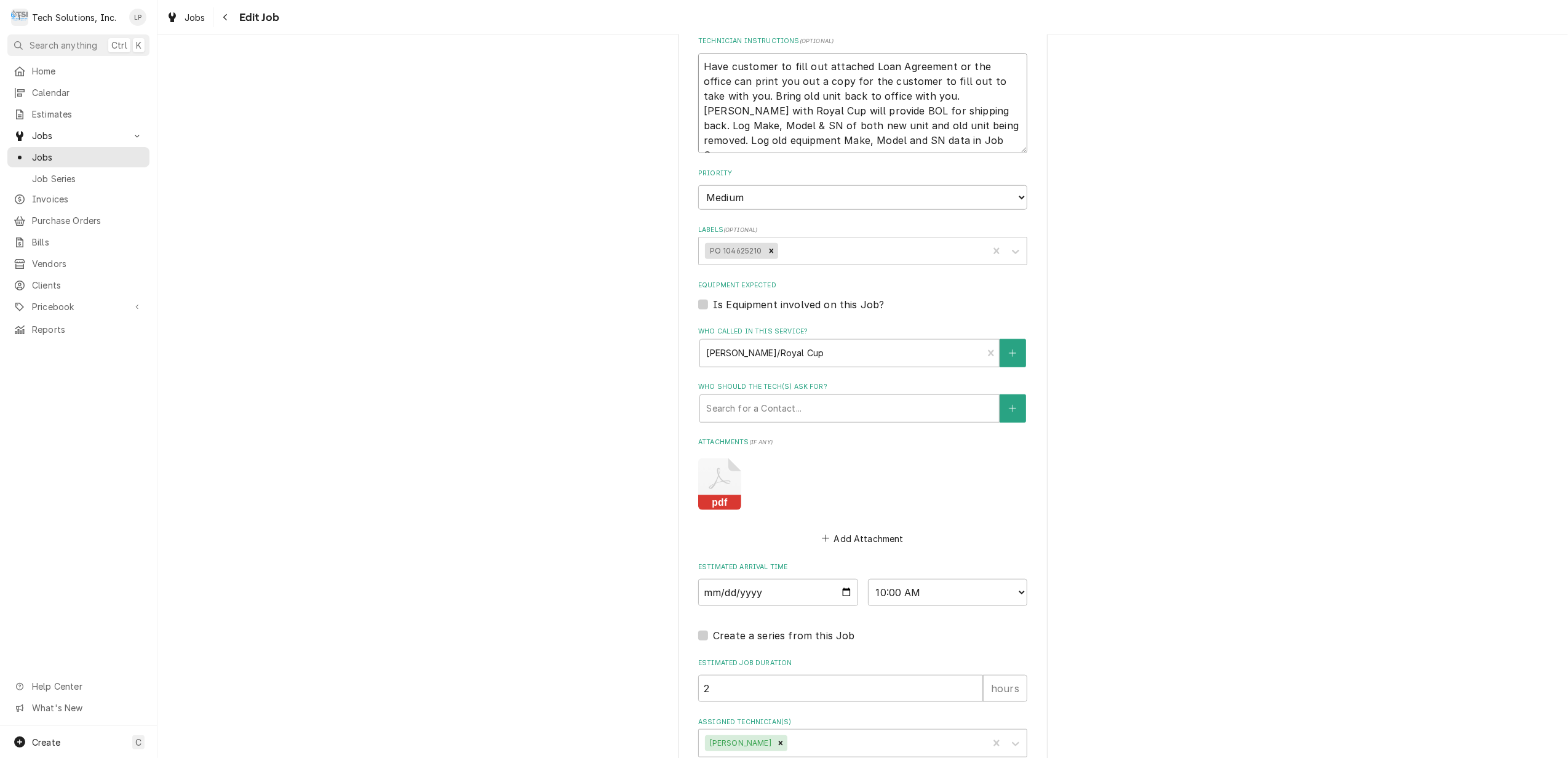
scroll to position [977, 0]
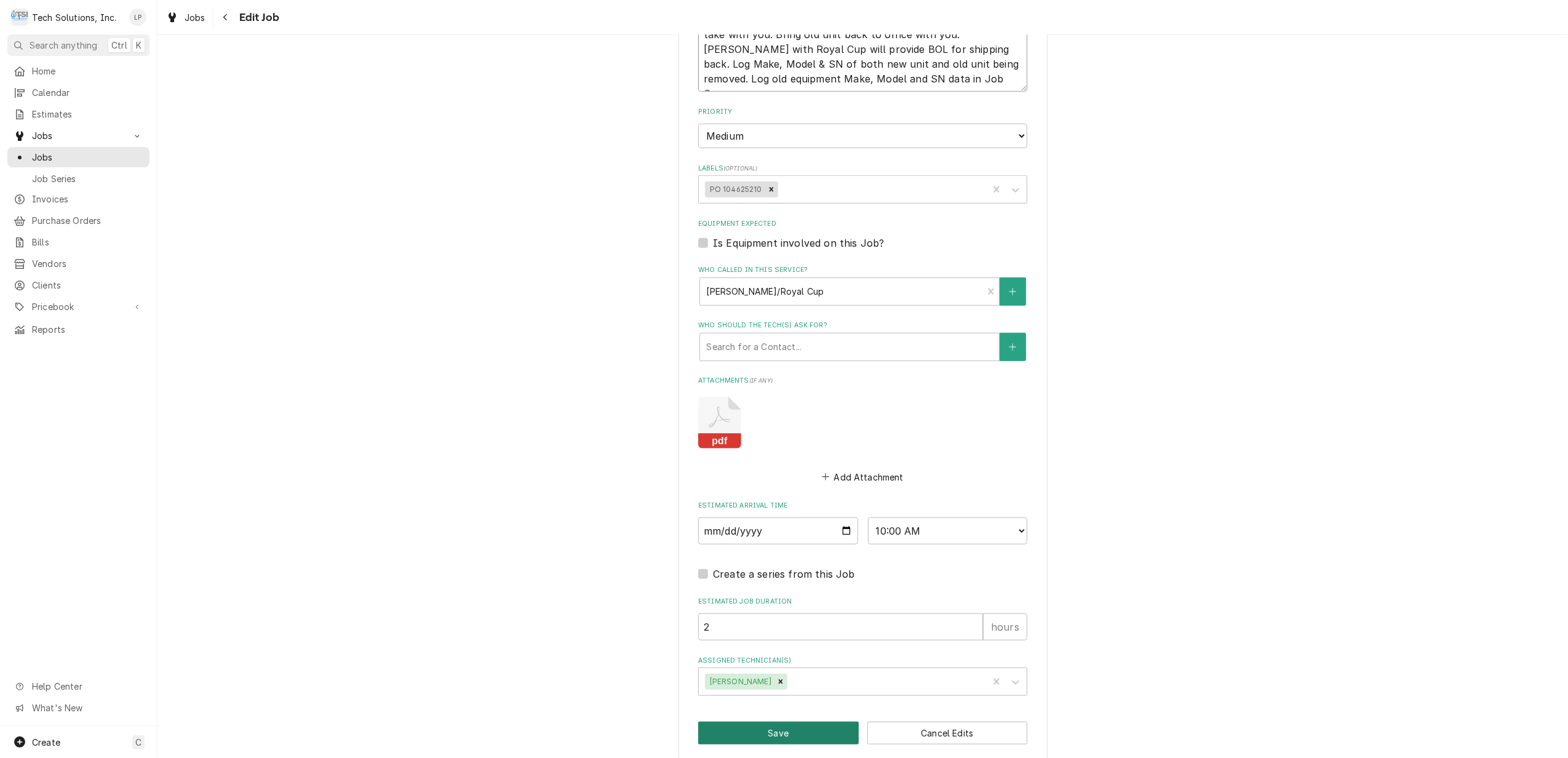
type textarea "Have customer to fill out attached Loan Agreement or the office can print you o…"
click at [784, 722] on button "Save" at bounding box center [778, 733] width 161 height 23
type textarea "x"
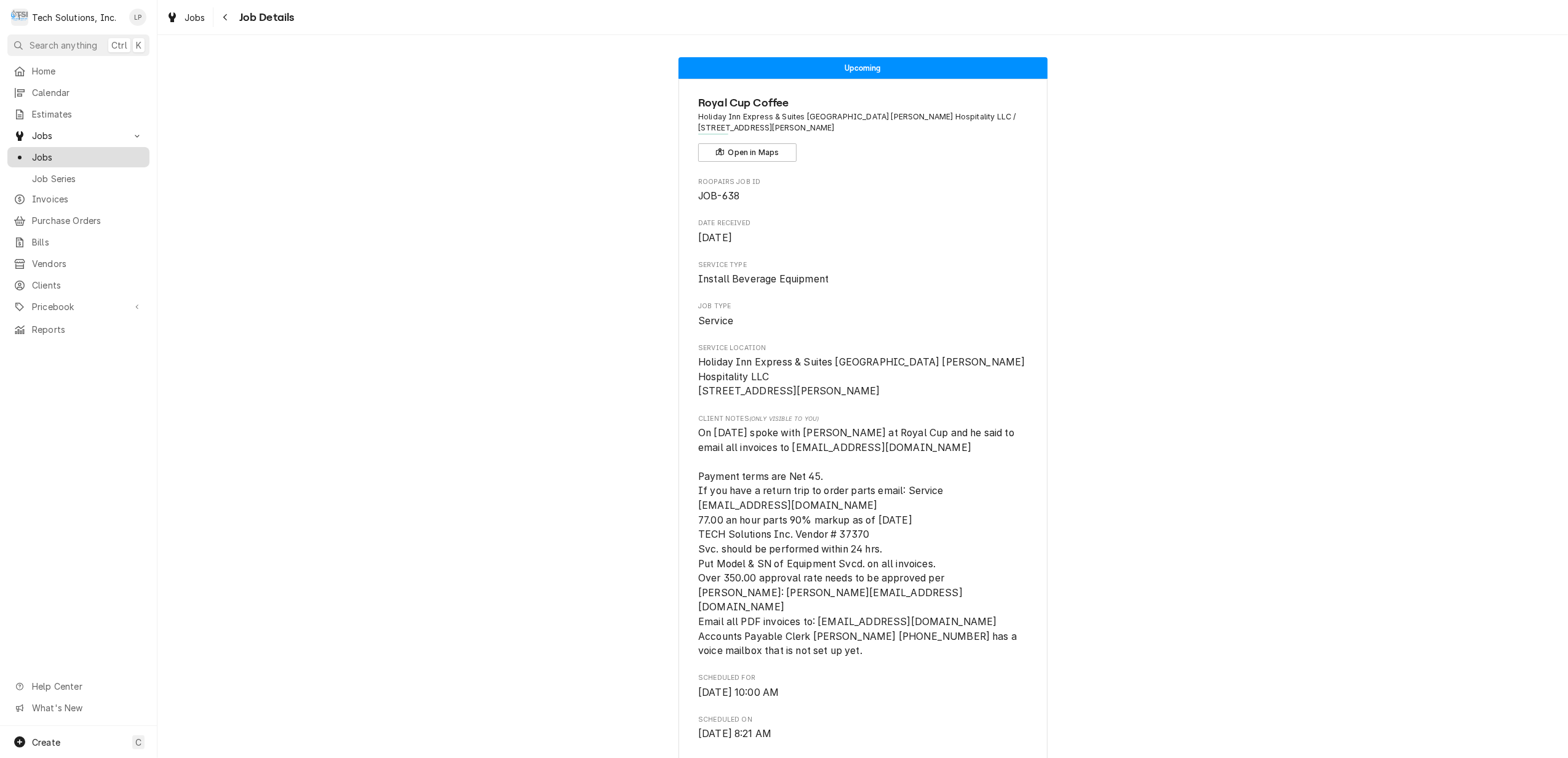
click at [64, 151] on span "Jobs" at bounding box center [87, 157] width 112 height 13
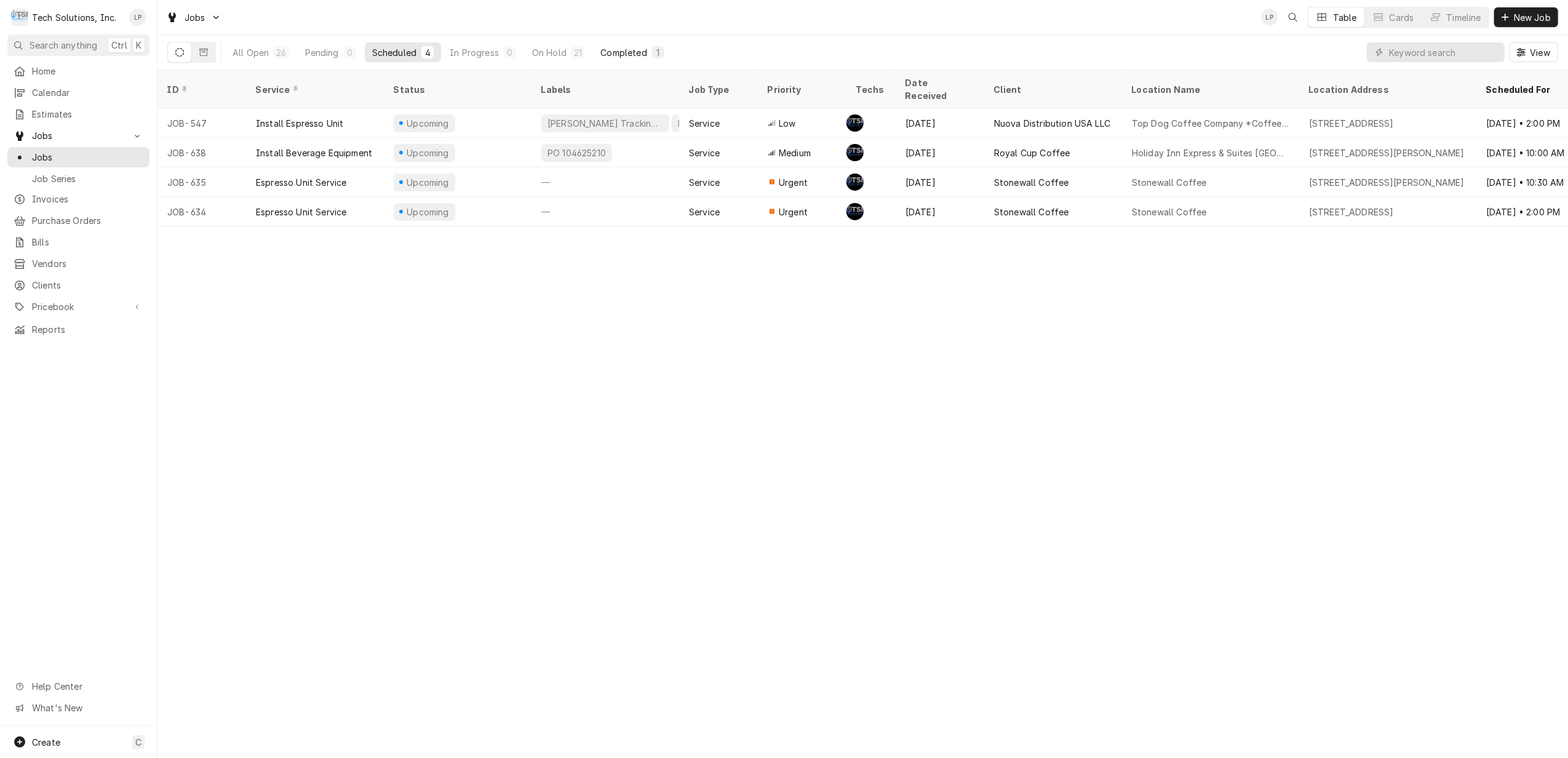
click at [620, 52] on div "Completed" at bounding box center [623, 53] width 46 height 13
